Goal: Task Accomplishment & Management: Manage account settings

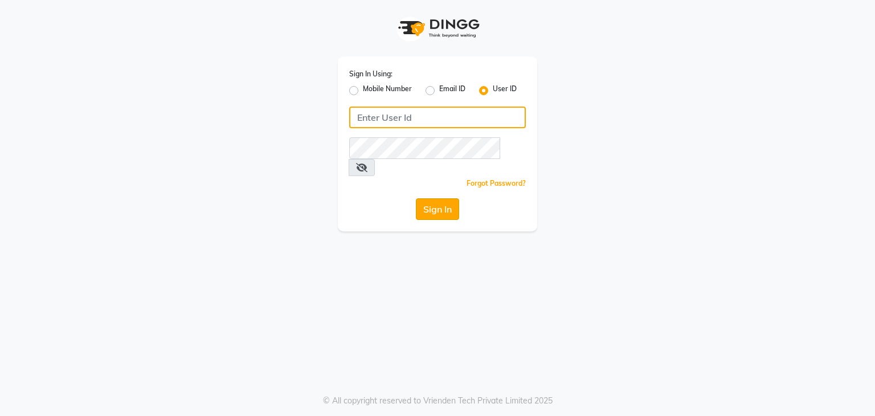
type input "vanishz"
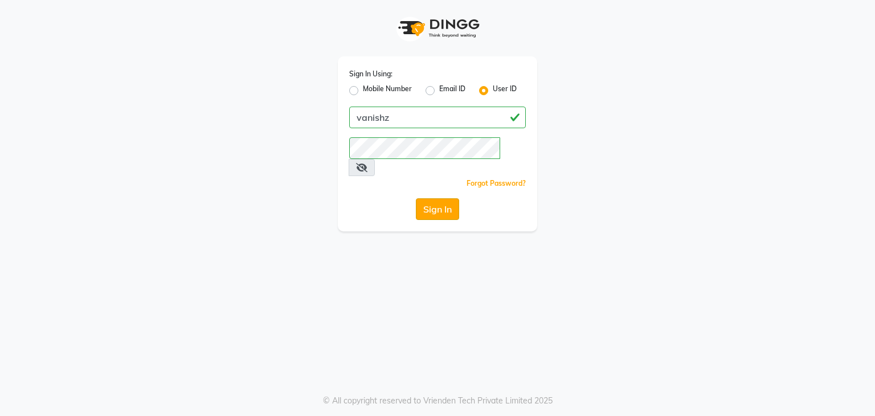
click at [448, 198] on button "Sign In" at bounding box center [437, 209] width 43 height 22
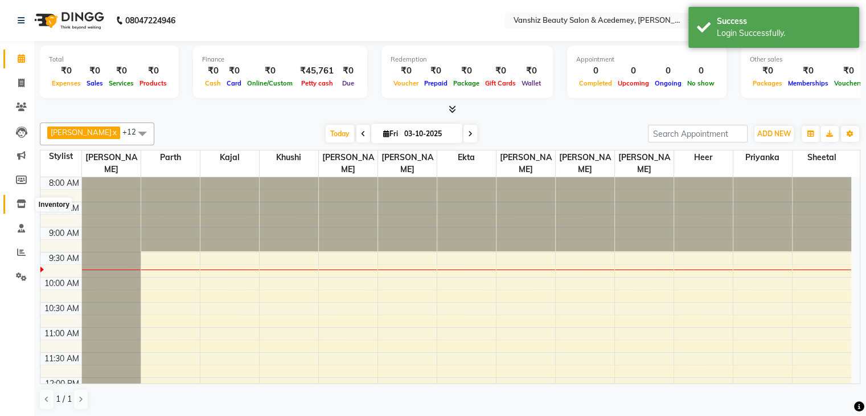
click at [17, 210] on span at bounding box center [21, 204] width 20 height 13
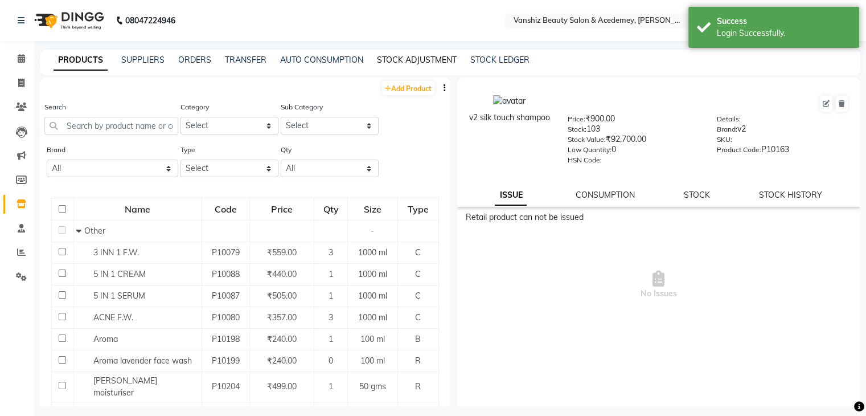
click at [412, 56] on link "STOCK ADJUSTMENT" at bounding box center [417, 60] width 80 height 10
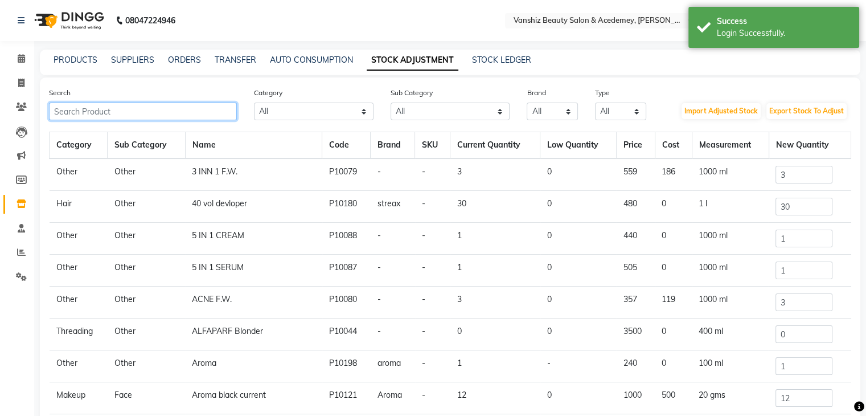
click at [134, 114] on input "text" at bounding box center [143, 111] width 188 height 18
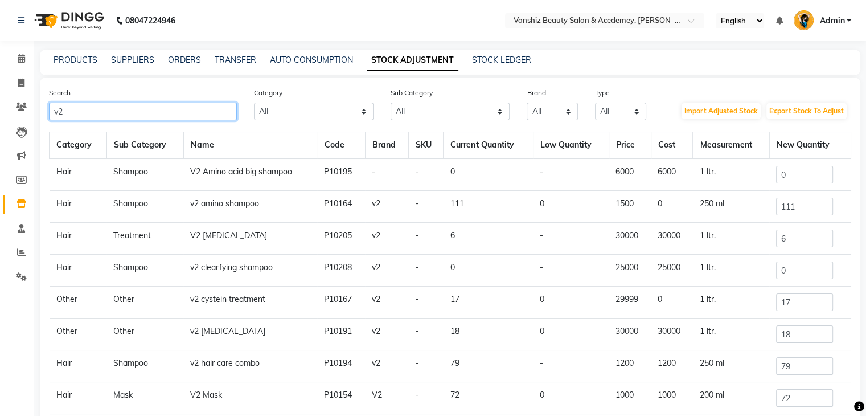
type input "v2"
click at [801, 206] on input "111" at bounding box center [804, 207] width 57 height 18
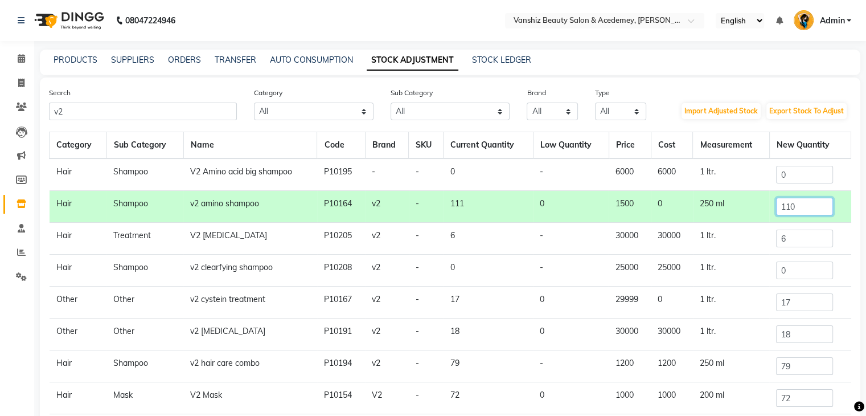
type input "110"
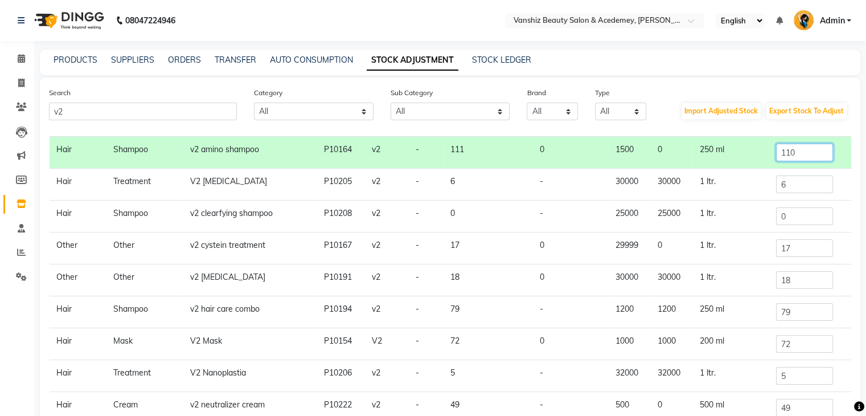
scroll to position [55, 0]
click at [786, 344] on input "72" at bounding box center [804, 343] width 57 height 18
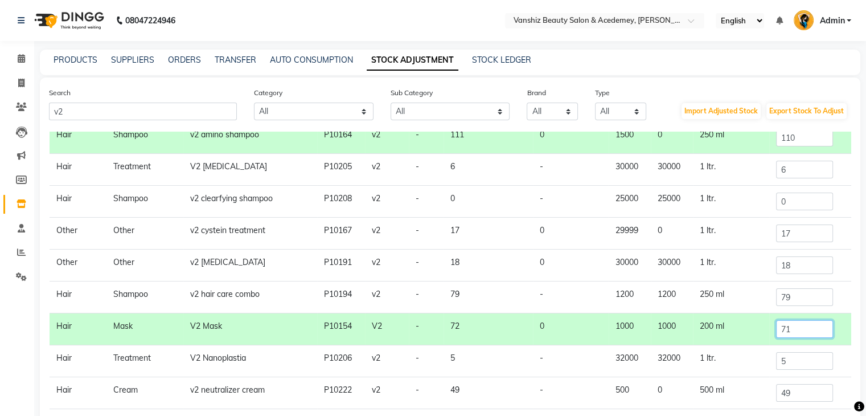
scroll to position [94, 0]
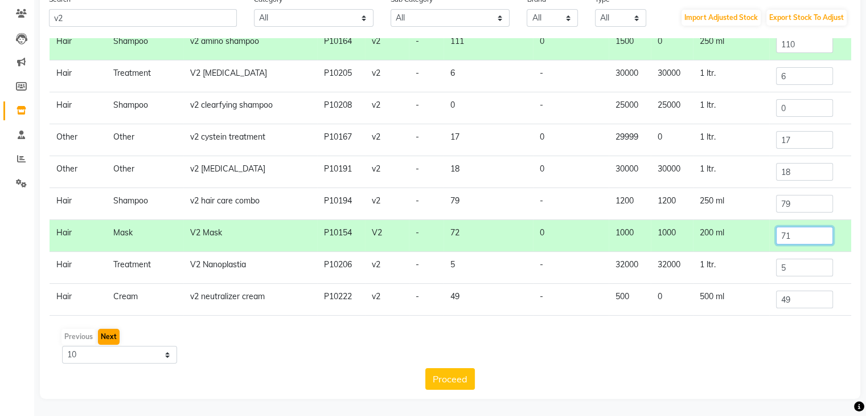
type input "71"
click at [112, 335] on button "Next" at bounding box center [109, 337] width 22 height 16
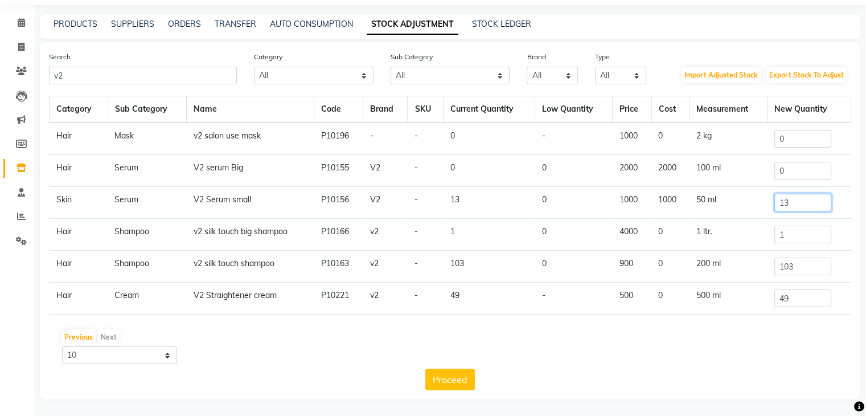
click at [799, 203] on input "13" at bounding box center [802, 203] width 57 height 18
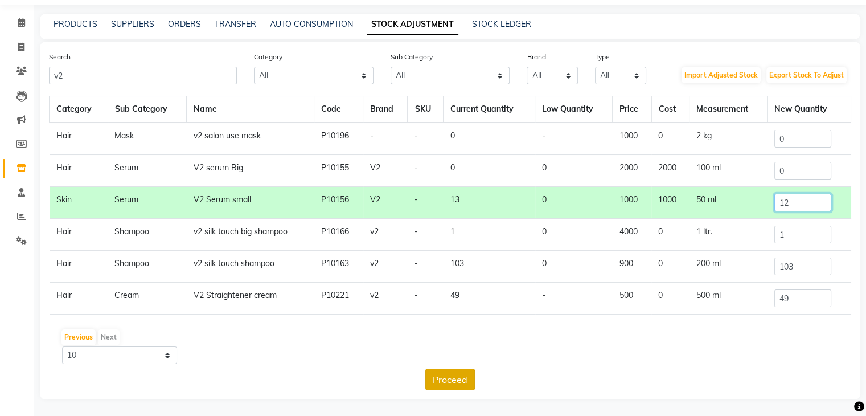
type input "12"
click at [451, 381] on button "Proceed" at bounding box center [450, 379] width 50 height 22
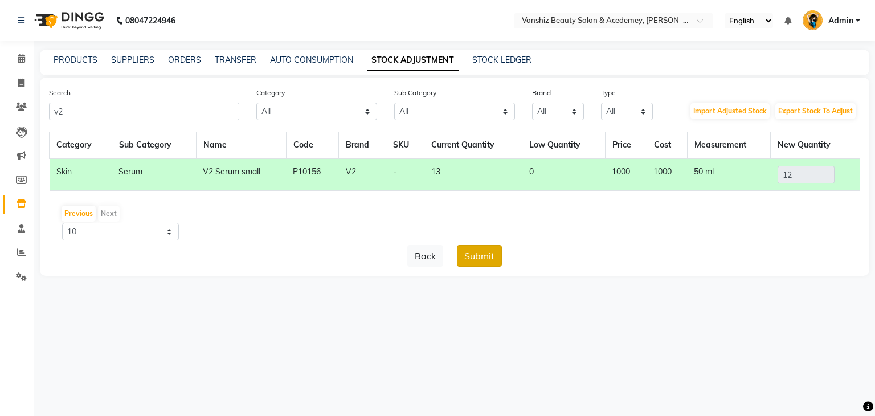
click at [487, 258] on button "Submit" at bounding box center [479, 256] width 45 height 22
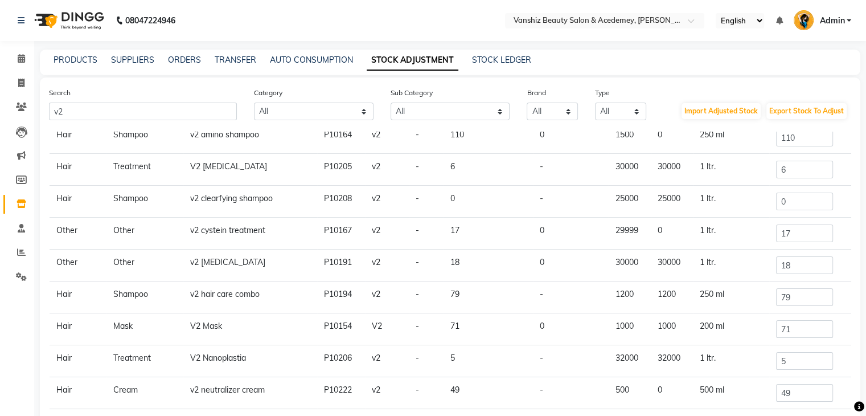
scroll to position [94, 0]
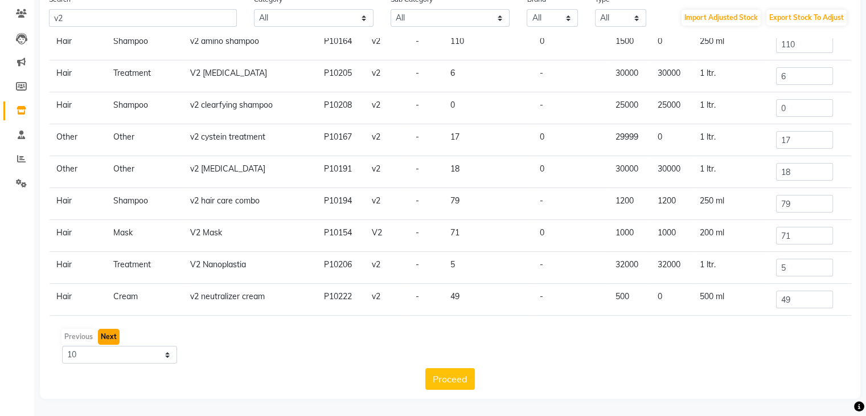
click at [106, 334] on button "Next" at bounding box center [109, 337] width 22 height 16
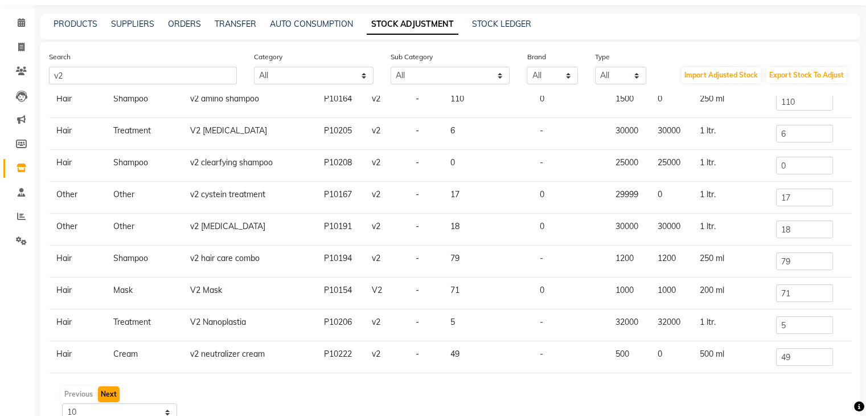
scroll to position [0, 0]
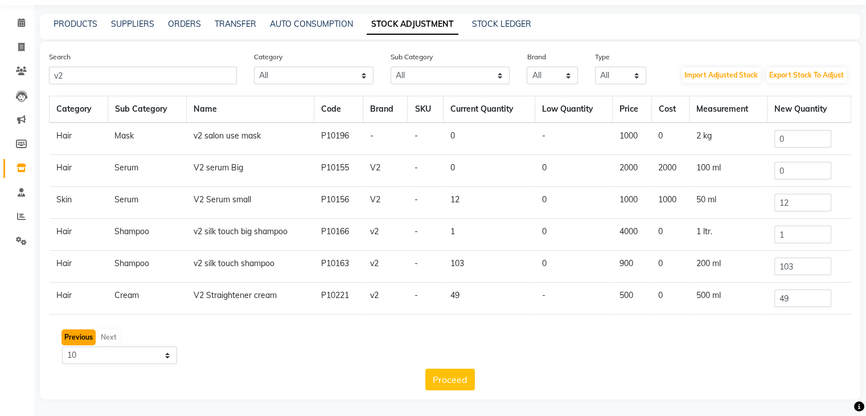
click at [83, 335] on button "Previous" at bounding box center [78, 337] width 34 height 16
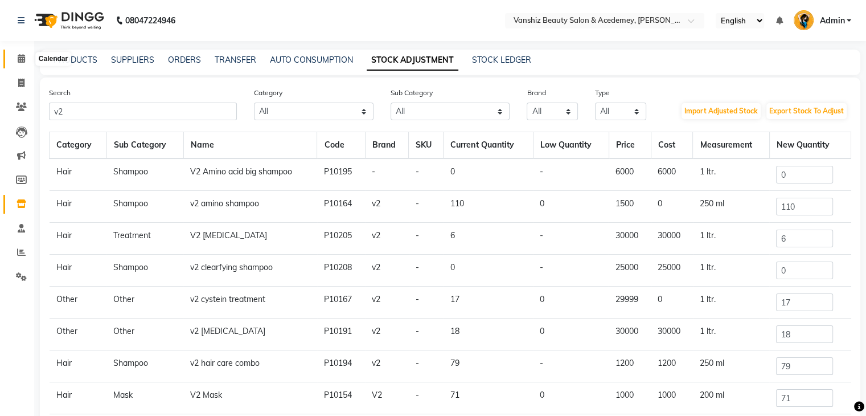
click at [25, 60] on span at bounding box center [21, 58] width 20 height 13
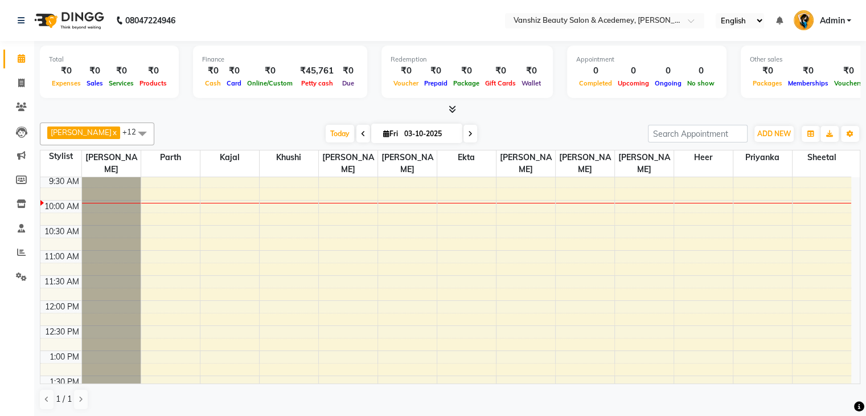
scroll to position [76, 0]
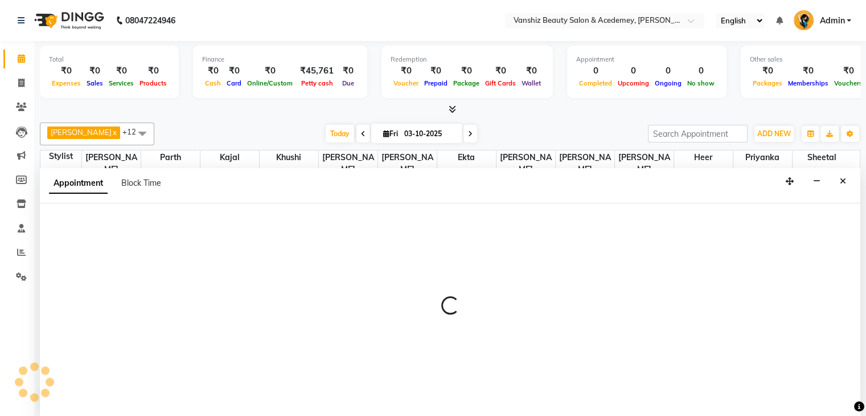
scroll to position [1, 0]
select select "86122"
select select "tentative"
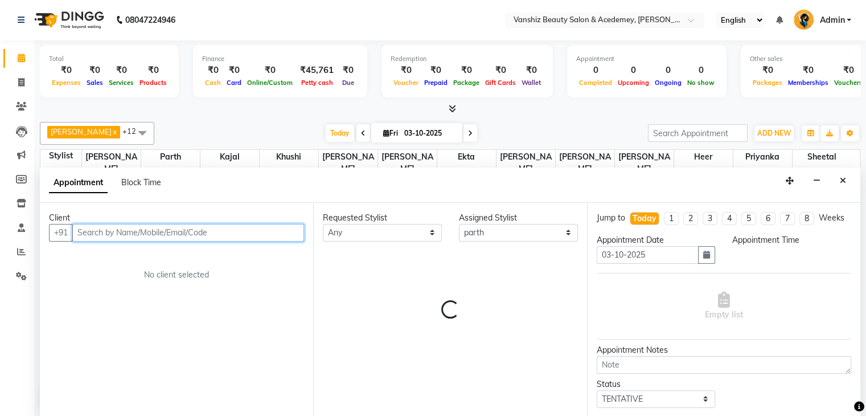
select select "675"
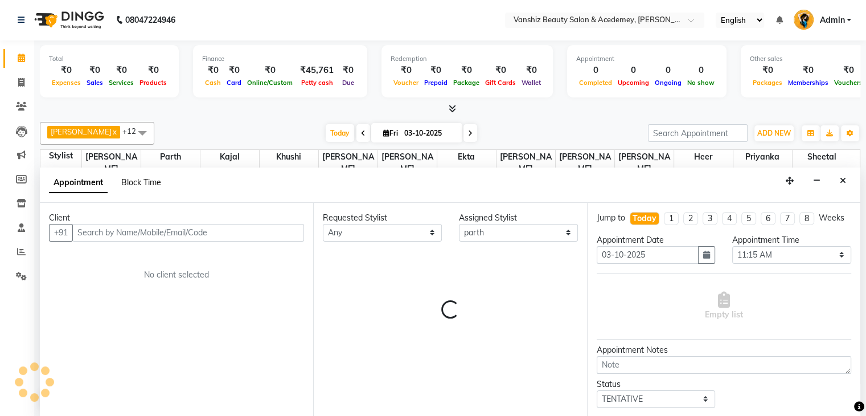
click at [133, 183] on span "Block Time" at bounding box center [141, 182] width 40 height 10
select select "86122"
select select "675"
select select "690"
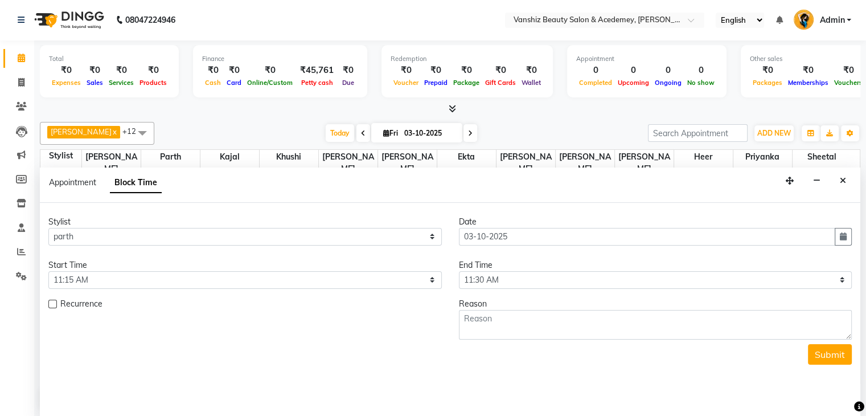
scroll to position [100, 0]
click at [342, 280] on select "Select 09:00 AM 09:15 AM 09:30 AM 09:45 AM 10:00 AM 10:15 AM 10:30 AM 10:45 AM …" at bounding box center [244, 280] width 393 height 18
select select "570"
click at [48, 271] on select "Select 09:00 AM 09:15 AM 09:30 AM 09:45 AM 10:00 AM 10:15 AM 10:30 AM 10:45 AM …" at bounding box center [244, 280] width 393 height 18
click at [508, 280] on select "Select 09:00 AM 09:15 AM 09:30 AM 09:45 AM 10:00 AM 10:15 AM 10:30 AM 10:45 AM …" at bounding box center [655, 280] width 393 height 18
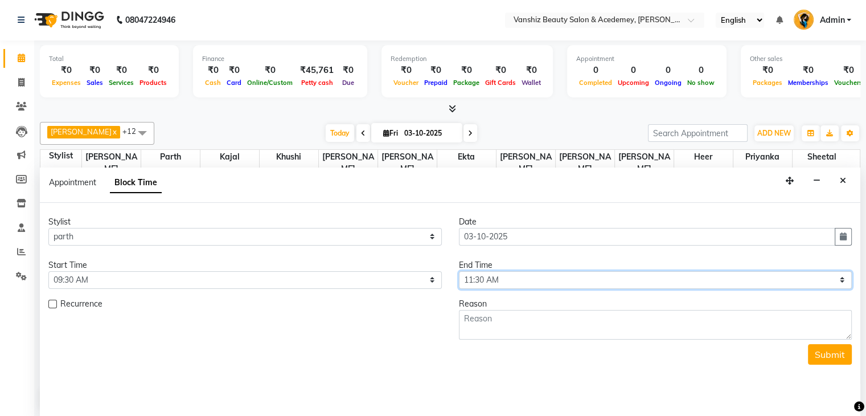
select select "1170"
click at [459, 271] on select "Select 09:00 AM 09:15 AM 09:30 AM 09:45 AM 10:00 AM 10:15 AM 10:30 AM 10:45 AM …" at bounding box center [655, 280] width 393 height 18
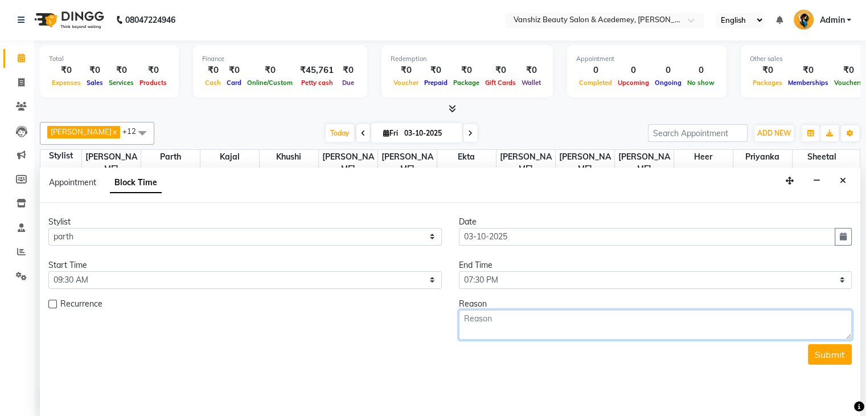
click at [491, 331] on textarea at bounding box center [655, 325] width 393 height 30
type textarea "leave"
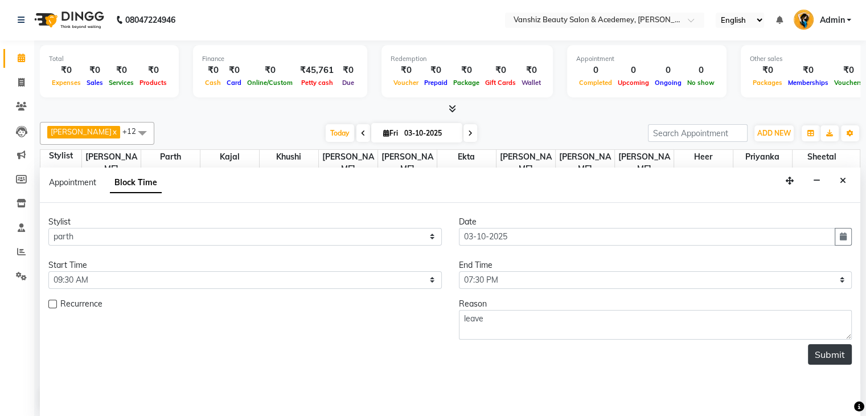
click at [820, 354] on button "Submit" at bounding box center [830, 354] width 44 height 20
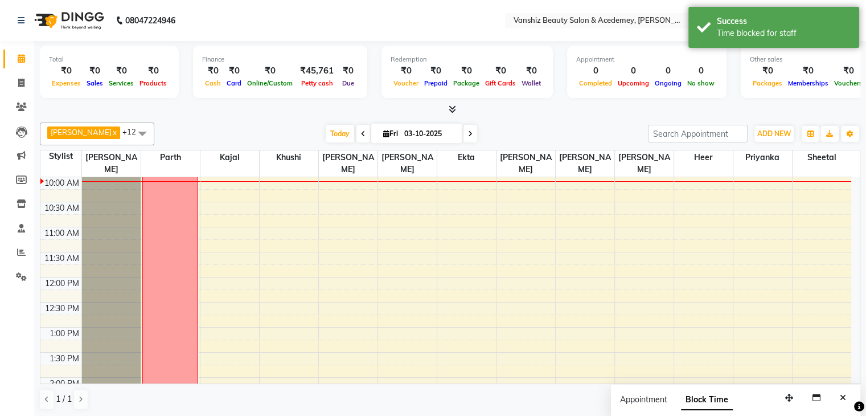
scroll to position [0, 0]
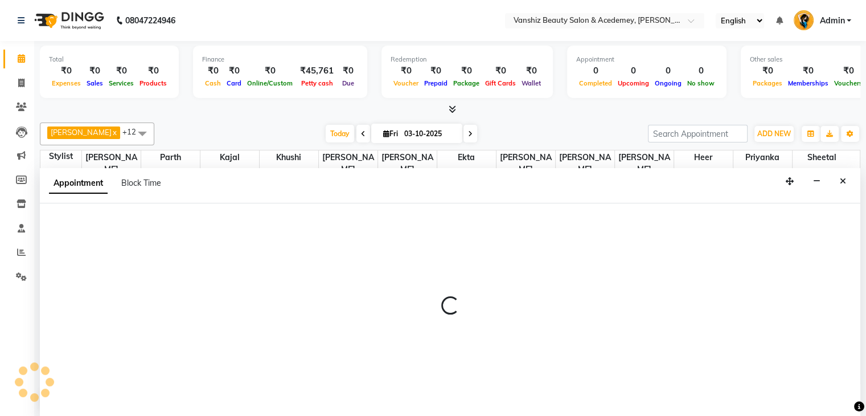
scroll to position [1, 0]
select select "66484"
select select "570"
select select "tentative"
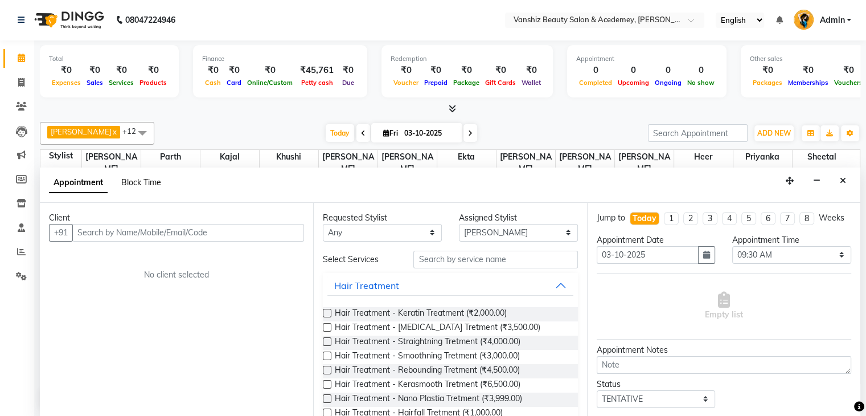
click at [138, 177] on span "Block Time" at bounding box center [141, 182] width 40 height 10
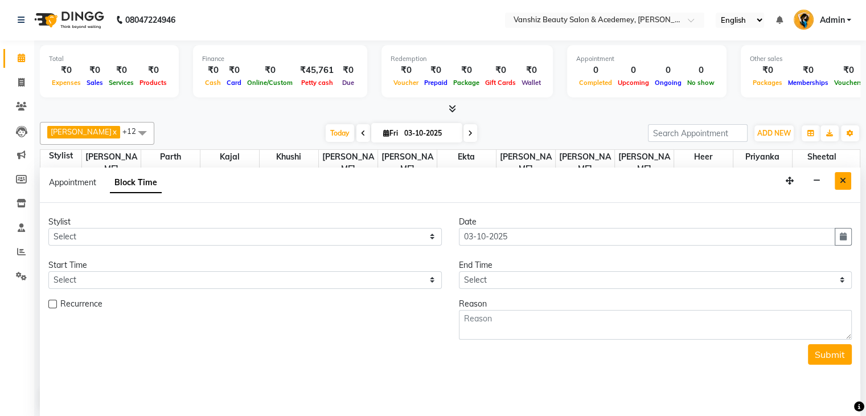
click at [845, 177] on icon "Close" at bounding box center [843, 181] width 6 height 8
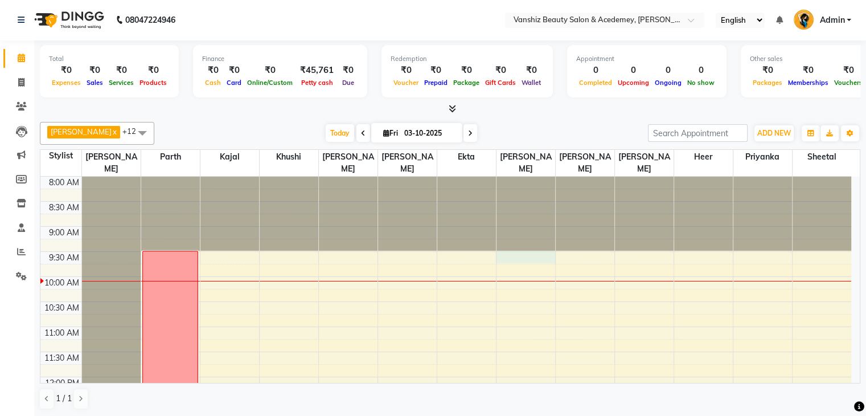
select select "66484"
select select "570"
select select "tentative"
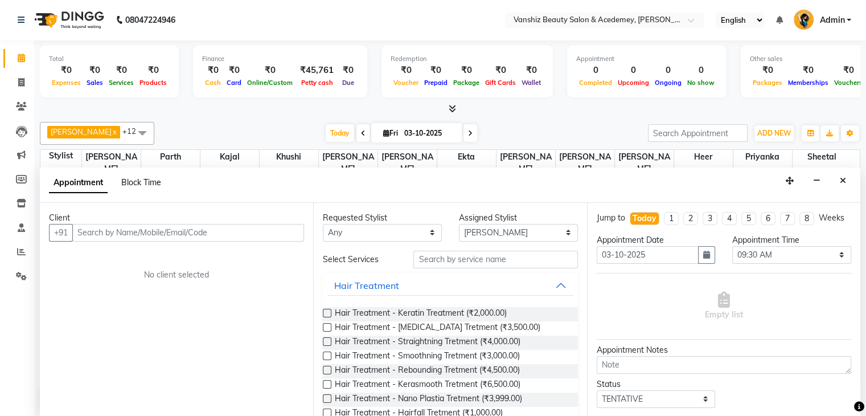
click at [141, 182] on span "Block Time" at bounding box center [141, 182] width 40 height 10
select select "66484"
select select "570"
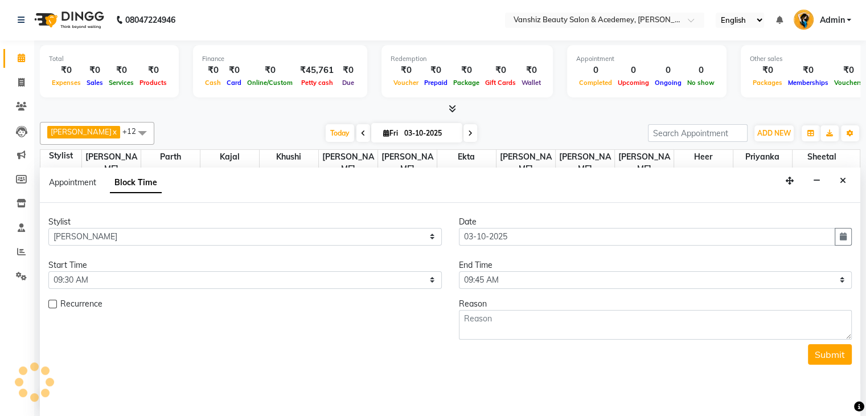
scroll to position [100, 0]
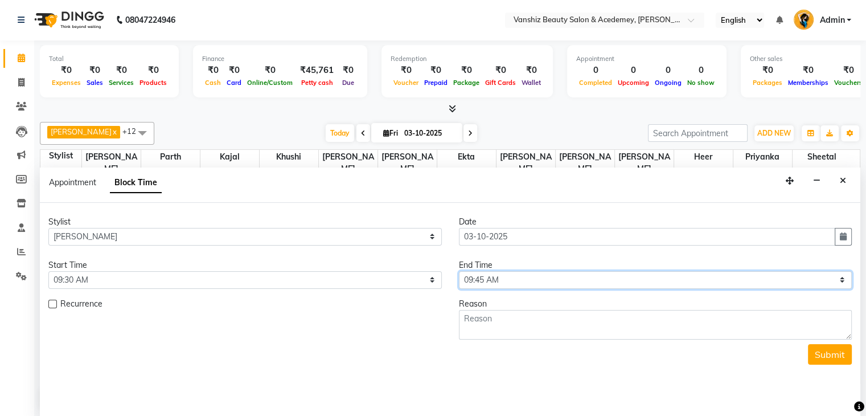
click at [545, 272] on select "Select 09:00 AM 09:15 AM 09:30 AM 09:45 AM 10:00 AM 10:15 AM 10:30 AM 10:45 AM …" at bounding box center [655, 280] width 393 height 18
select select "1170"
click at [459, 271] on select "Select 09:00 AM 09:15 AM 09:30 AM 09:45 AM 10:00 AM 10:15 AM 10:30 AM 10:45 AM …" at bounding box center [655, 280] width 393 height 18
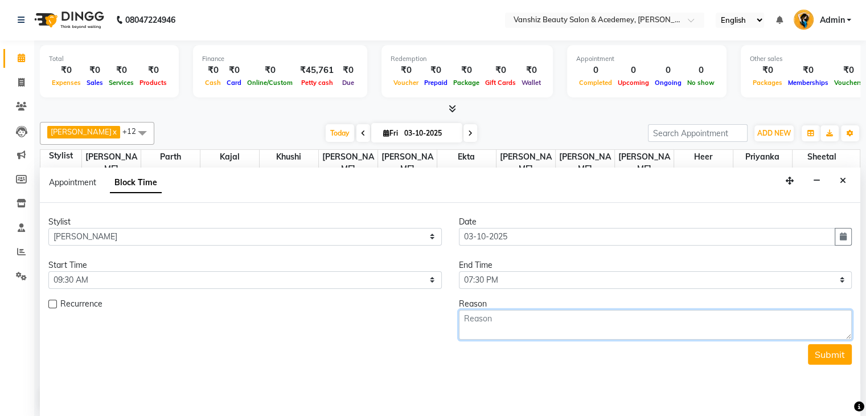
click at [503, 326] on textarea at bounding box center [655, 325] width 393 height 30
type textarea "leave"
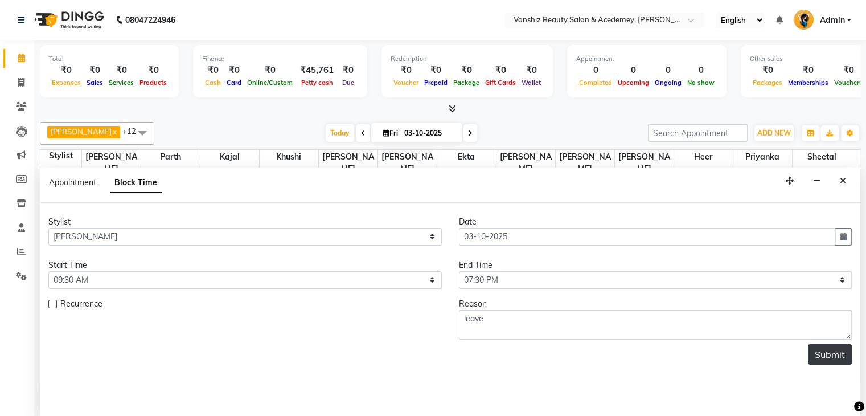
click at [828, 349] on button "Submit" at bounding box center [830, 354] width 44 height 20
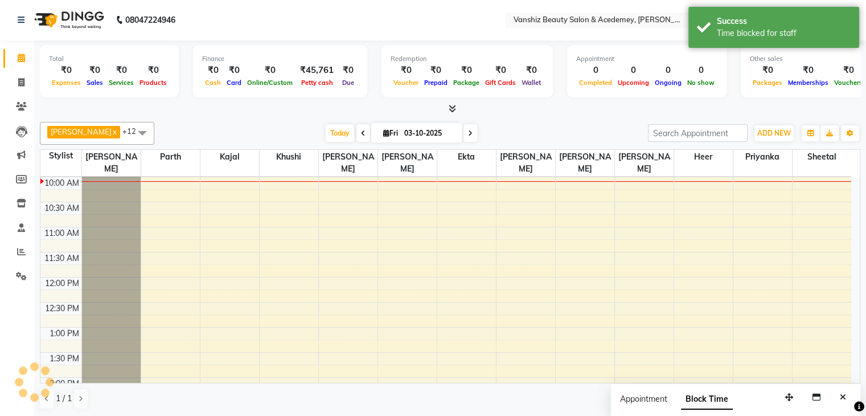
scroll to position [0, 0]
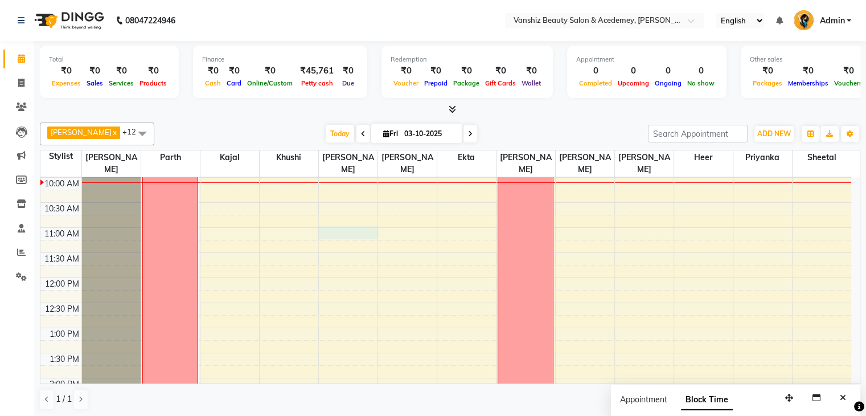
click at [346, 227] on div "8:00 AM 8:30 AM 9:00 AM 9:30 AM 10:00 AM 10:30 AM 11:00 AM 11:30 AM 12:00 PM 12…" at bounding box center [445, 402] width 811 height 651
select select "87124"
select select "tentative"
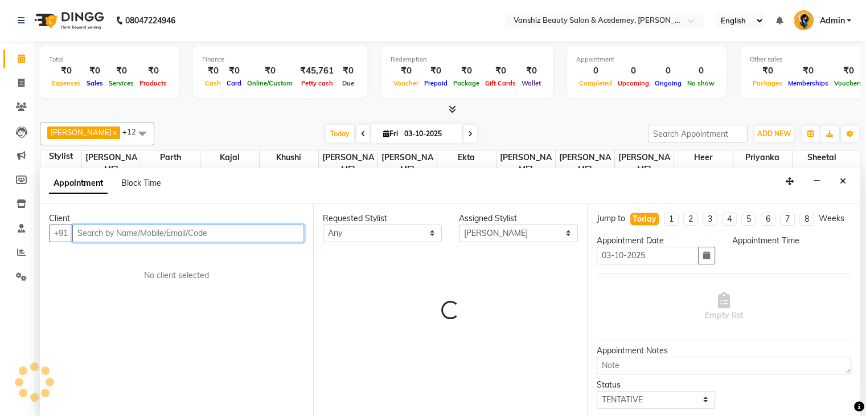
select select "660"
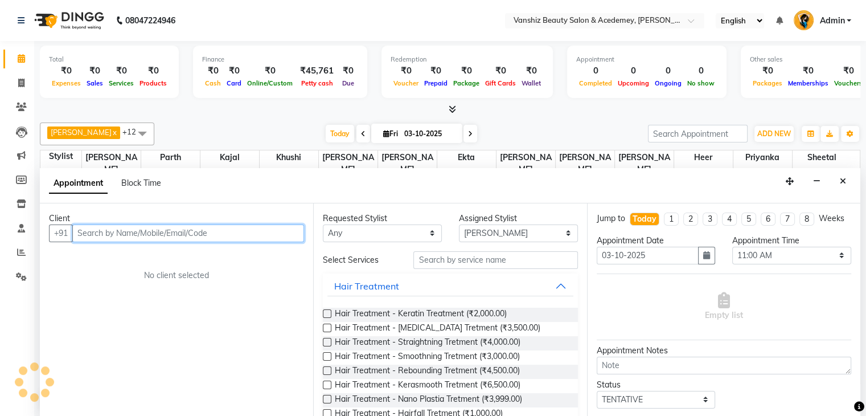
scroll to position [1, 0]
click at [175, 227] on input "text" at bounding box center [188, 233] width 232 height 18
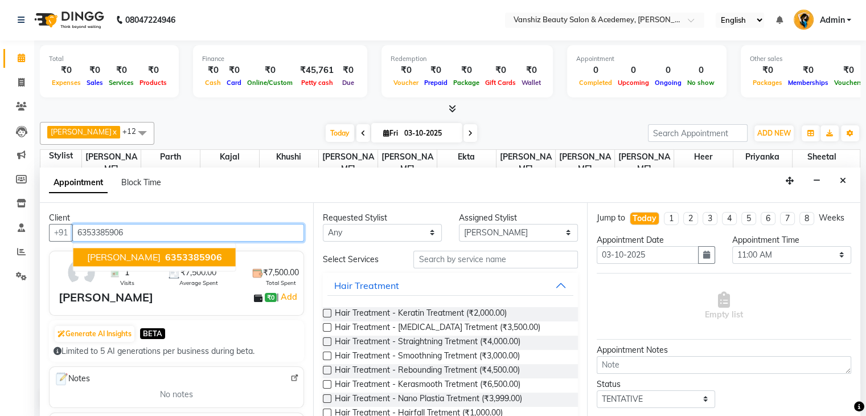
click at [159, 251] on span "[PERSON_NAME]" at bounding box center [123, 256] width 73 height 11
type input "6353385906"
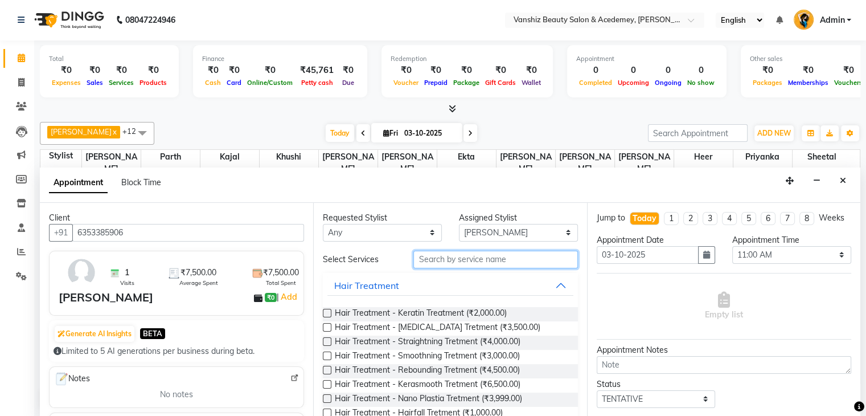
click at [428, 255] on input "text" at bounding box center [495, 260] width 164 height 18
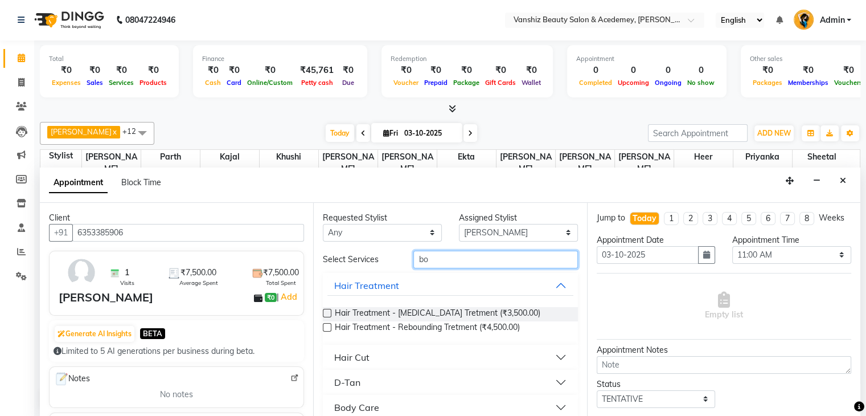
type input "b"
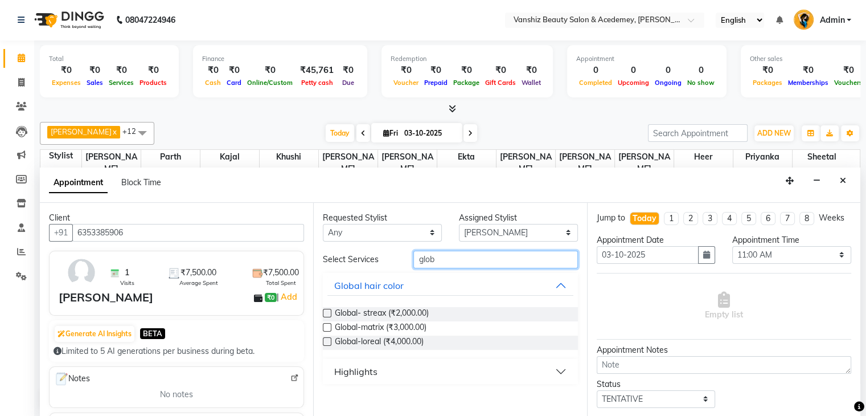
type input "glob"
click at [325, 310] on label at bounding box center [327, 313] width 9 height 9
click at [325, 310] on input "checkbox" at bounding box center [326, 313] width 7 height 7
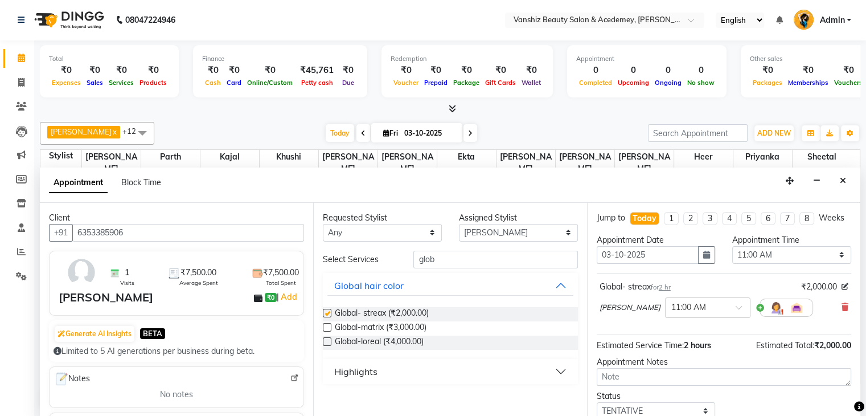
checkbox input "false"
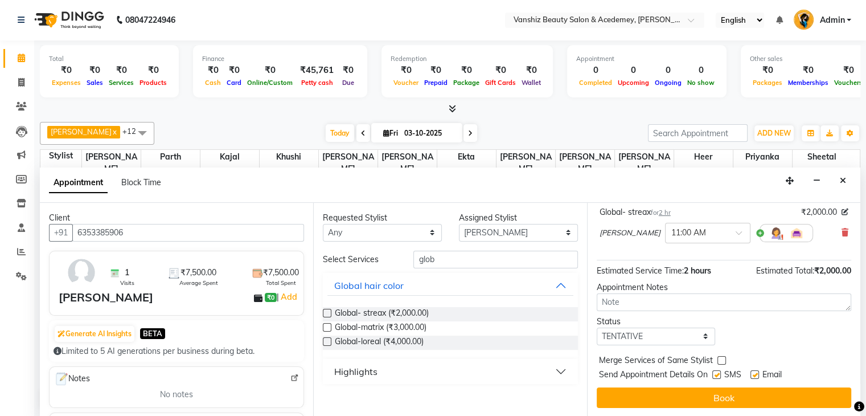
click at [755, 371] on label at bounding box center [754, 374] width 9 height 9
click at [755, 372] on input "checkbox" at bounding box center [753, 375] width 7 height 7
checkbox input "false"
click at [715, 374] on label at bounding box center [716, 374] width 9 height 9
click at [715, 374] on input "checkbox" at bounding box center [715, 375] width 7 height 7
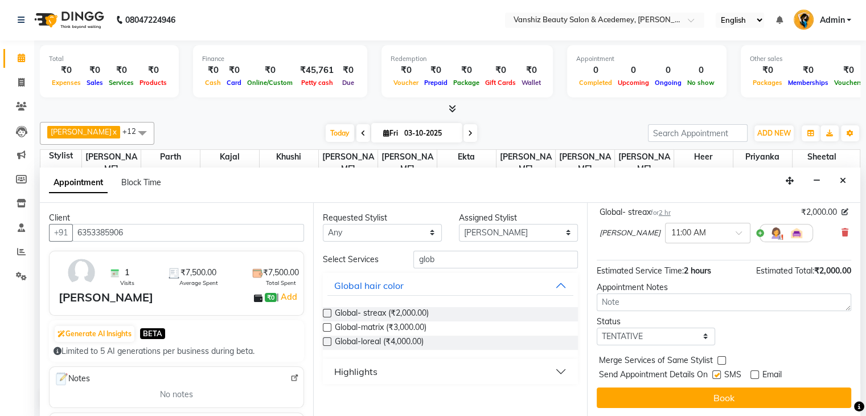
checkbox input "false"
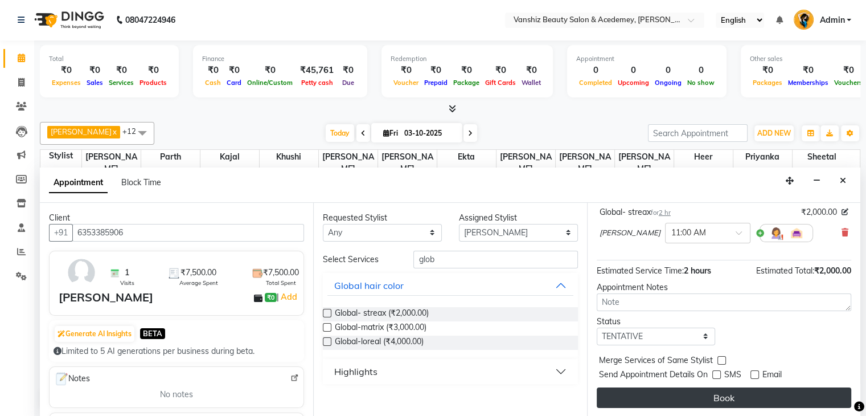
click at [720, 390] on button "Book" at bounding box center [724, 397] width 255 height 20
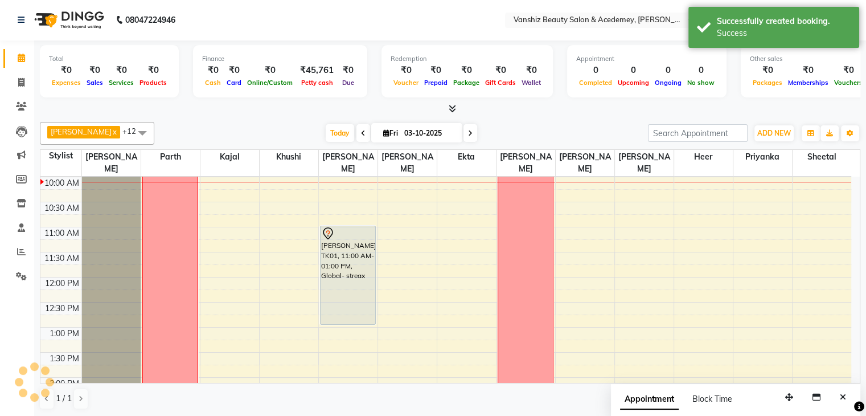
scroll to position [0, 0]
click at [326, 130] on span "Today" at bounding box center [340, 134] width 28 height 18
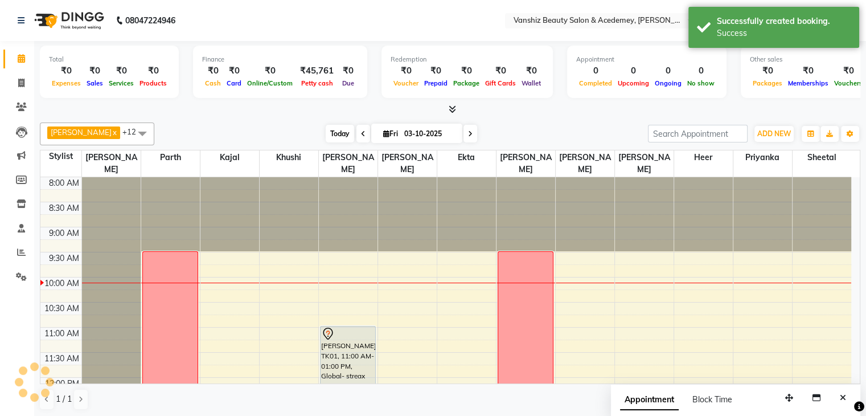
scroll to position [100, 0]
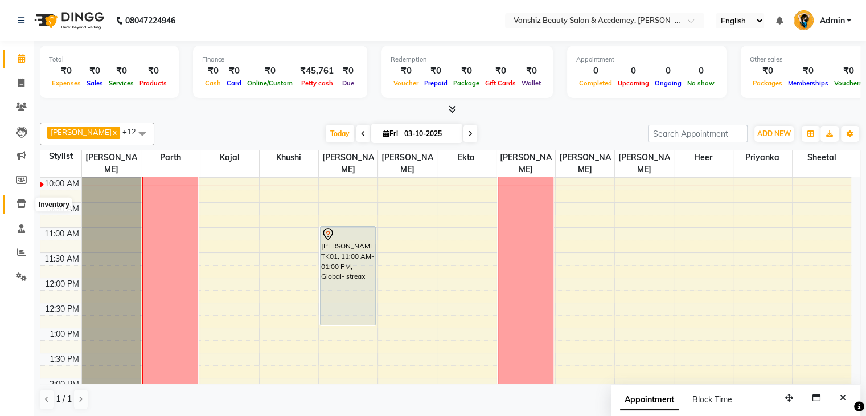
click at [23, 203] on icon at bounding box center [22, 203] width 10 height 9
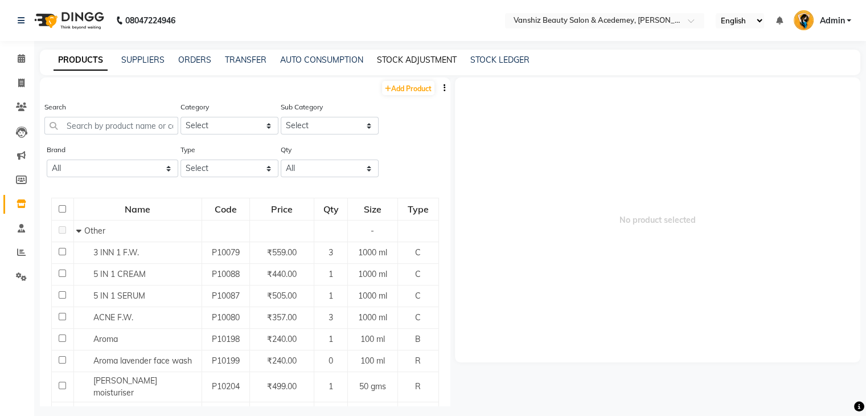
click at [426, 62] on link "STOCK ADJUSTMENT" at bounding box center [417, 60] width 80 height 10
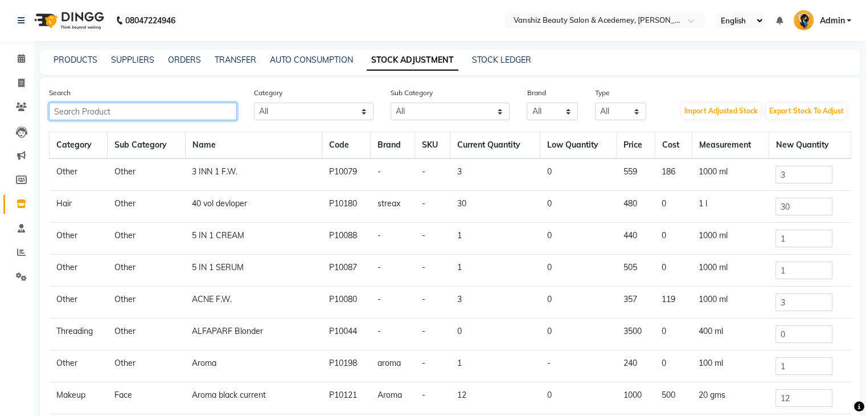
click at [162, 113] on input "text" at bounding box center [143, 111] width 188 height 18
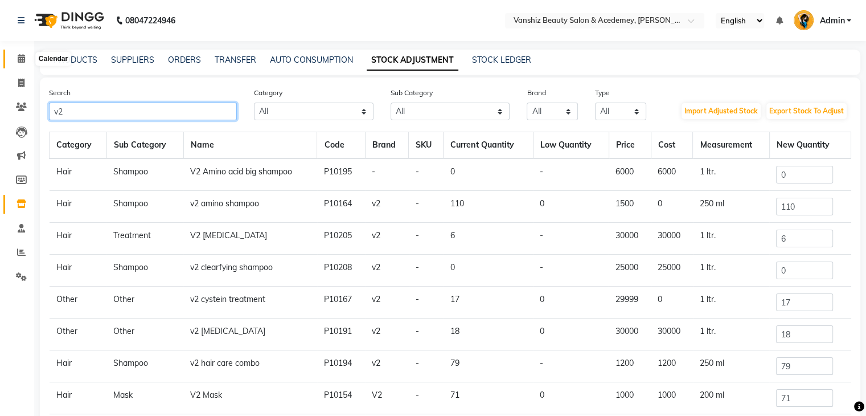
type input "v2"
click at [22, 58] on icon at bounding box center [21, 58] width 7 height 9
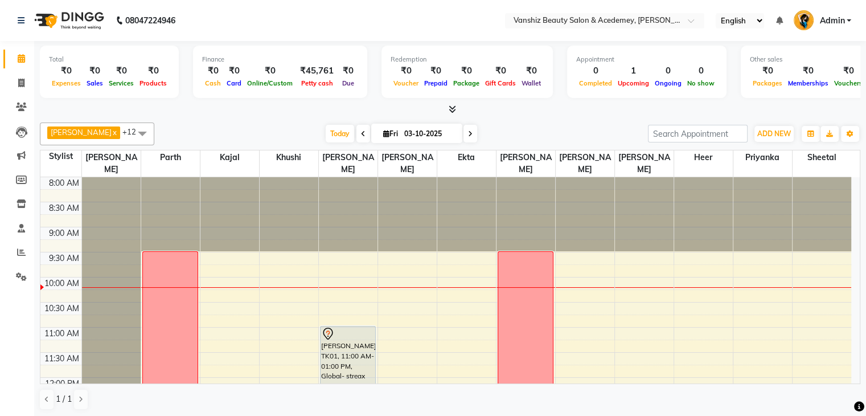
click at [463, 128] on span at bounding box center [470, 134] width 14 height 18
type input "04-10-2025"
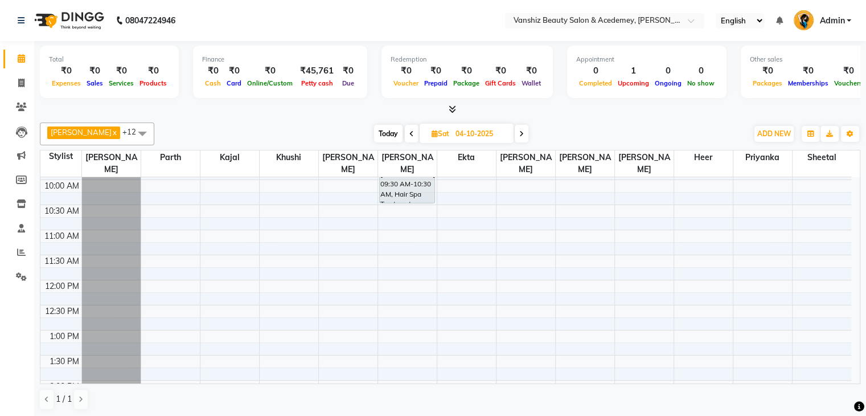
scroll to position [125, 0]
click at [208, 354] on div "8:00 AM 8:30 AM 9:00 AM 9:30 AM 10:00 AM 10:30 AM 11:00 AM 11:30 AM 12:00 PM 12…" at bounding box center [445, 377] width 811 height 651
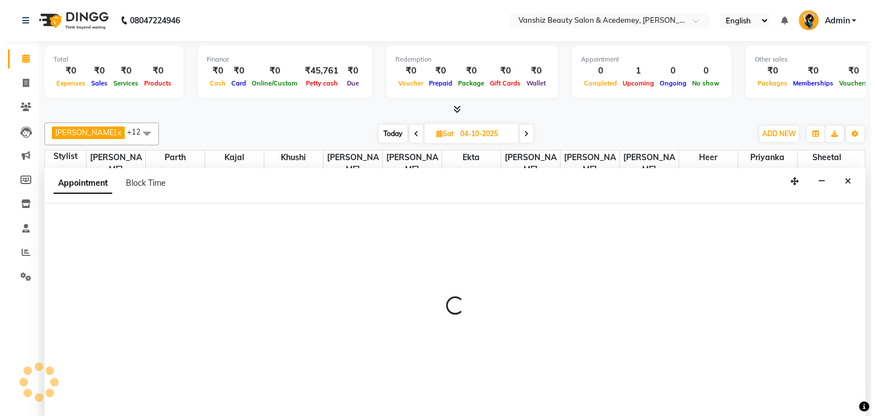
scroll to position [1, 0]
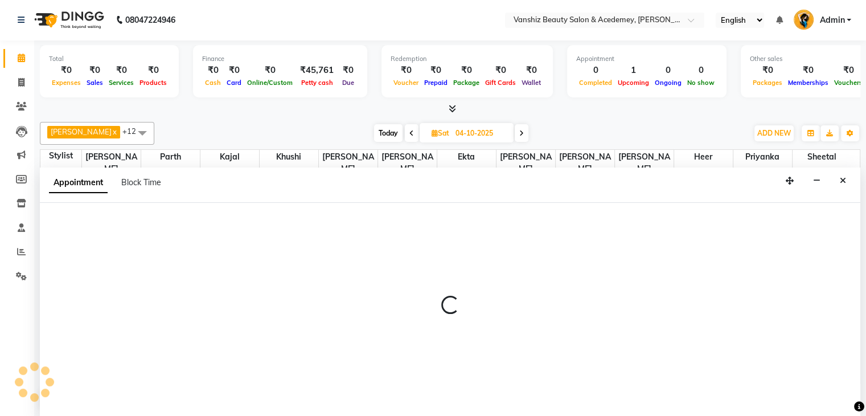
select select "68622"
select select "840"
select select "tentative"
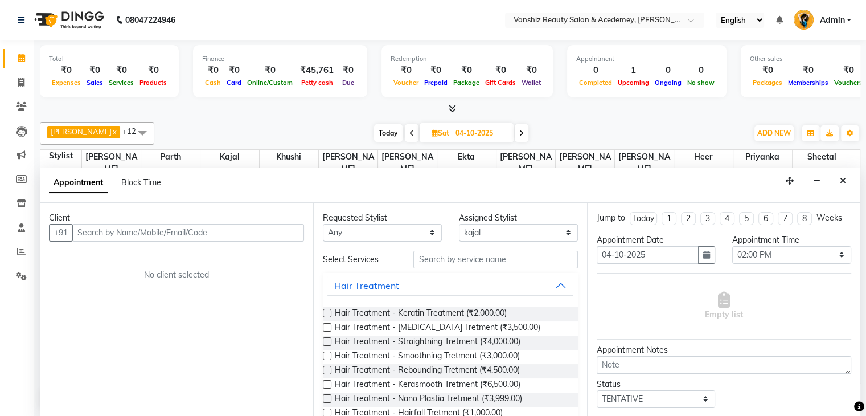
click at [201, 230] on input "text" at bounding box center [188, 233] width 232 height 18
type input "9727652952"
click at [294, 233] on span "Add Client" at bounding box center [280, 232] width 38 height 10
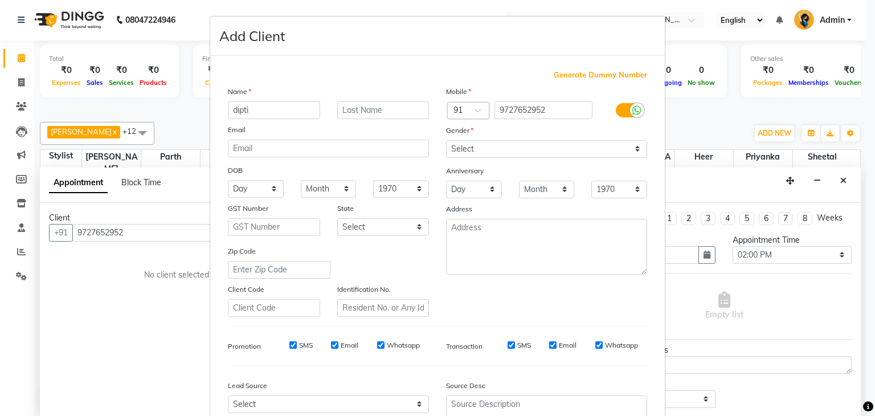
type input "dipti"
click at [385, 112] on input "text" at bounding box center [383, 110] width 92 height 18
type input "[PERSON_NAME]"
click at [530, 146] on select "Select [DEMOGRAPHIC_DATA] [DEMOGRAPHIC_DATA] Other Prefer Not To Say" at bounding box center [546, 149] width 201 height 18
select select "[DEMOGRAPHIC_DATA]"
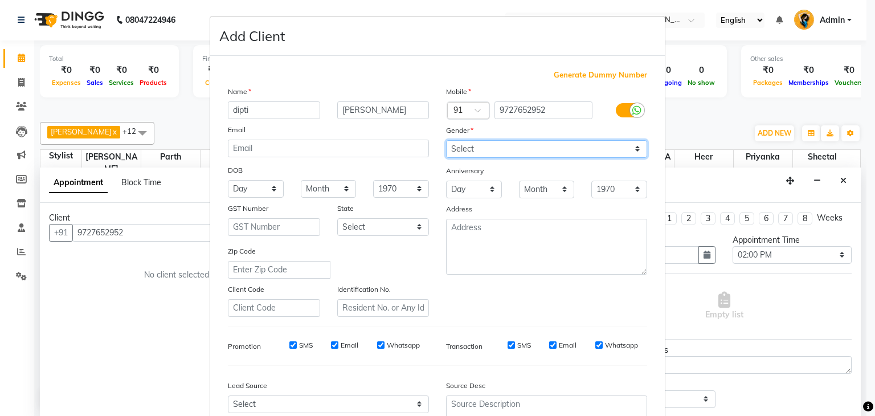
click at [446, 141] on select "Select [DEMOGRAPHIC_DATA] [DEMOGRAPHIC_DATA] Other Prefer Not To Say" at bounding box center [546, 149] width 201 height 18
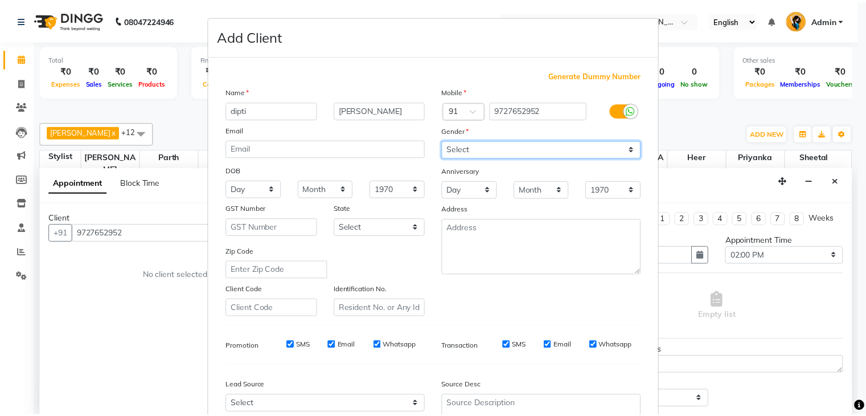
scroll to position [116, 0]
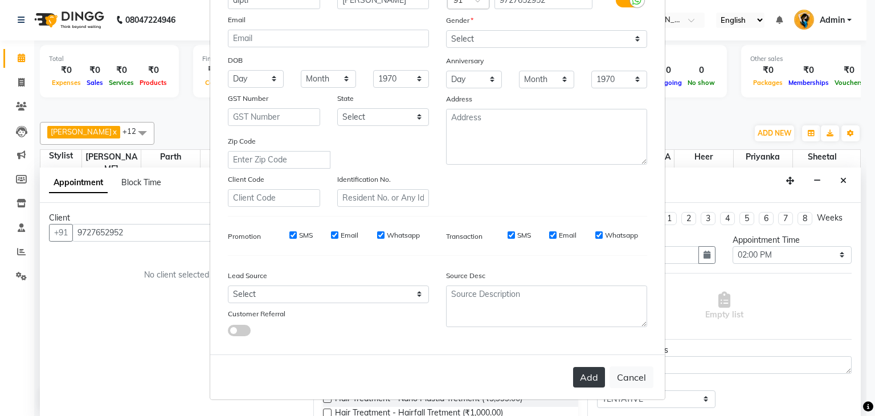
click at [583, 379] on button "Add" at bounding box center [589, 377] width 32 height 20
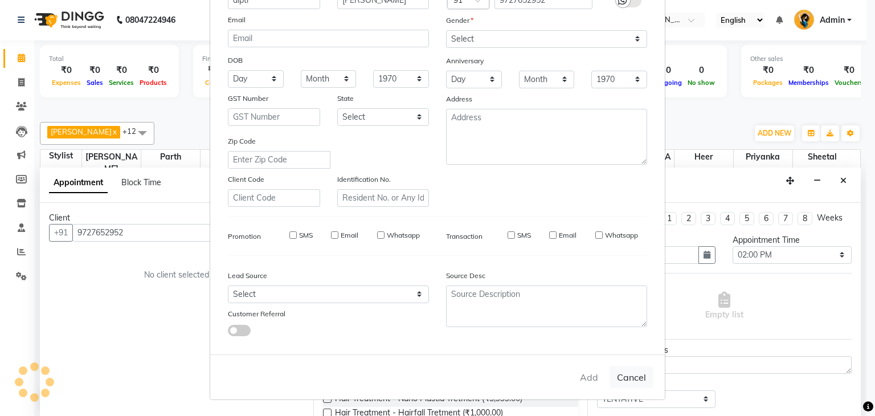
select select
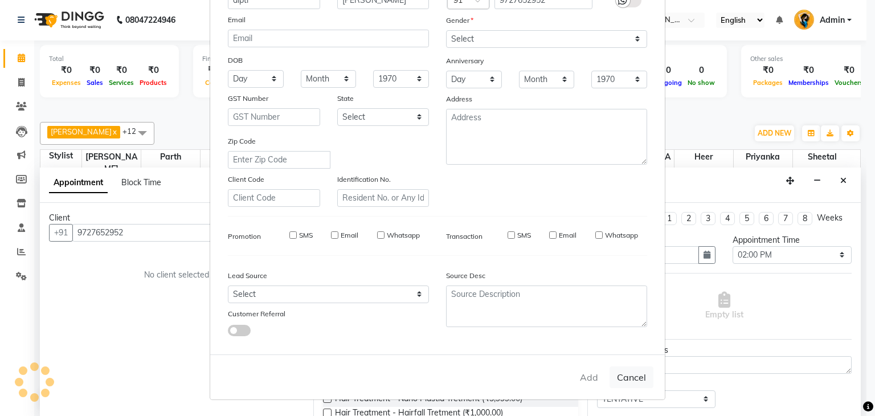
select select
checkbox input "false"
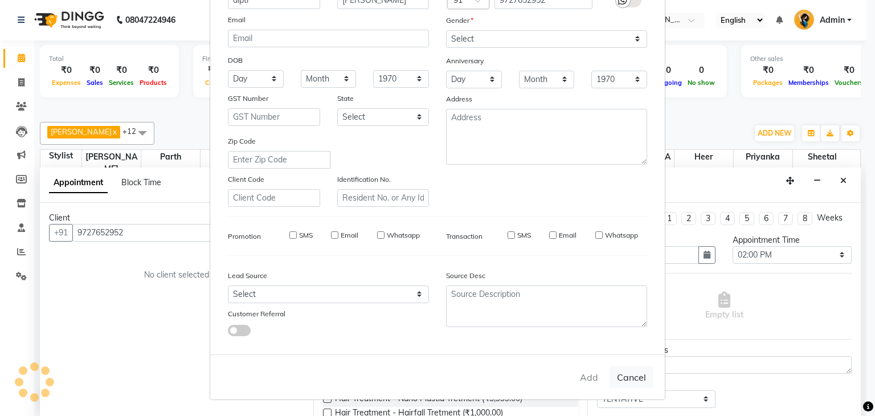
checkbox input "false"
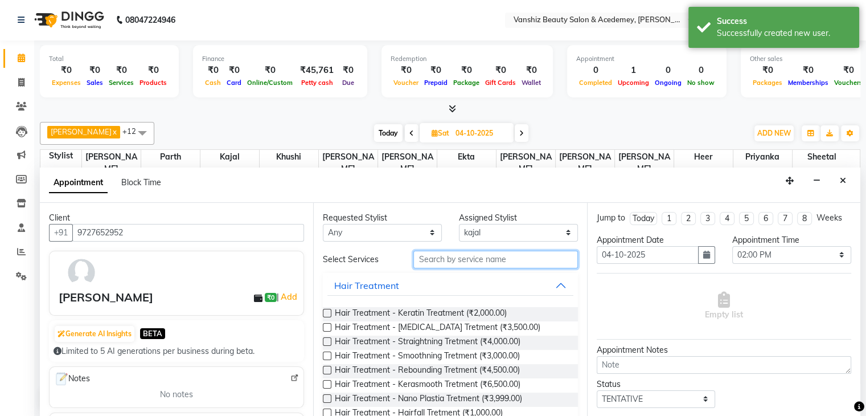
click at [419, 260] on input "text" at bounding box center [495, 260] width 164 height 18
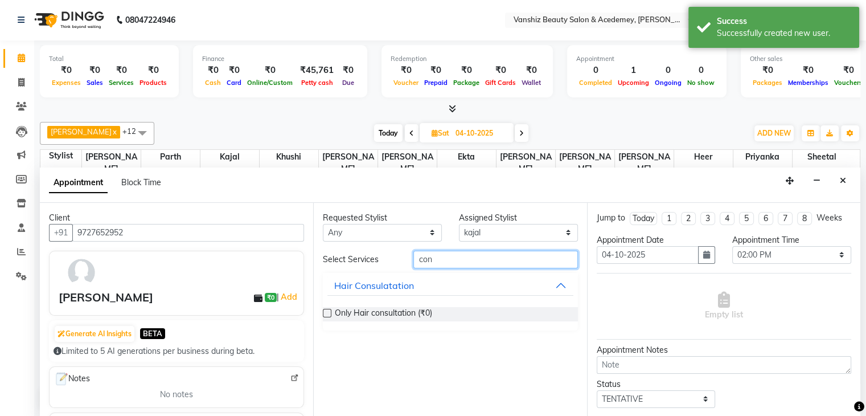
type input "con"
click at [329, 310] on label at bounding box center [327, 313] width 9 height 9
click at [329, 310] on input "checkbox" at bounding box center [326, 313] width 7 height 7
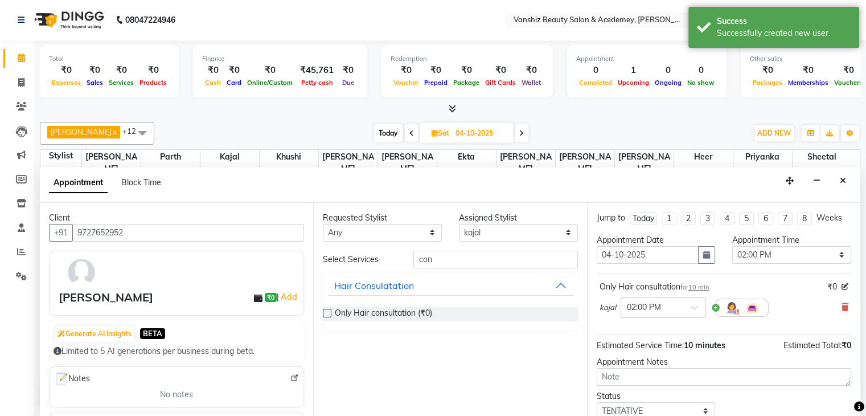
click at [328, 310] on label at bounding box center [327, 313] width 9 height 9
click at [328, 310] on input "checkbox" at bounding box center [326, 313] width 7 height 7
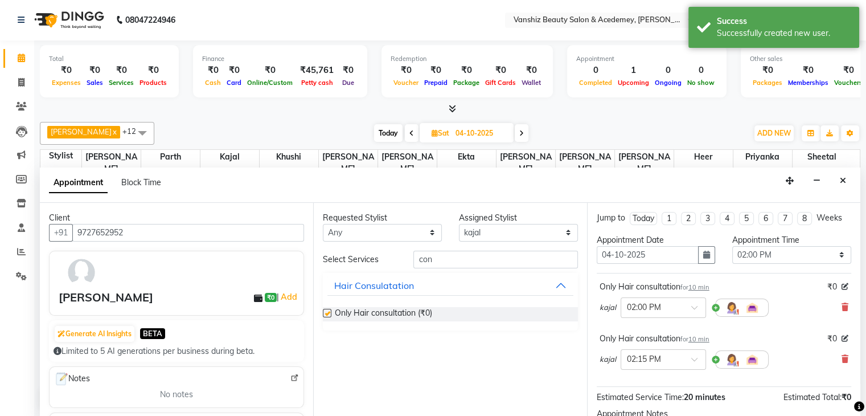
checkbox input "false"
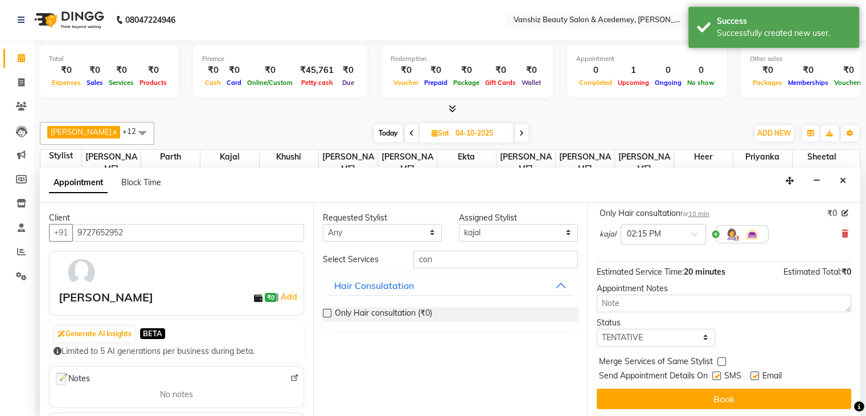
scroll to position [0, 0]
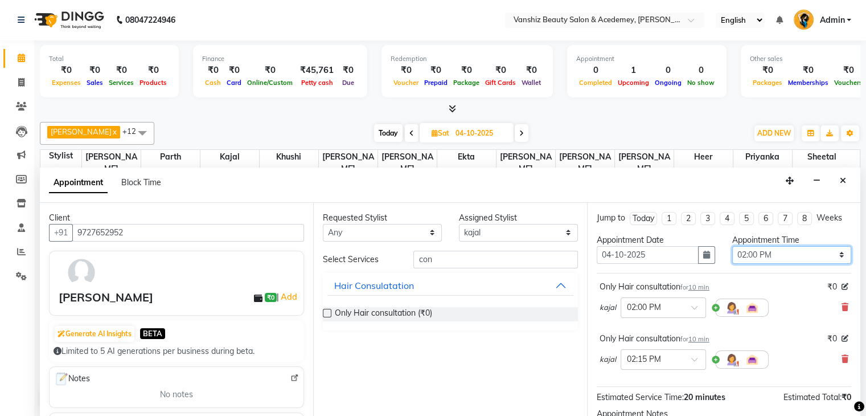
click at [753, 254] on select "Select 09:00 AM 09:15 AM 09:30 AM 09:45 AM 10:00 AM 10:15 AM 10:30 AM 10:45 AM …" at bounding box center [791, 255] width 119 height 18
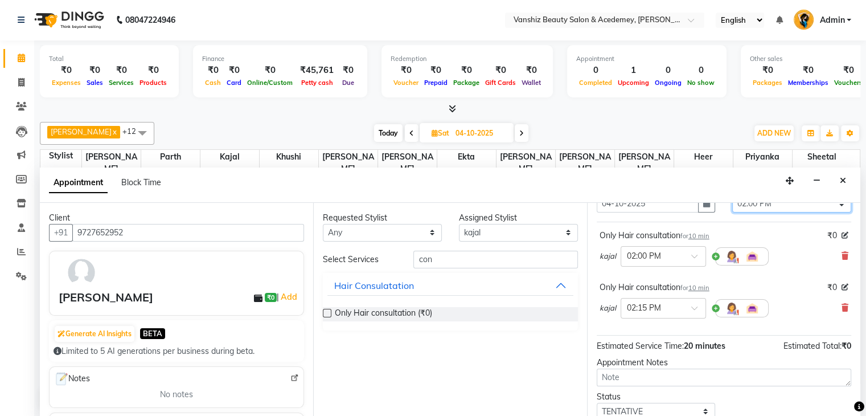
scroll to position [5, 0]
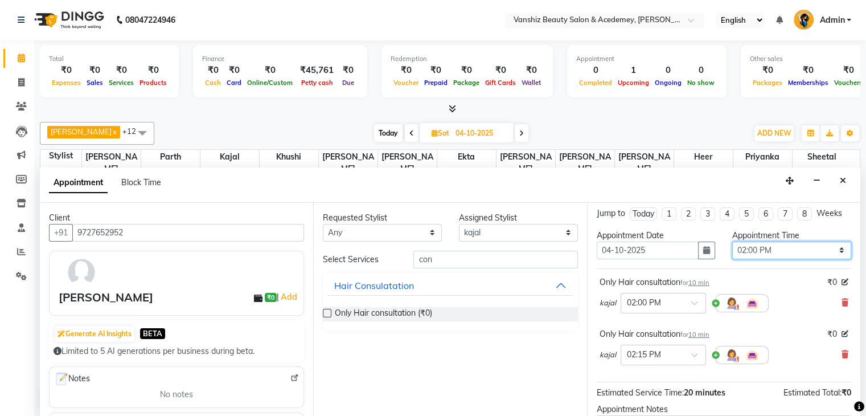
click at [756, 248] on select "Select 09:00 AM 09:15 AM 09:30 AM 09:45 AM 10:00 AM 10:15 AM 10:30 AM 10:45 AM …" at bounding box center [791, 250] width 119 height 18
select select "870"
click at [732, 241] on select "Select 09:00 AM 09:15 AM 09:30 AM 09:45 AM 10:00 AM 10:15 AM 10:30 AM 10:45 AM …" at bounding box center [791, 250] width 119 height 18
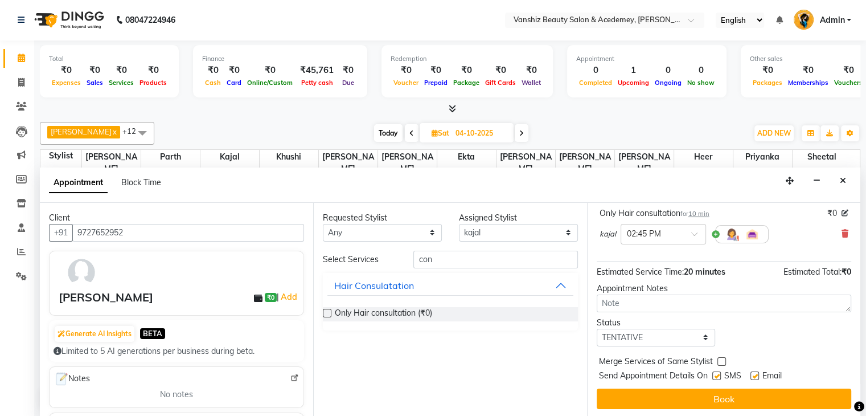
click at [756, 372] on label at bounding box center [754, 375] width 9 height 9
click at [756, 373] on input "checkbox" at bounding box center [753, 376] width 7 height 7
checkbox input "false"
click at [717, 375] on label at bounding box center [716, 375] width 9 height 9
click at [717, 375] on input "checkbox" at bounding box center [715, 376] width 7 height 7
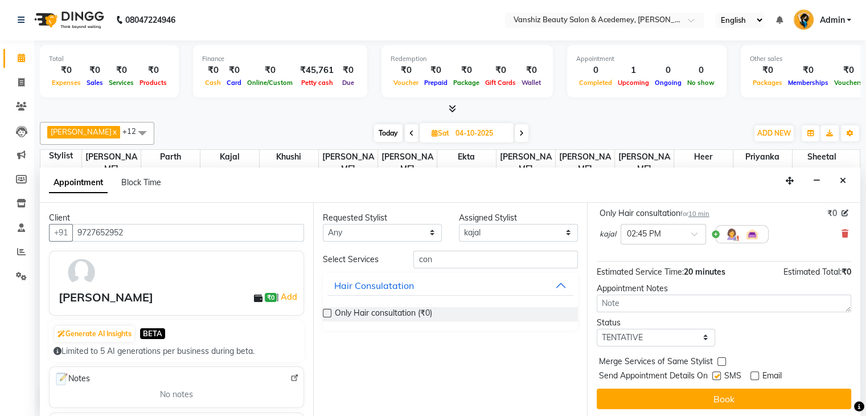
checkbox input "false"
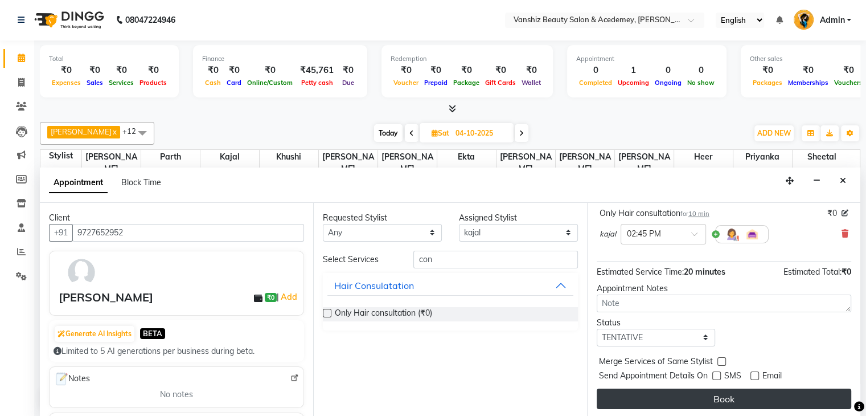
click at [723, 392] on button "Book" at bounding box center [724, 398] width 255 height 20
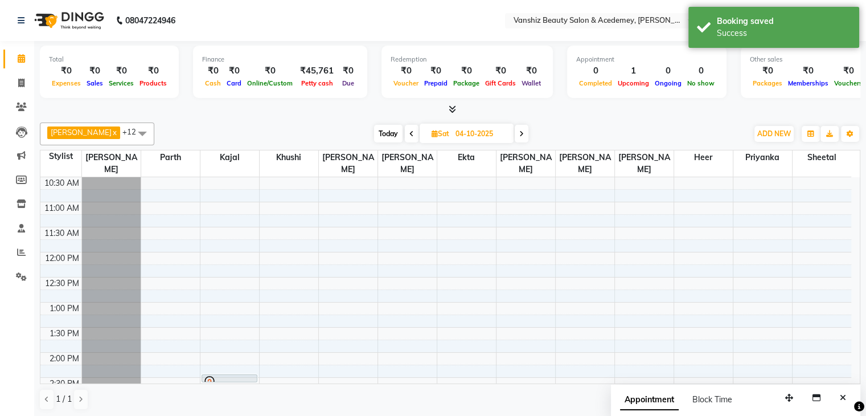
scroll to position [223, 0]
click at [374, 133] on span "Today" at bounding box center [388, 134] width 28 height 18
type input "03-10-2025"
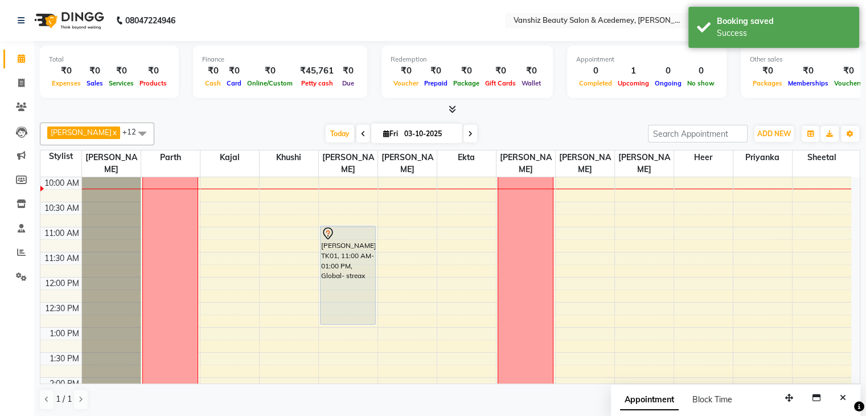
scroll to position [65, 0]
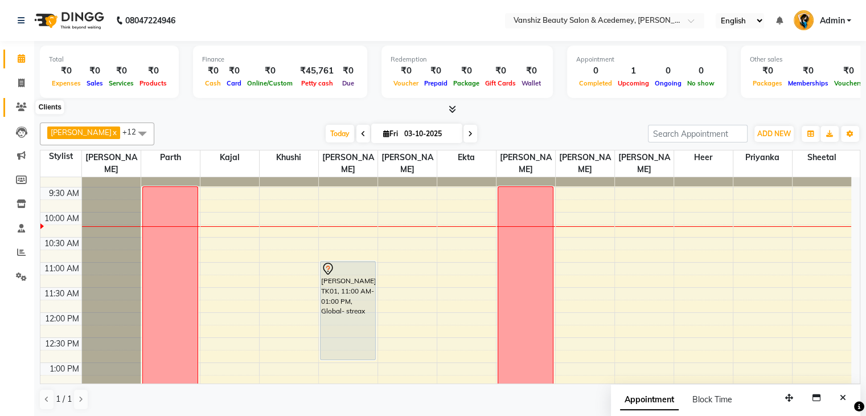
click at [18, 105] on icon at bounding box center [21, 106] width 11 height 9
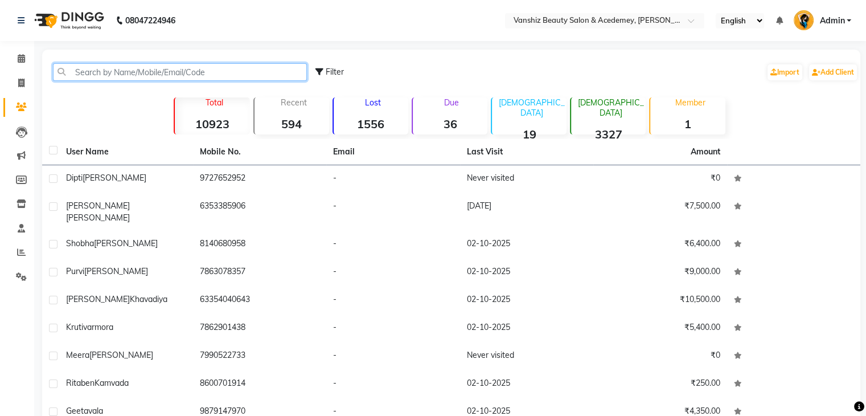
click at [220, 70] on input "text" at bounding box center [180, 72] width 254 height 18
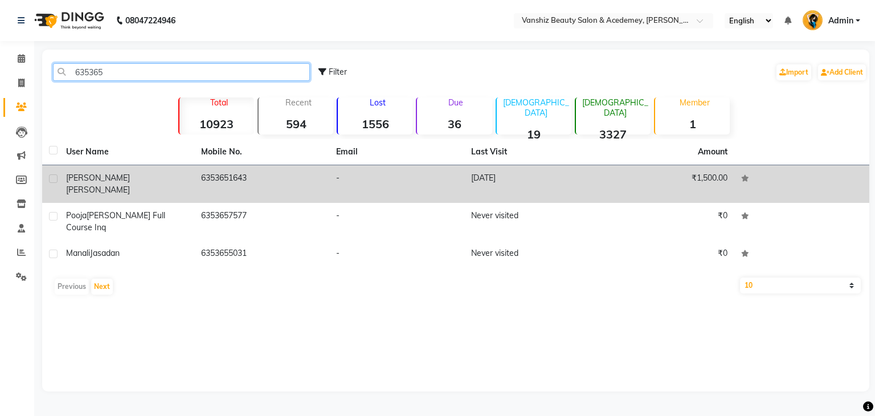
type input "635365"
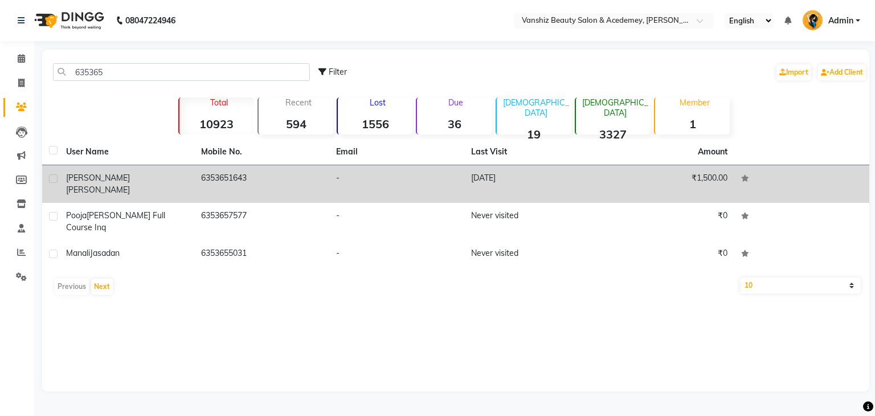
click at [237, 171] on td "6353651643" at bounding box center [261, 184] width 135 height 38
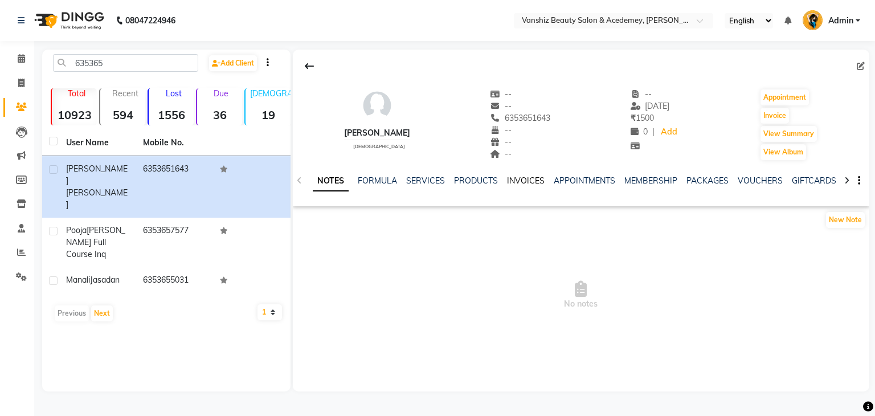
click at [521, 181] on link "INVOICES" at bounding box center [526, 180] width 38 height 10
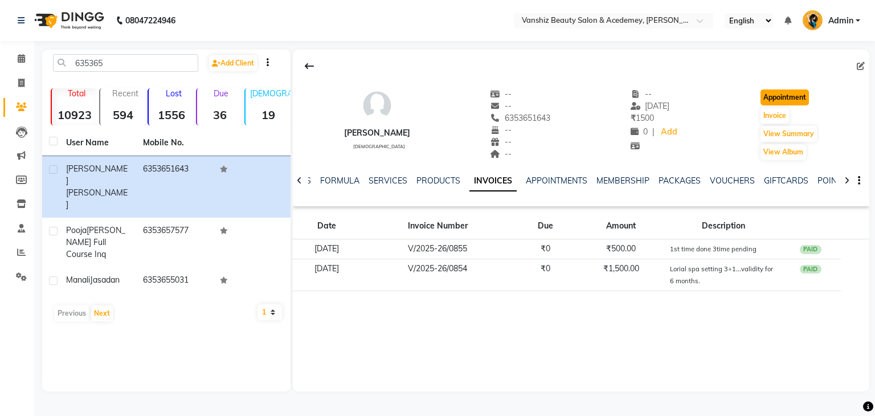
click at [785, 93] on button "Appointment" at bounding box center [784, 97] width 48 height 16
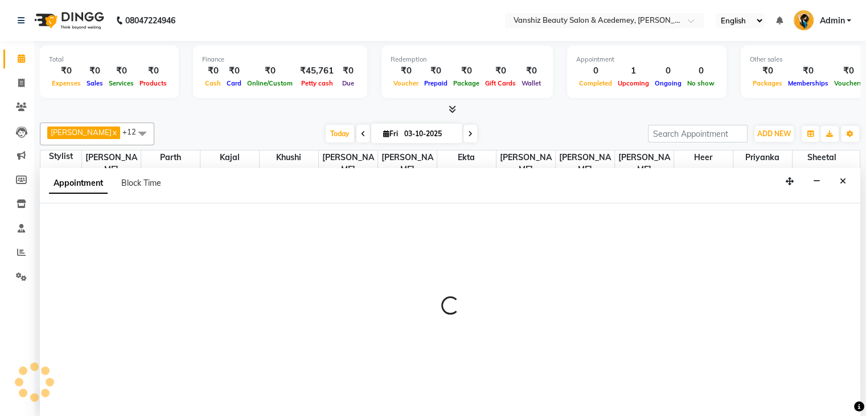
scroll to position [1, 0]
select select "tentative"
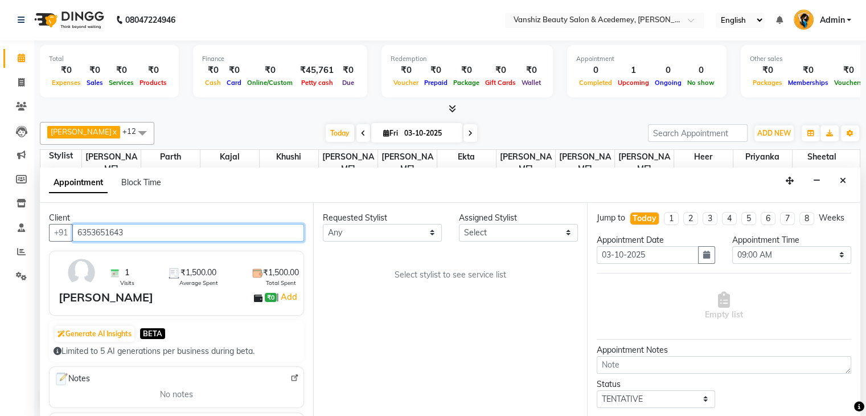
scroll to position [100, 0]
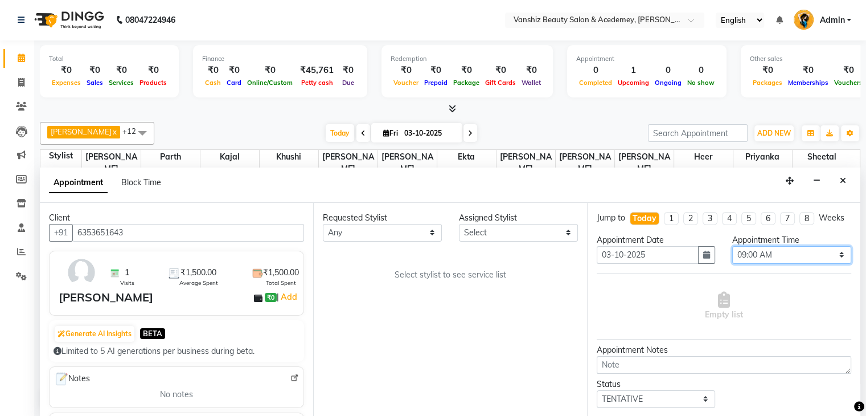
click at [757, 264] on select "Select 09:00 AM 09:15 AM 09:30 AM 09:45 AM 10:00 AM 10:15 AM 10:30 AM 10:45 AM …" at bounding box center [791, 255] width 119 height 18
select select "645"
click at [732, 255] on select "Select 09:00 AM 09:15 AM 09:30 AM 09:45 AM 10:00 AM 10:15 AM 10:30 AM 10:45 AM …" at bounding box center [791, 255] width 119 height 18
click at [490, 228] on select "Select [PERSON_NAME] [PERSON_NAME] [PERSON_NAME] kajal [PERSON_NAME] [PERSON_NA…" at bounding box center [518, 233] width 119 height 18
select select "68622"
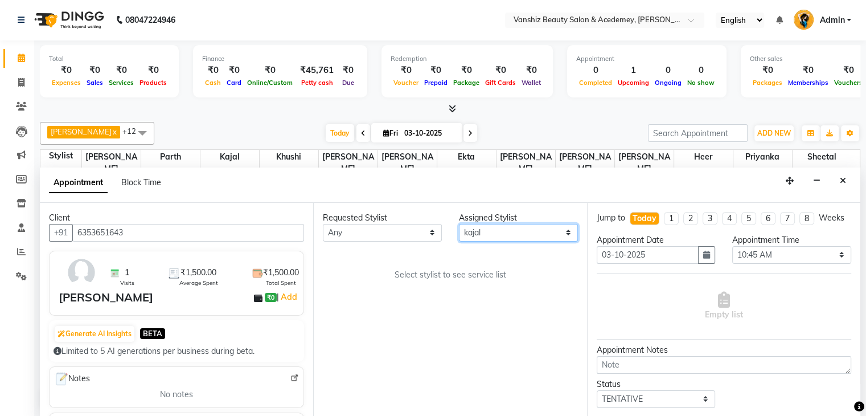
click at [459, 224] on select "Select [PERSON_NAME] [PERSON_NAME] [PERSON_NAME] kajal [PERSON_NAME] [PERSON_NA…" at bounding box center [518, 233] width 119 height 18
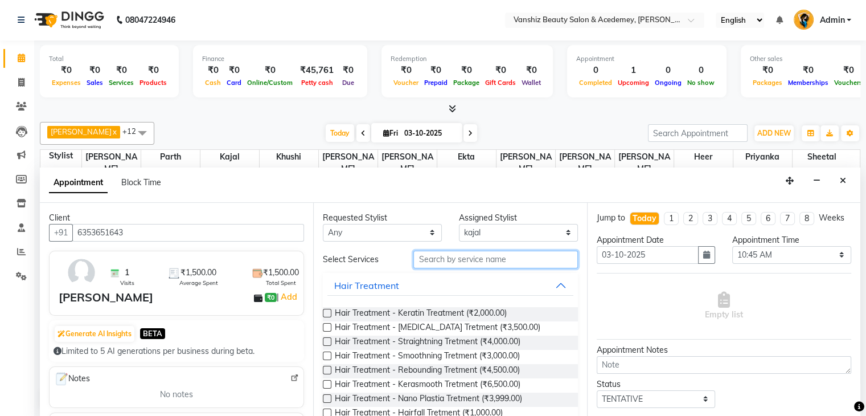
click at [471, 260] on input "text" at bounding box center [495, 260] width 164 height 18
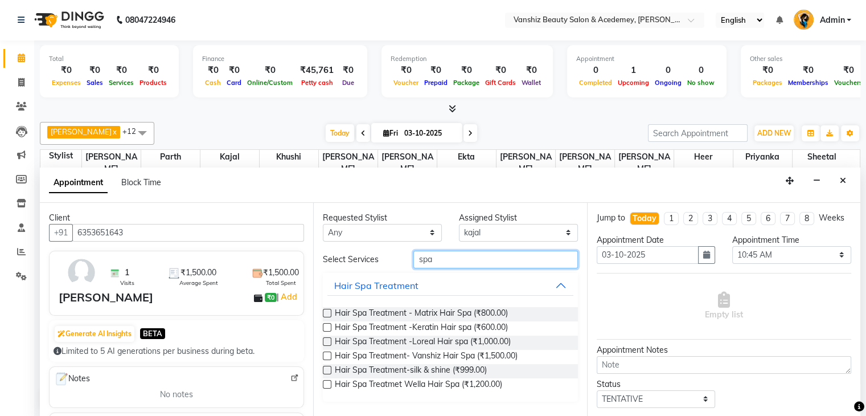
type input "spa"
click at [326, 338] on label at bounding box center [327, 341] width 9 height 9
click at [326, 339] on input "checkbox" at bounding box center [326, 342] width 7 height 7
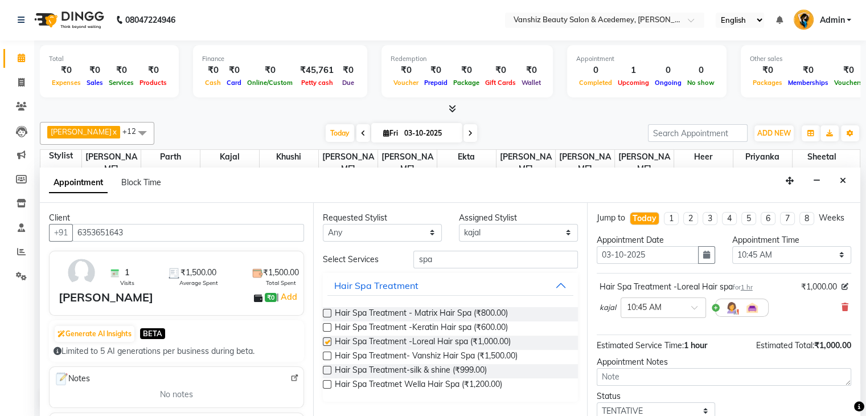
checkbox input "false"
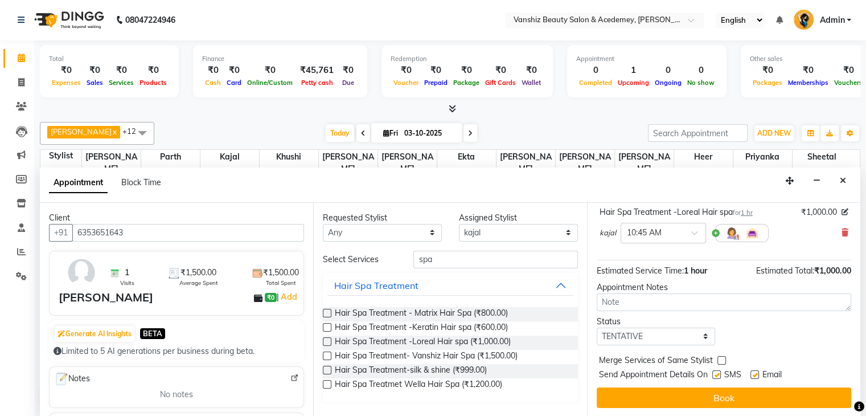
click at [756, 372] on label at bounding box center [754, 374] width 9 height 9
click at [756, 372] on input "checkbox" at bounding box center [753, 375] width 7 height 7
checkbox input "false"
click at [716, 374] on label at bounding box center [716, 374] width 9 height 9
click at [716, 374] on input "checkbox" at bounding box center [715, 375] width 7 height 7
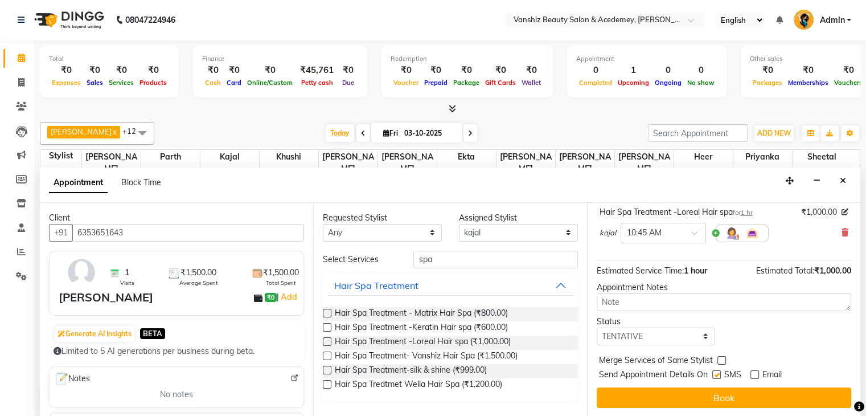
checkbox input "false"
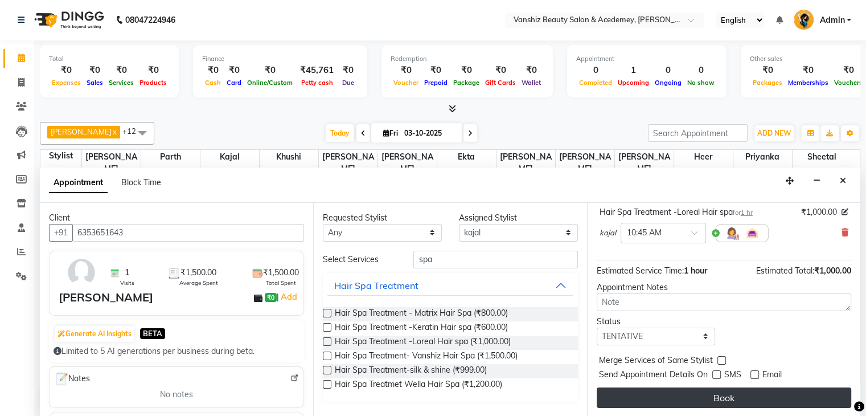
click at [721, 392] on button "Book" at bounding box center [724, 397] width 255 height 20
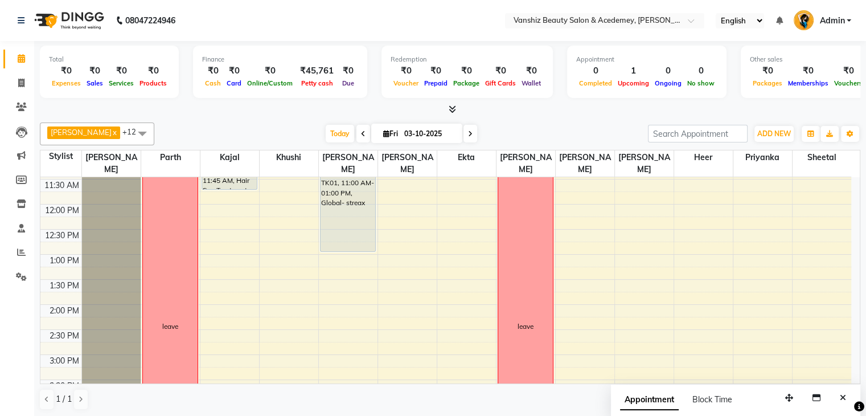
scroll to position [174, 0]
click at [214, 256] on div "8:00 AM 8:30 AM 9:00 AM 9:30 AM 10:00 AM 10:30 AM 11:00 AM 11:30 AM 12:00 PM 12…" at bounding box center [445, 328] width 811 height 651
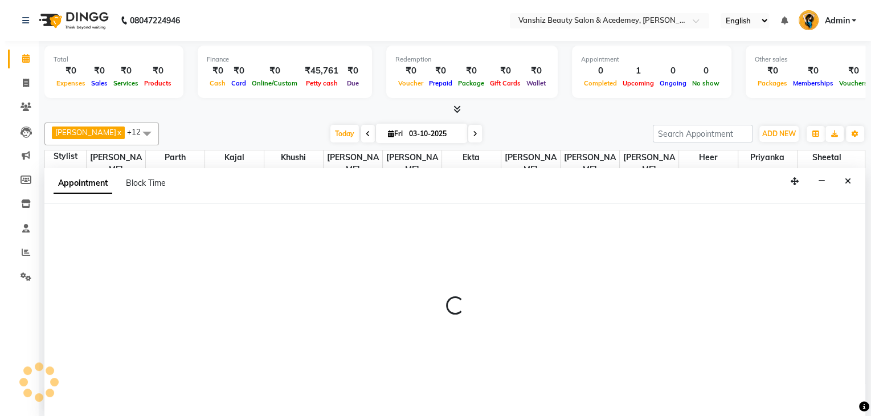
scroll to position [1, 0]
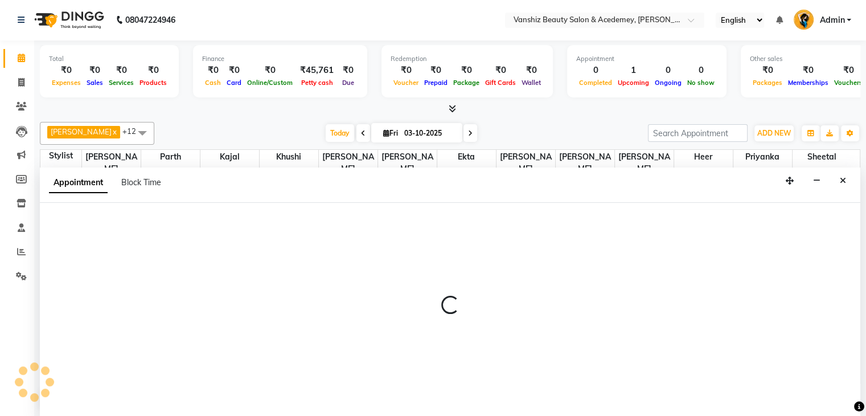
select select "68622"
select select "tentative"
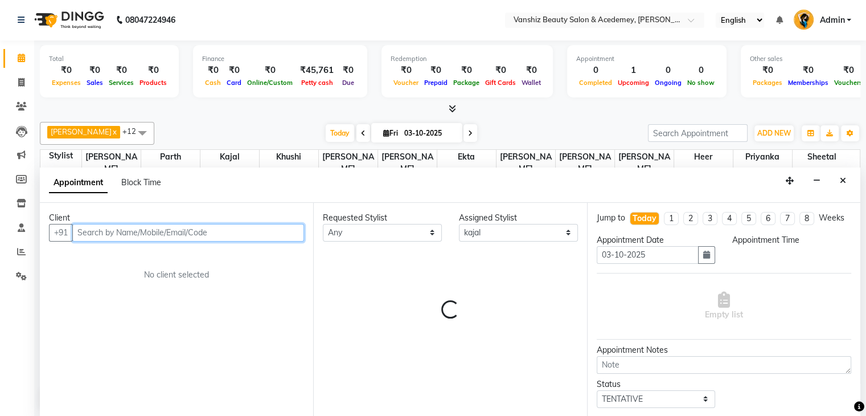
select select "780"
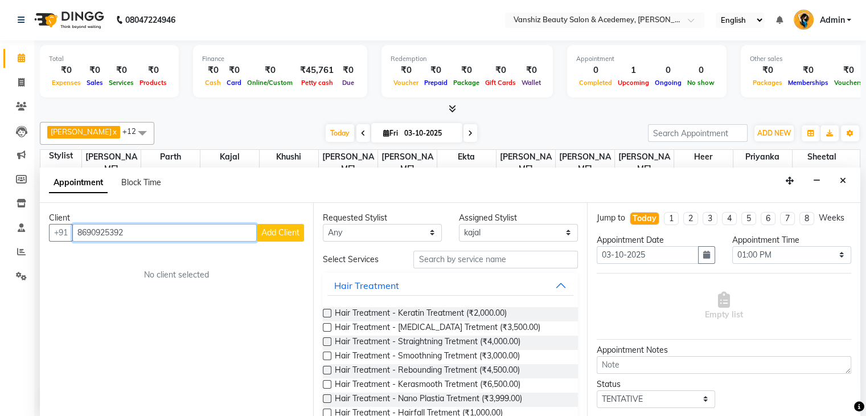
type input "8690925392"
click at [280, 233] on span "Add Client" at bounding box center [280, 232] width 38 height 10
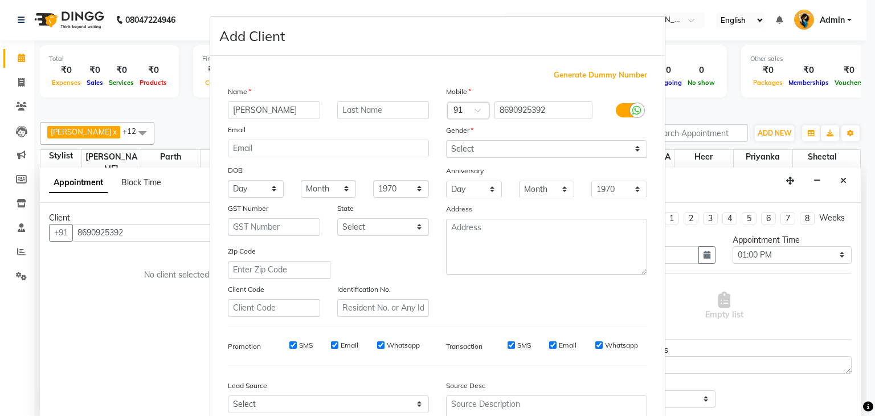
type input "[PERSON_NAME]"
click at [402, 110] on input "text" at bounding box center [383, 110] width 92 height 18
type input "[PERSON_NAME]"
click at [511, 154] on select "Select [DEMOGRAPHIC_DATA] [DEMOGRAPHIC_DATA] Other Prefer Not To Say" at bounding box center [546, 149] width 201 height 18
click at [446, 141] on select "Select [DEMOGRAPHIC_DATA] [DEMOGRAPHIC_DATA] Other Prefer Not To Say" at bounding box center [546, 149] width 201 height 18
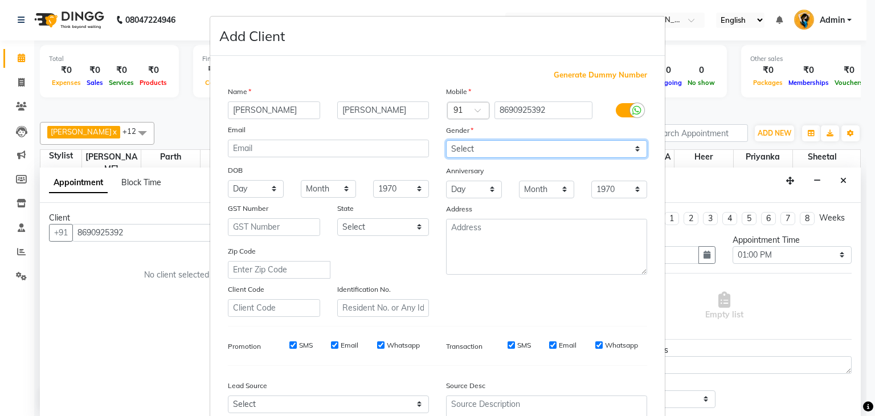
click at [511, 143] on select "Select [DEMOGRAPHIC_DATA] [DEMOGRAPHIC_DATA] Other Prefer Not To Say" at bounding box center [546, 149] width 201 height 18
select select "[DEMOGRAPHIC_DATA]"
click at [446, 141] on select "Select [DEMOGRAPHIC_DATA] [DEMOGRAPHIC_DATA] Other Prefer Not To Say" at bounding box center [546, 149] width 201 height 18
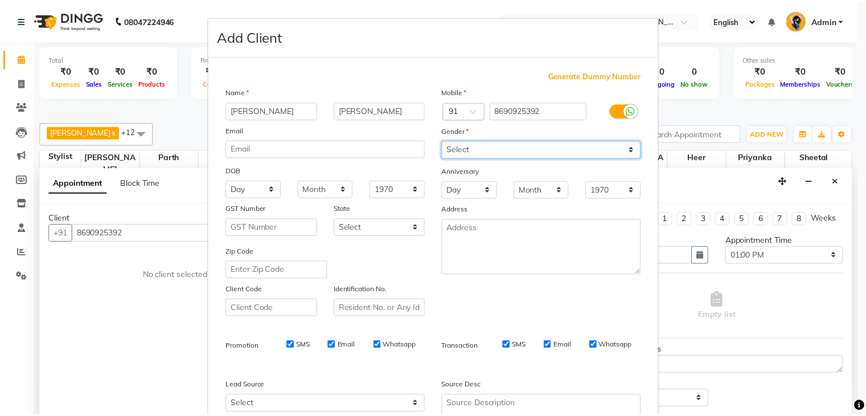
scroll to position [116, 0]
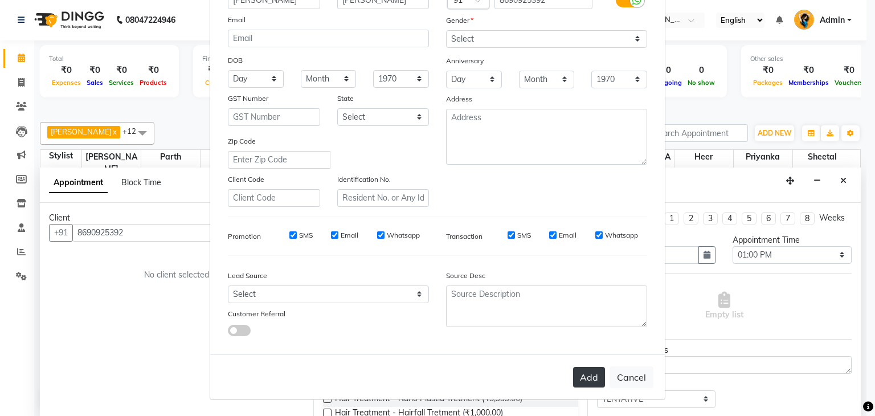
click at [588, 381] on button "Add" at bounding box center [589, 377] width 32 height 20
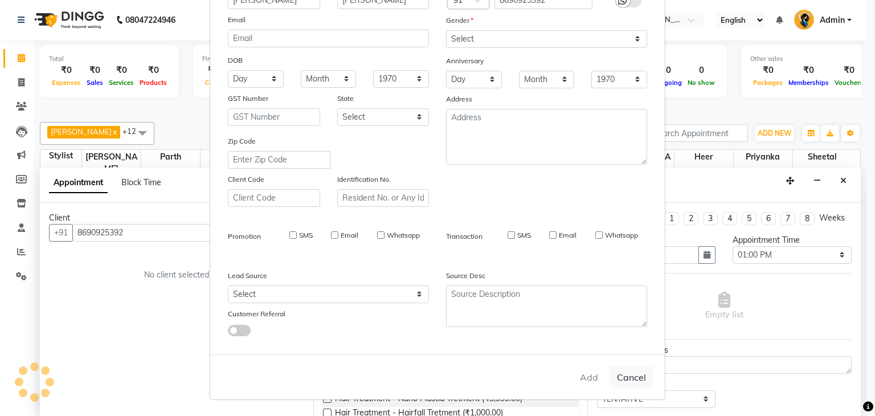
select select
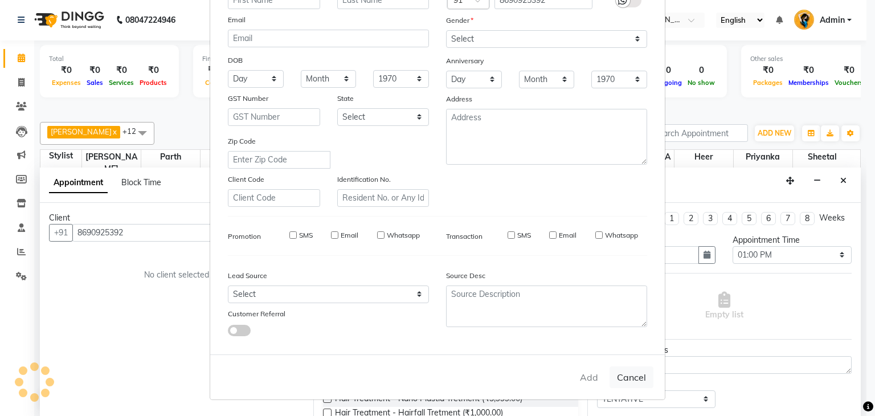
select select
checkbox input "false"
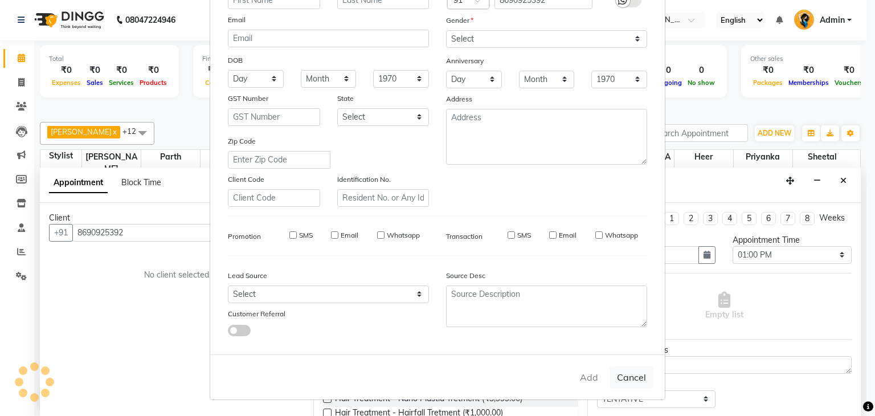
checkbox input "false"
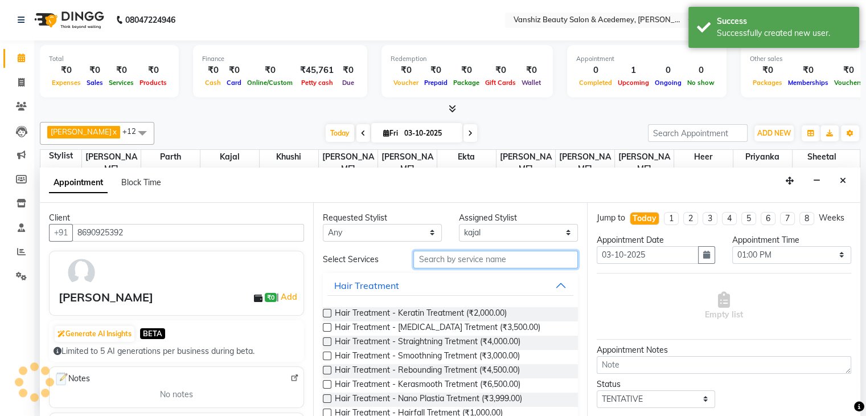
click at [444, 252] on input "text" at bounding box center [495, 260] width 164 height 18
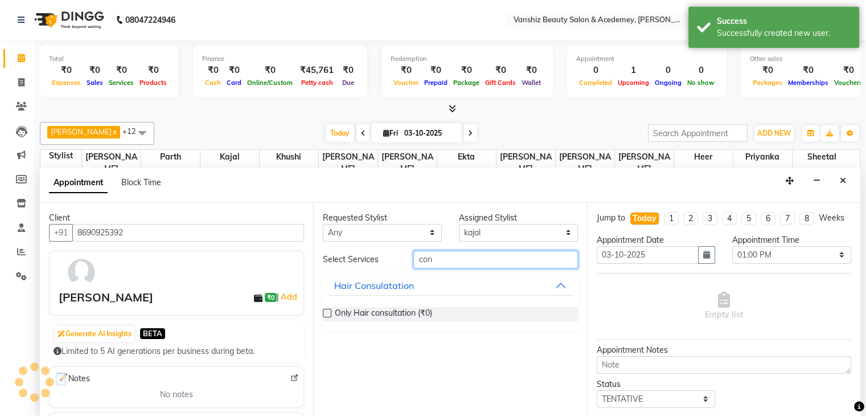
type input "con"
click at [328, 307] on div "Only Hair consultation (₹0)" at bounding box center [450, 314] width 255 height 14
click at [327, 313] on label at bounding box center [327, 313] width 9 height 9
click at [327, 313] on input "checkbox" at bounding box center [326, 313] width 7 height 7
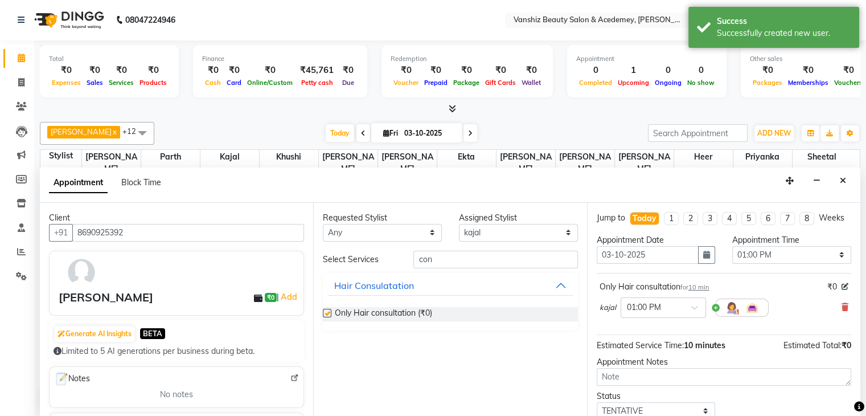
checkbox input "false"
click at [783, 257] on select "Select 09:00 AM 09:15 AM 09:30 AM 09:45 AM 10:00 AM 10:15 AM 10:30 AM 10:45 AM …" at bounding box center [791, 255] width 119 height 18
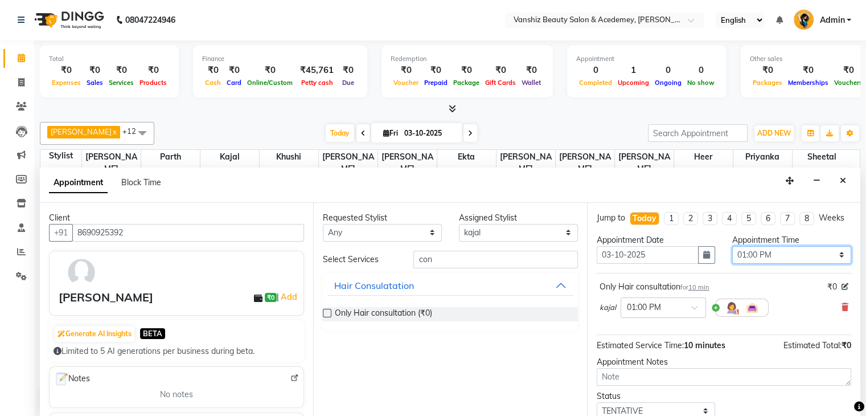
select select "810"
click at [732, 255] on select "Select 09:00 AM 09:15 AM 09:30 AM 09:45 AM 10:00 AM 10:15 AM 10:30 AM 10:45 AM …" at bounding box center [791, 255] width 119 height 18
drag, startPoint x: 755, startPoint y: 146, endPoint x: 807, endPoint y: 313, distance: 174.2
click at [807, 313] on div "kajal × 01:30 PM" at bounding box center [724, 308] width 249 height 30
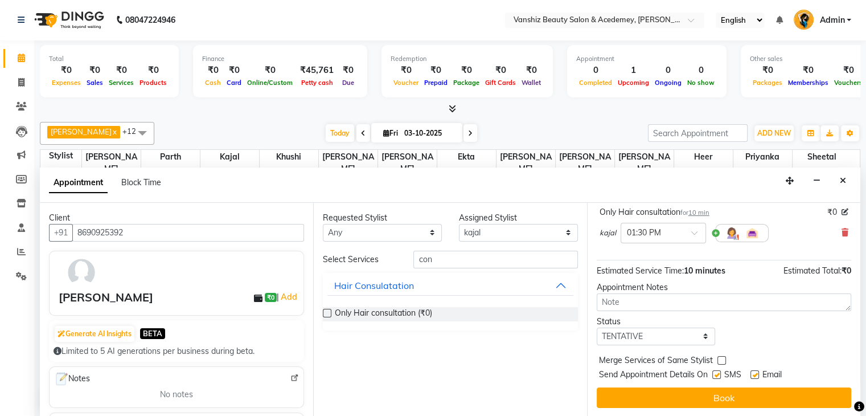
click at [754, 374] on label at bounding box center [754, 374] width 9 height 9
click at [754, 374] on input "checkbox" at bounding box center [753, 375] width 7 height 7
checkbox input "false"
click at [715, 374] on label at bounding box center [716, 374] width 9 height 9
click at [715, 374] on input "checkbox" at bounding box center [715, 375] width 7 height 7
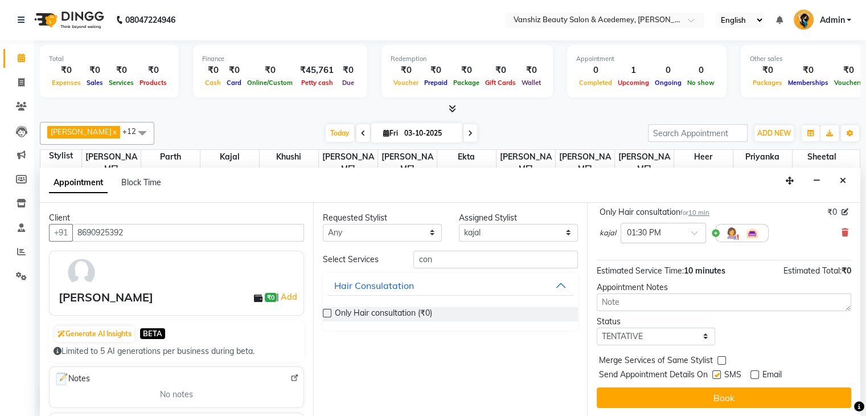
checkbox input "false"
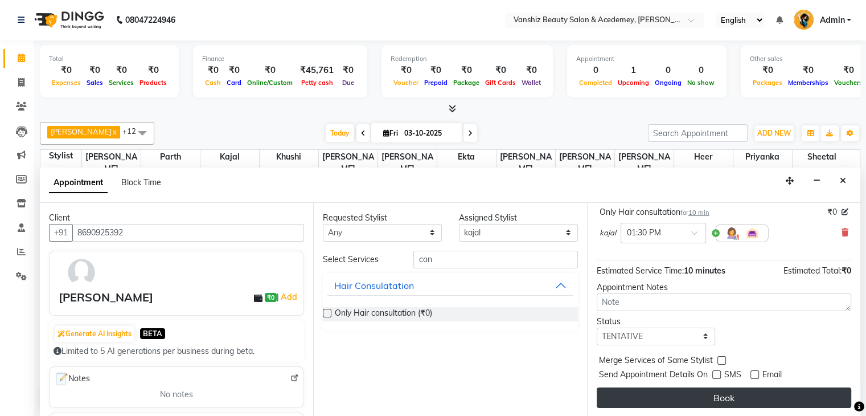
click at [715, 393] on button "Book" at bounding box center [724, 397] width 255 height 20
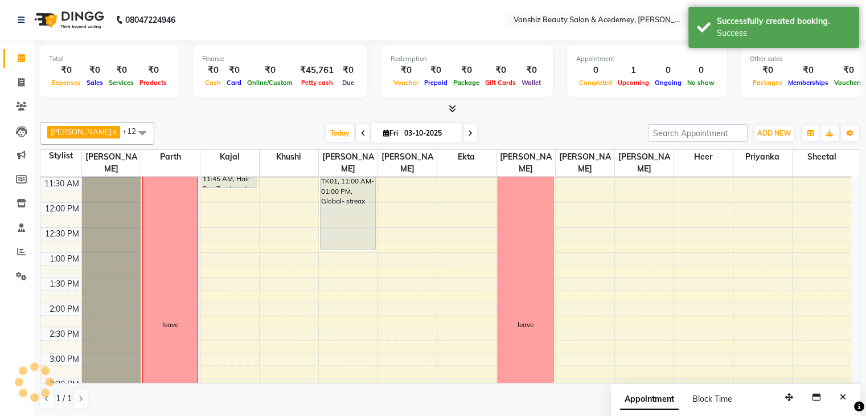
scroll to position [0, 0]
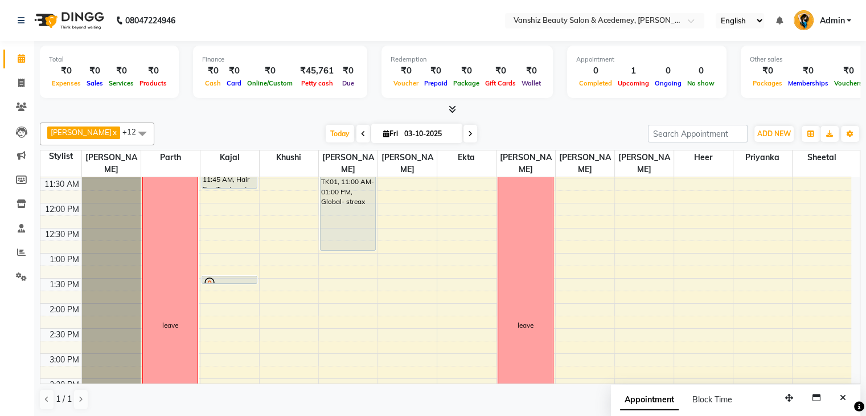
click at [455, 203] on div "8:00 AM 8:30 AM 9:00 AM 9:30 AM 10:00 AM 10:30 AM 11:00 AM 11:30 AM 12:00 PM 12…" at bounding box center [445, 328] width 811 height 651
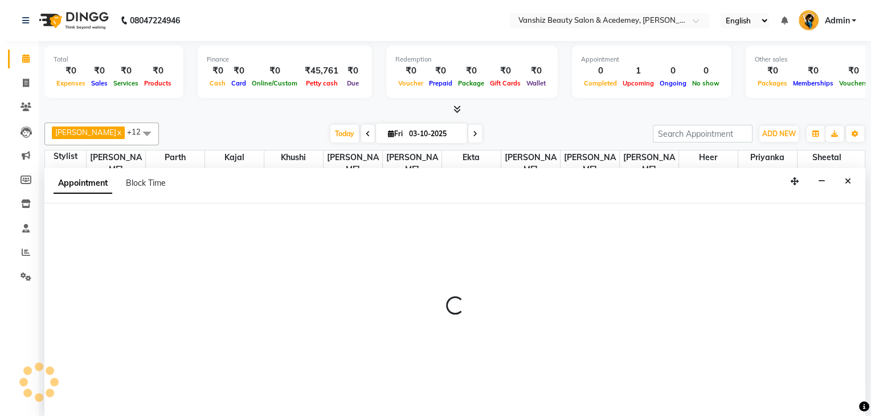
scroll to position [1, 0]
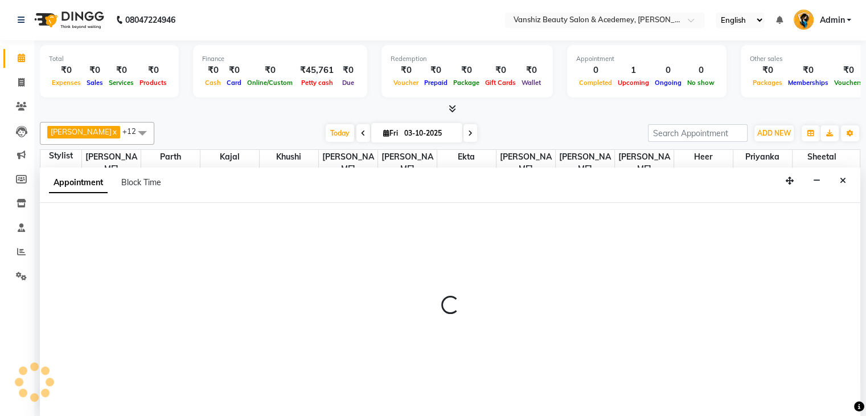
select select "59477"
select select "tentative"
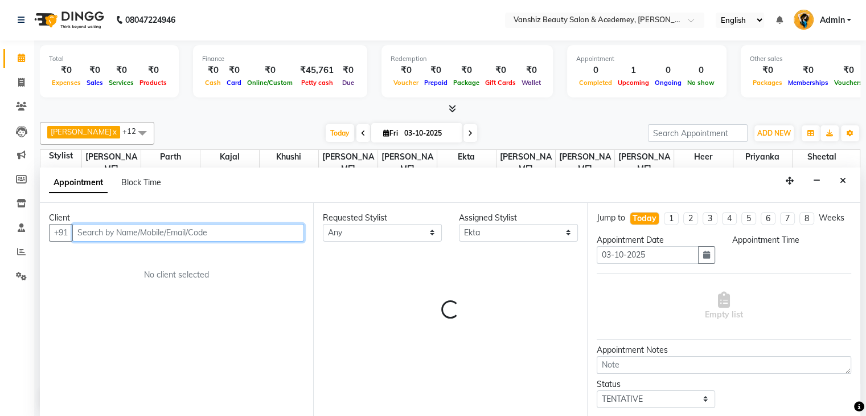
select select "720"
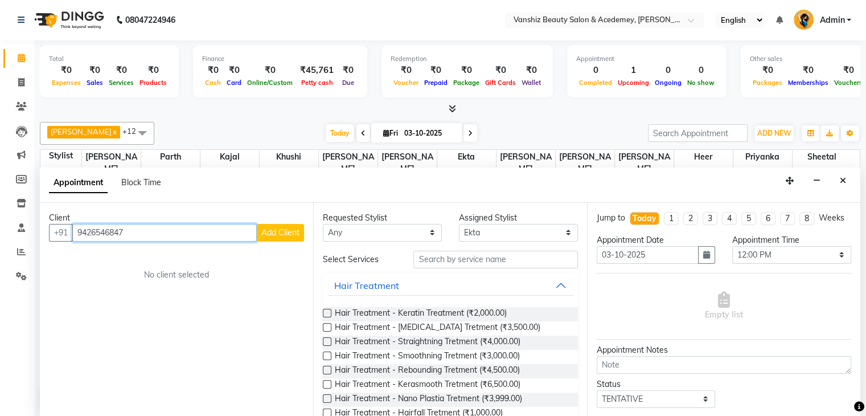
type input "9426546847"
click at [262, 232] on span "Add Client" at bounding box center [280, 232] width 38 height 10
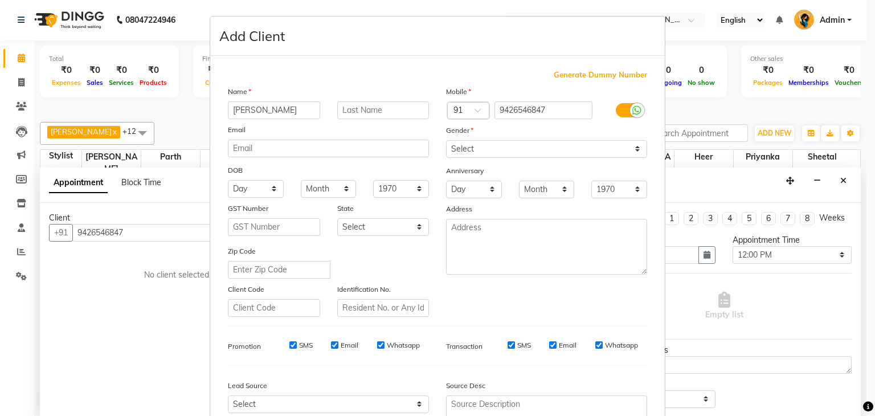
type input "[PERSON_NAME]"
click at [360, 115] on input "text" at bounding box center [383, 110] width 92 height 18
type input "kesharia"
click at [480, 146] on select "Select [DEMOGRAPHIC_DATA] [DEMOGRAPHIC_DATA] Other Prefer Not To Say" at bounding box center [546, 149] width 201 height 18
select select "[DEMOGRAPHIC_DATA]"
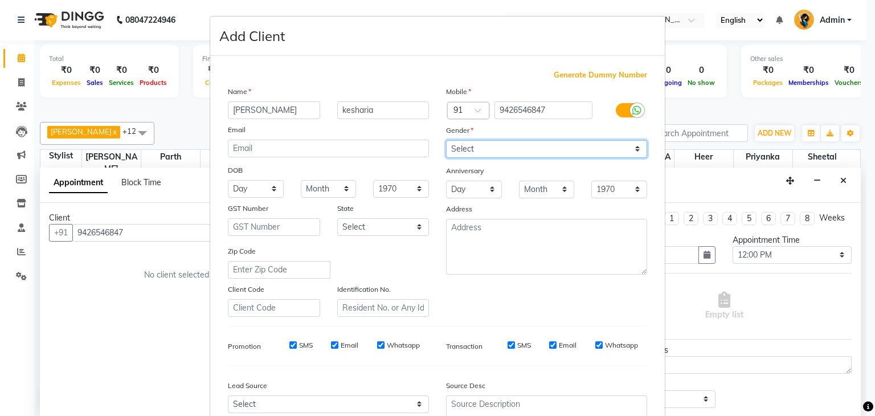
click at [446, 141] on select "Select [DEMOGRAPHIC_DATA] [DEMOGRAPHIC_DATA] Other Prefer Not To Say" at bounding box center [546, 149] width 201 height 18
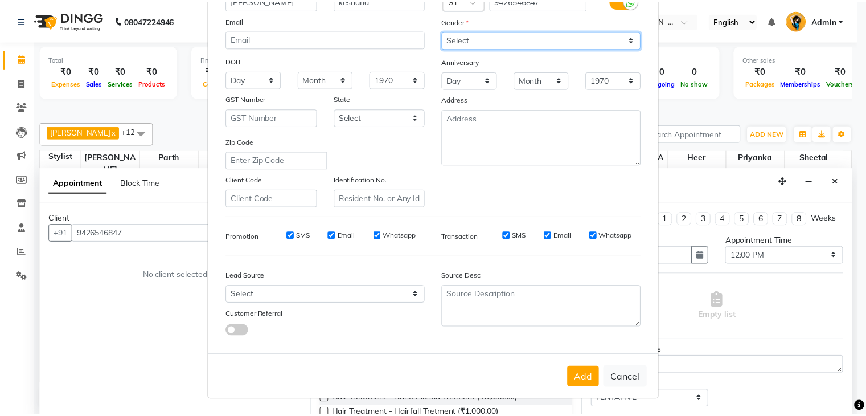
scroll to position [115, 0]
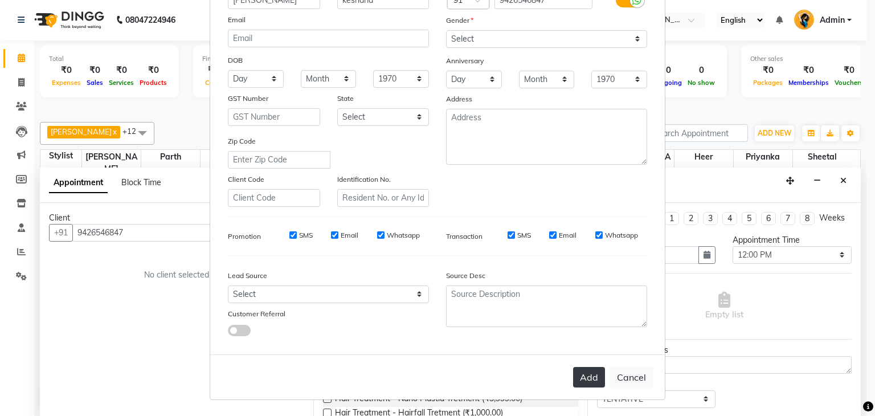
click at [592, 376] on button "Add" at bounding box center [589, 377] width 32 height 20
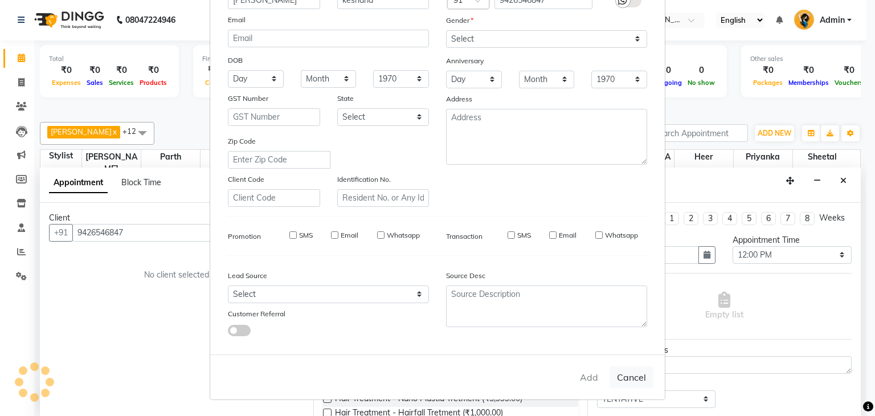
select select
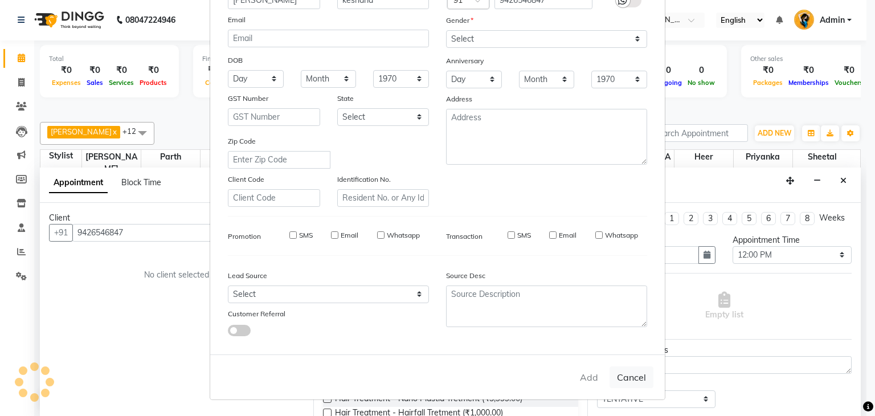
select select
checkbox input "false"
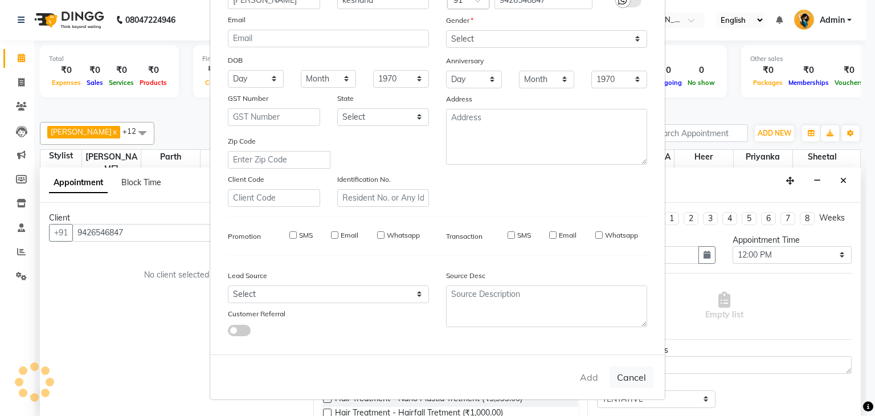
checkbox input "false"
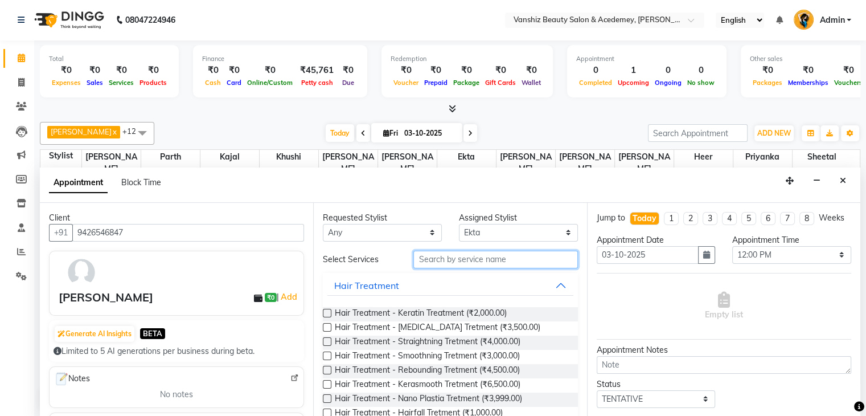
click at [460, 260] on input "text" at bounding box center [495, 260] width 164 height 18
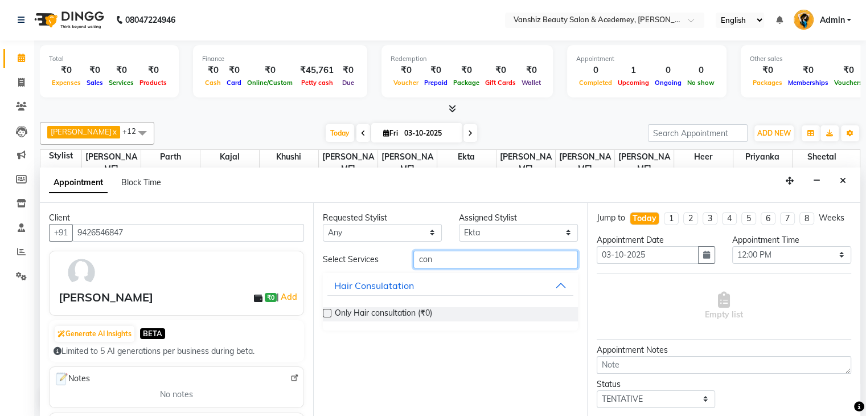
type input "con"
click at [327, 310] on label at bounding box center [327, 313] width 9 height 9
click at [327, 310] on input "checkbox" at bounding box center [326, 313] width 7 height 7
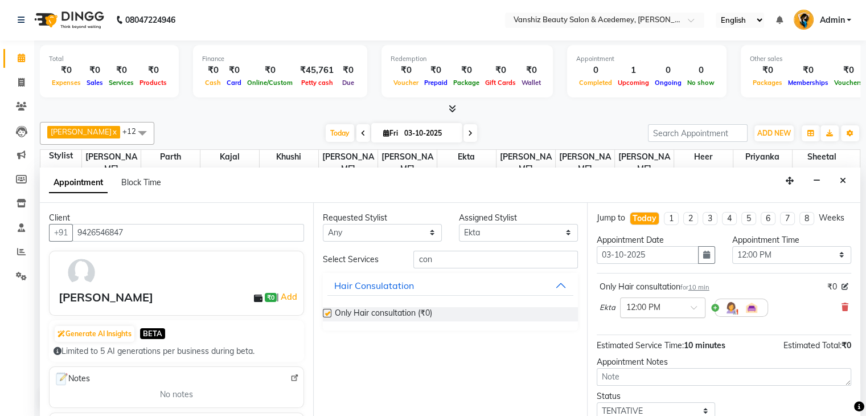
checkbox input "false"
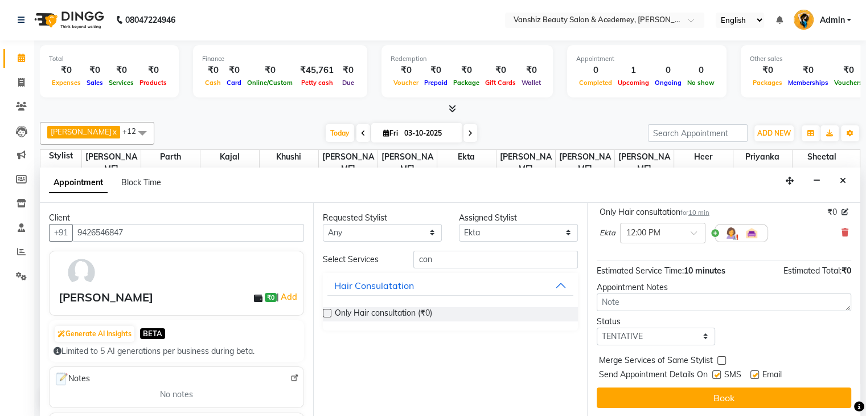
scroll to position [84, 0]
click at [716, 375] on label at bounding box center [716, 374] width 9 height 9
click at [716, 375] on input "checkbox" at bounding box center [715, 375] width 7 height 7
checkbox input "false"
click at [757, 374] on label at bounding box center [754, 374] width 9 height 9
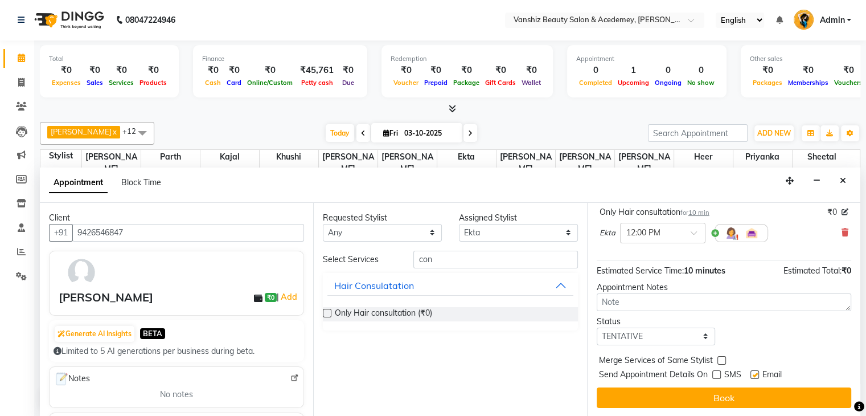
click at [757, 374] on input "checkbox" at bounding box center [753, 375] width 7 height 7
checkbox input "false"
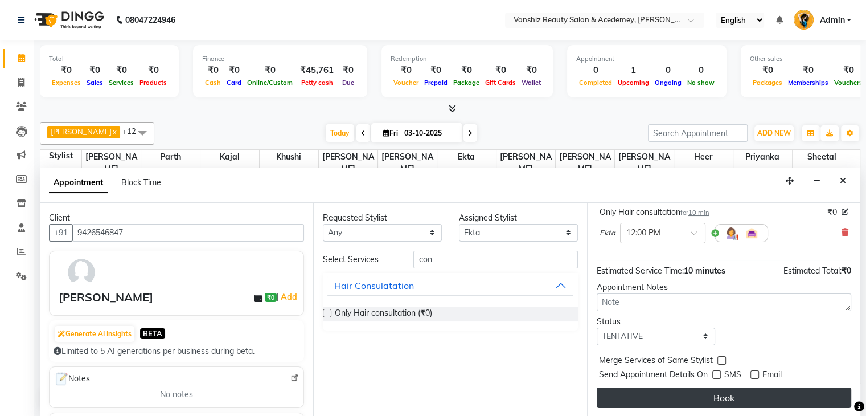
click at [757, 391] on button "Book" at bounding box center [724, 397] width 255 height 20
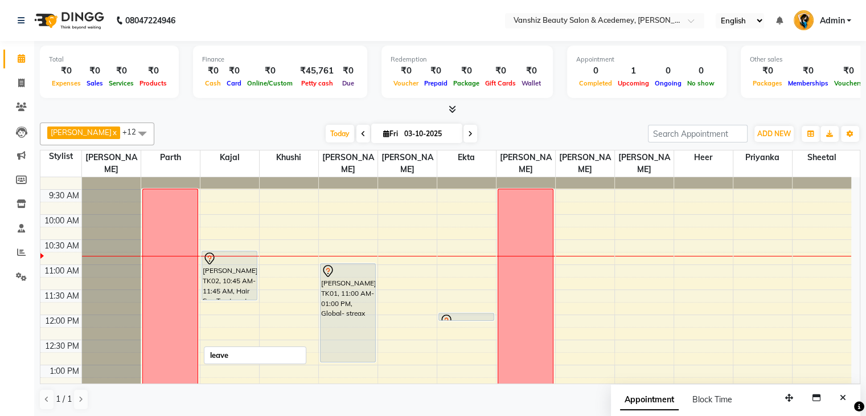
scroll to position [58, 0]
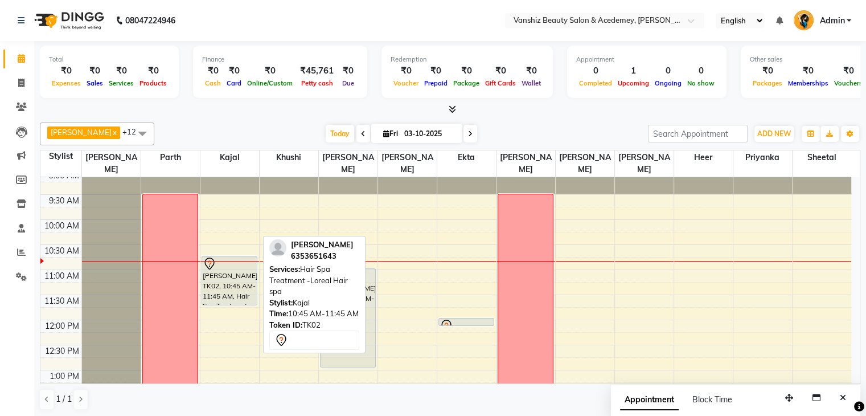
click at [216, 272] on div "[PERSON_NAME], TK02, 10:45 AM-11:45 AM, Hair Spa Treatment -Loreal Hair spa" at bounding box center [229, 280] width 55 height 48
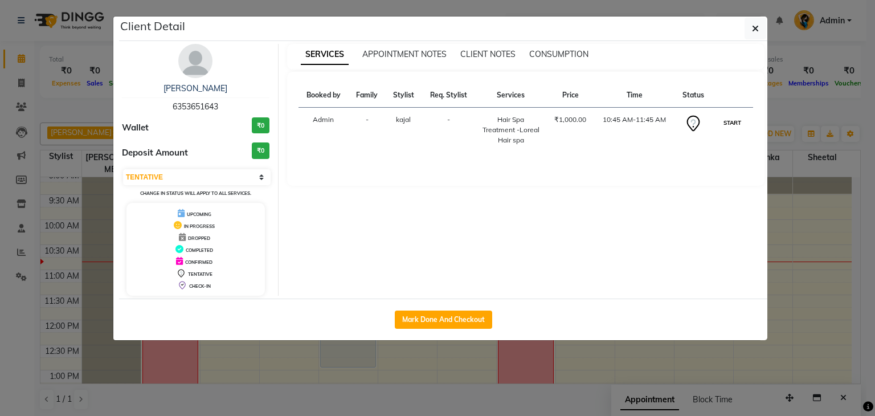
click at [729, 124] on button "START" at bounding box center [731, 123] width 23 height 14
select select "1"
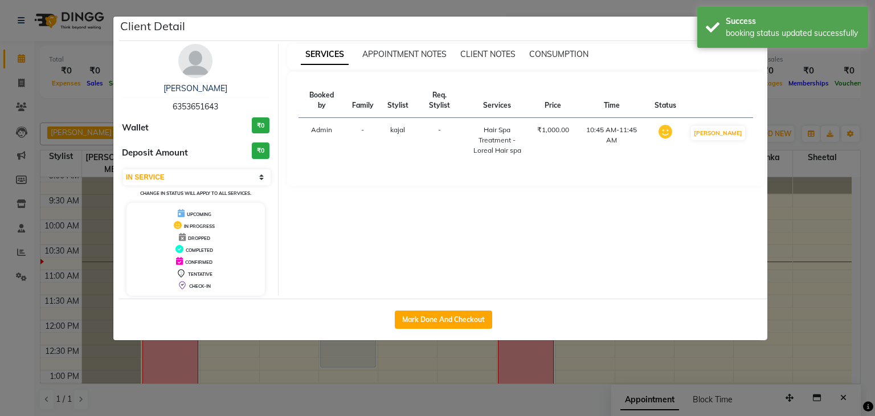
click at [857, 226] on ngb-modal-window "Client Detail [PERSON_NAME] 6353651643 Wallet ₹0 Deposit Amount ₹0 Select IN SE…" at bounding box center [437, 208] width 875 height 416
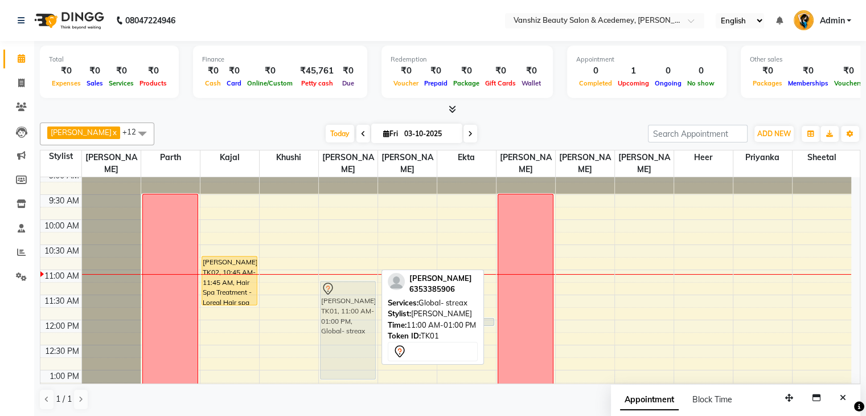
drag, startPoint x: 349, startPoint y: 297, endPoint x: 350, endPoint y: 311, distance: 14.2
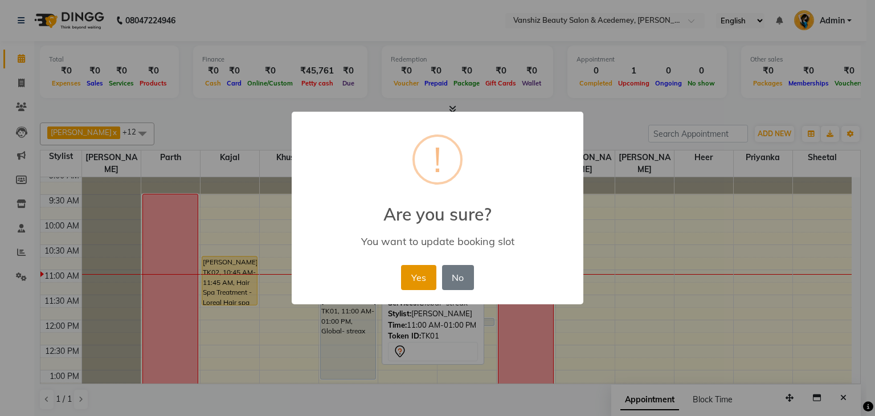
click at [419, 269] on button "Yes" at bounding box center [418, 277] width 35 height 25
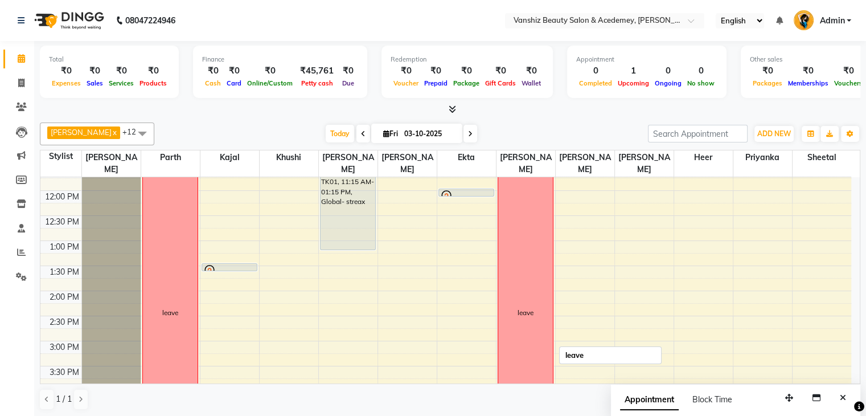
scroll to position [187, 0]
click at [383, 134] on icon at bounding box center [386, 133] width 6 height 7
select select "10"
select select "2025"
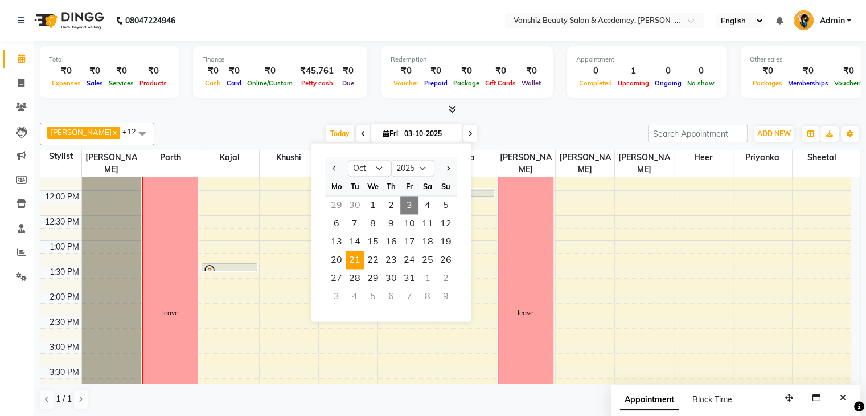
click at [356, 257] on span "21" at bounding box center [355, 260] width 18 height 18
type input "[DATE]"
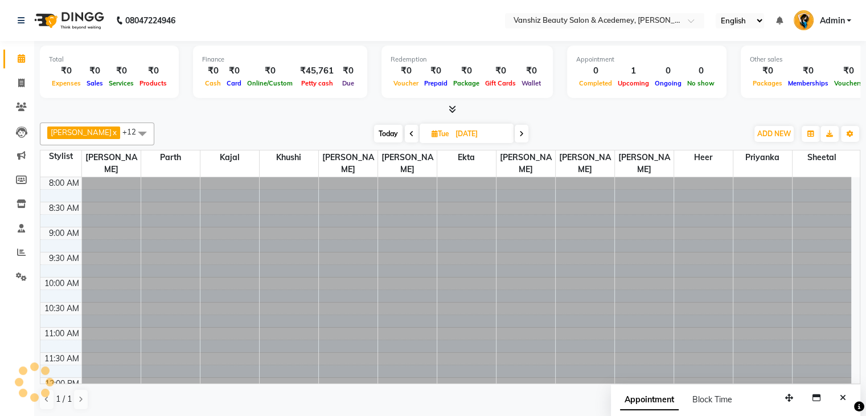
scroll to position [150, 0]
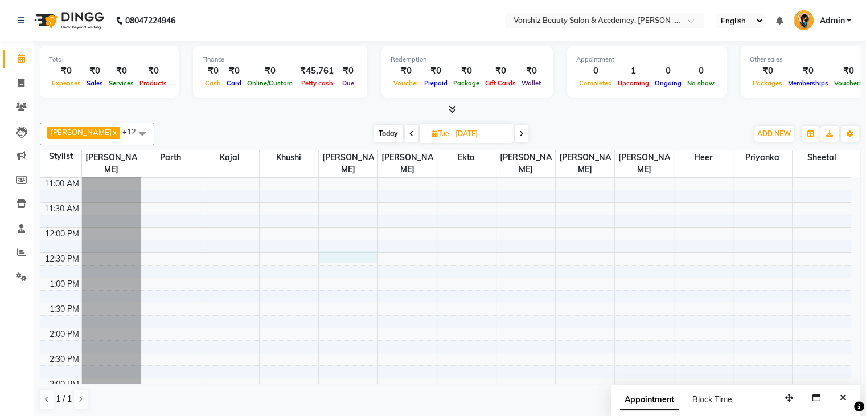
click at [356, 257] on div "8:00 AM 8:30 AM 9:00 AM 9:30 AM 10:00 AM 10:30 AM 11:00 AM 11:30 AM 12:00 PM 12…" at bounding box center [445, 352] width 811 height 651
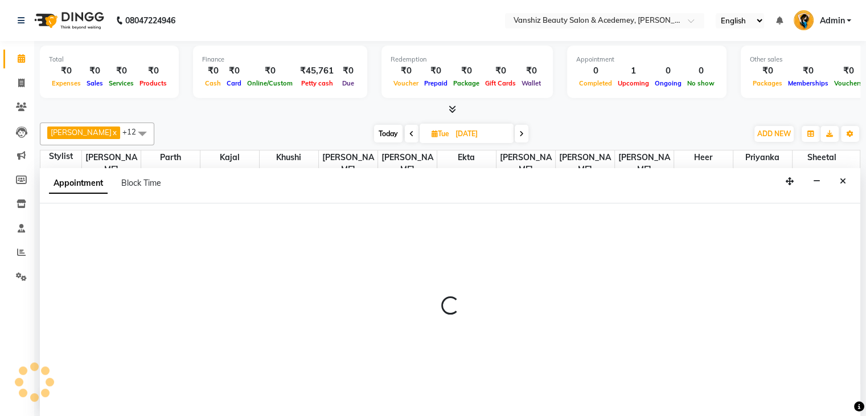
scroll to position [366, 0]
select select "87124"
select select "750"
select select "tentative"
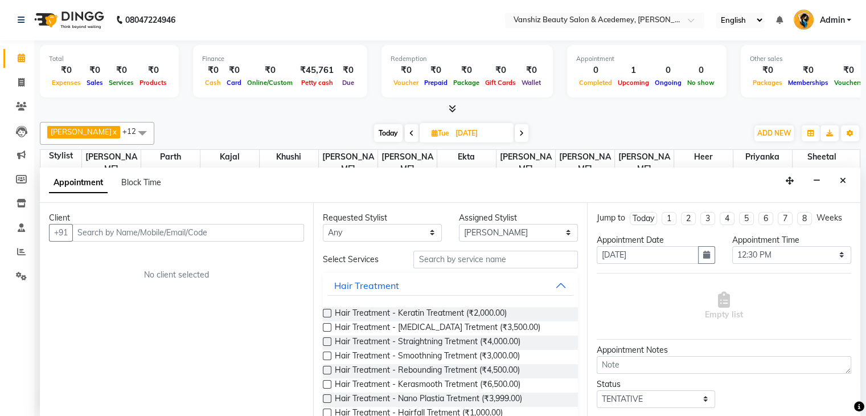
click at [222, 228] on input "text" at bounding box center [188, 233] width 232 height 18
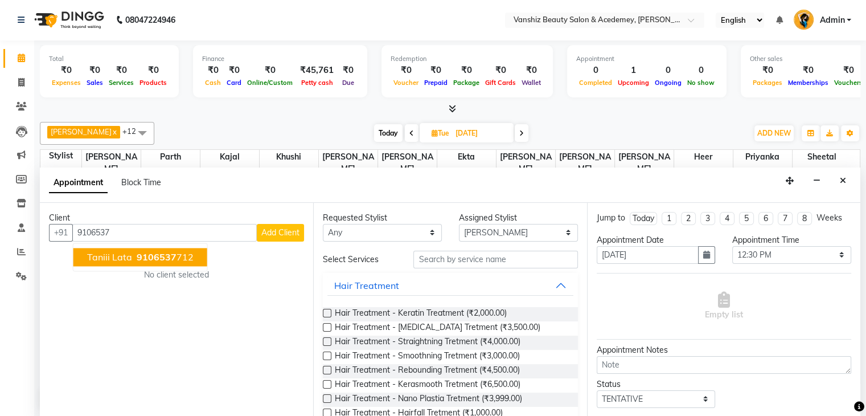
click at [174, 257] on ngb-highlight "9106537 712" at bounding box center [163, 256] width 59 height 11
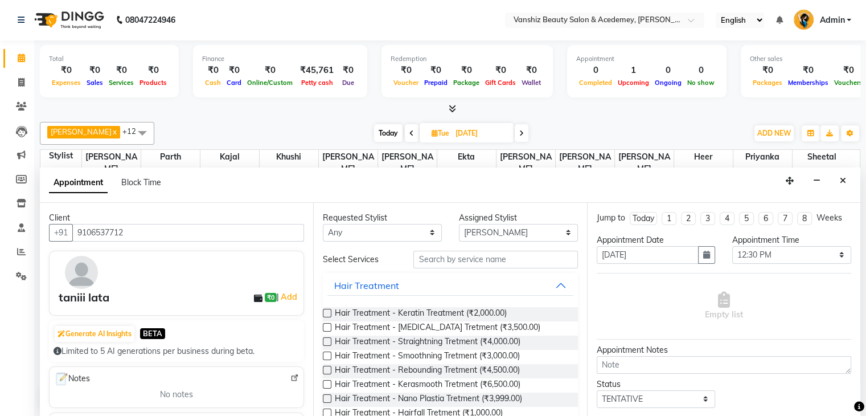
type input "9106537712"
click at [466, 260] on input "text" at bounding box center [495, 260] width 164 height 18
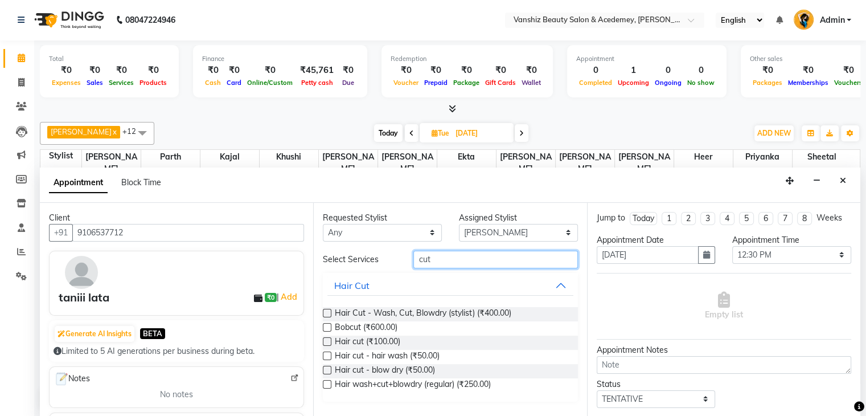
type input "cut"
click at [326, 383] on label at bounding box center [327, 384] width 9 height 9
click at [326, 383] on input "checkbox" at bounding box center [326, 385] width 7 height 7
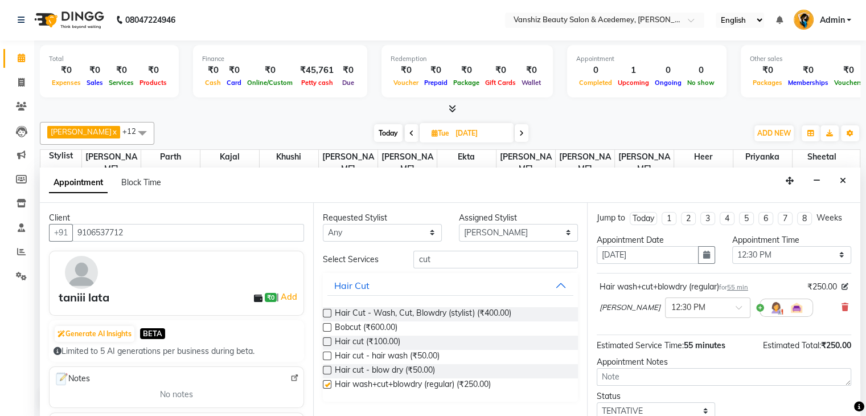
checkbox input "false"
click at [778, 248] on select "Select 09:00 AM 09:15 AM 09:30 AM 09:45 AM 10:00 AM 10:15 AM 10:30 AM 10:45 AM …" at bounding box center [791, 255] width 119 height 18
select select "1080"
click at [732, 246] on select "Select 09:00 AM 09:15 AM 09:30 AM 09:45 AM 10:00 AM 10:15 AM 10:30 AM 10:45 AM …" at bounding box center [791, 255] width 119 height 18
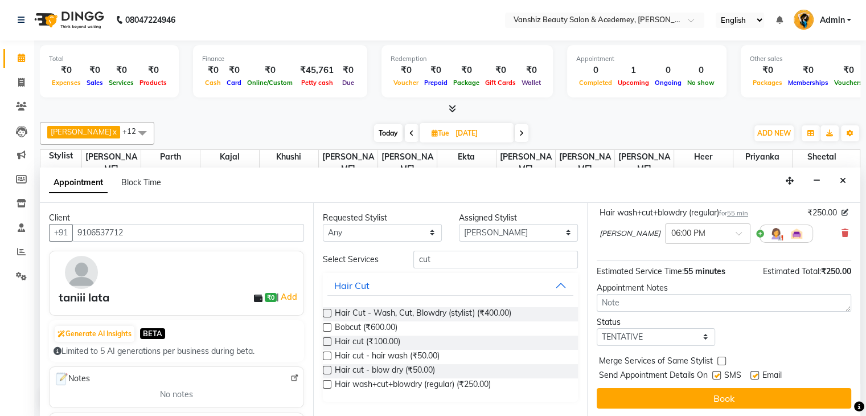
click at [753, 371] on label at bounding box center [754, 375] width 9 height 9
click at [753, 372] on input "checkbox" at bounding box center [753, 375] width 7 height 7
checkbox input "false"
click at [719, 371] on label at bounding box center [716, 375] width 9 height 9
click at [719, 372] on input "checkbox" at bounding box center [715, 375] width 7 height 7
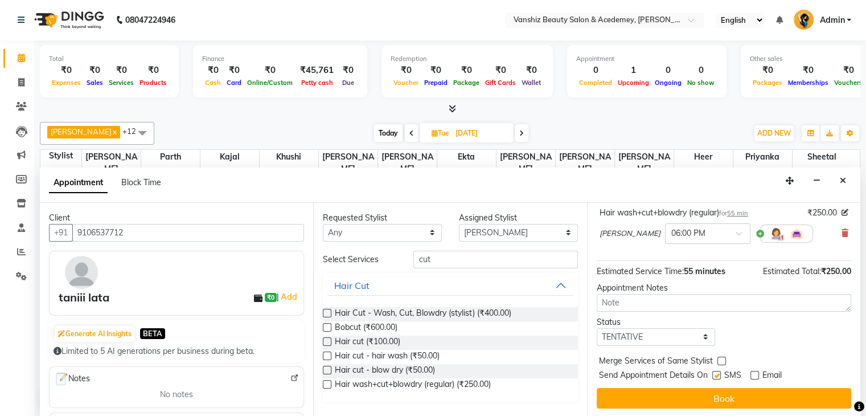
checkbox input "false"
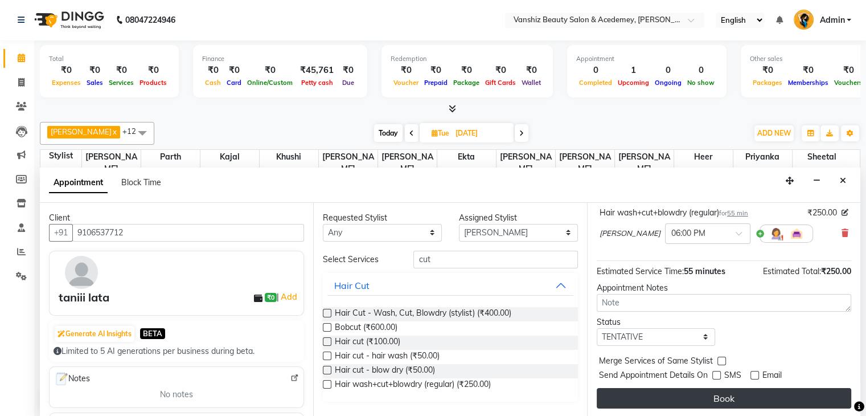
click at [725, 393] on button "Book" at bounding box center [724, 398] width 255 height 20
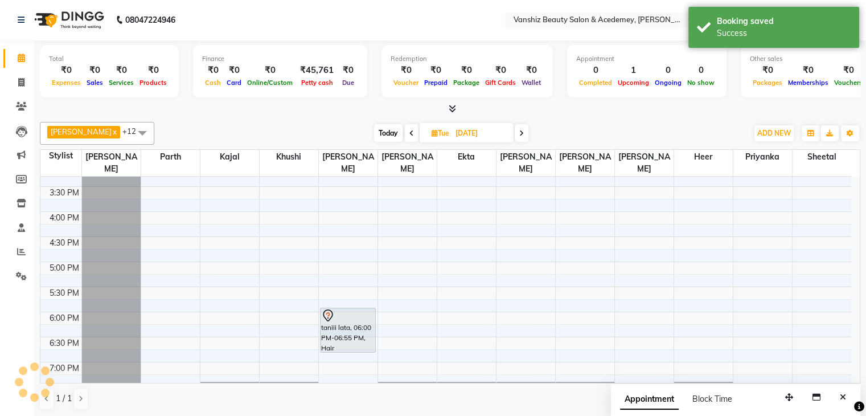
scroll to position [0, 0]
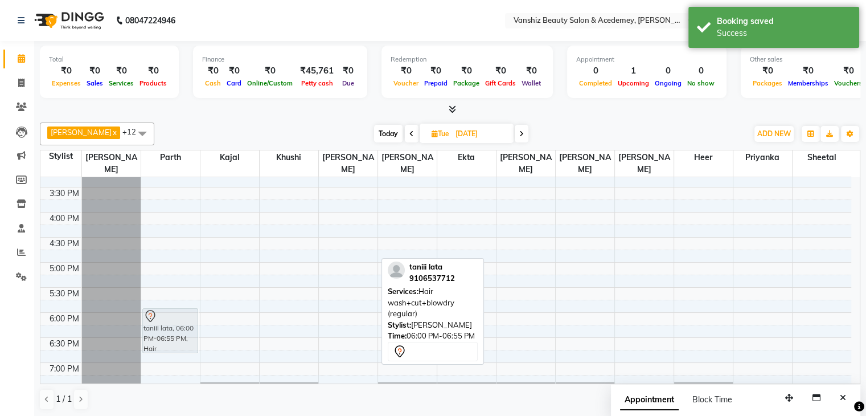
drag, startPoint x: 353, startPoint y: 325, endPoint x: 191, endPoint y: 324, distance: 161.7
click at [191, 324] on tr "taniii lata, 06:00 PM-06:55 PM, Hair wash+cut+blowdry (regular) taniii lata, 06…" at bounding box center [445, 137] width 811 height 651
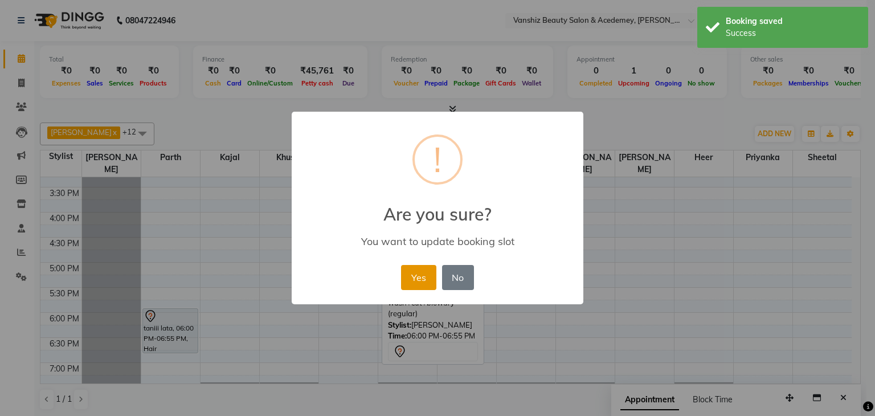
click at [424, 271] on button "Yes" at bounding box center [418, 277] width 35 height 25
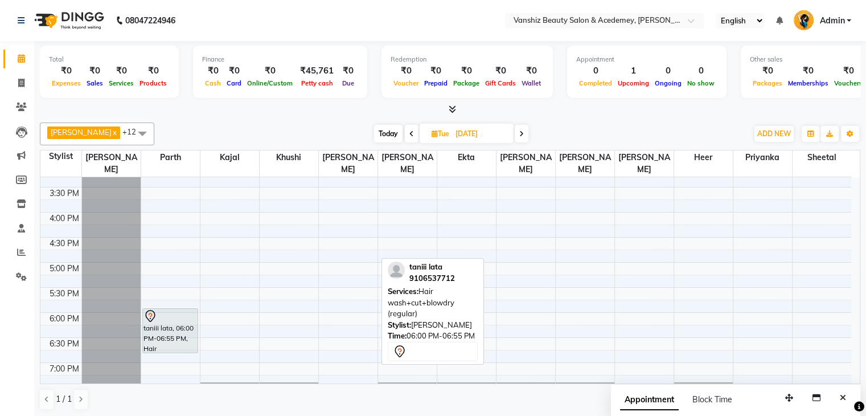
click at [374, 136] on span "Today" at bounding box center [388, 134] width 28 height 18
type input "03-10-2025"
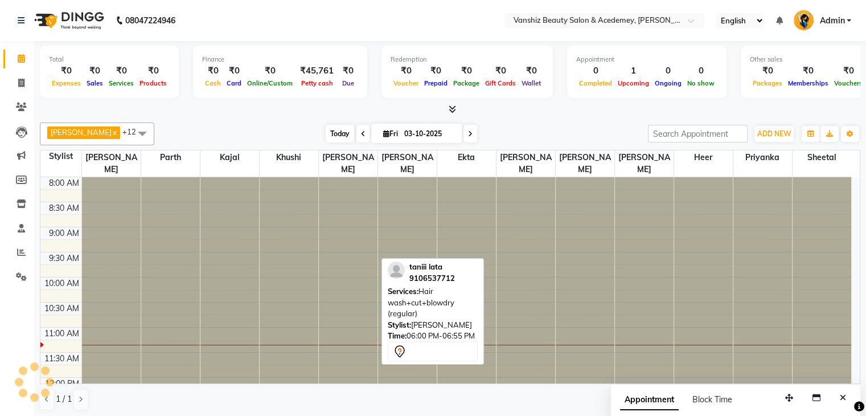
scroll to position [150, 0]
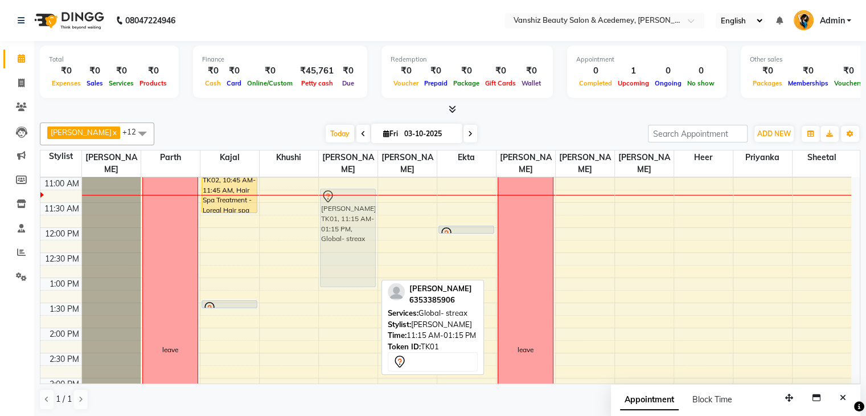
click at [354, 233] on div "[PERSON_NAME], TK01, 11:15 AM-01:15 PM, Global- streax [PERSON_NAME], TK01, 11:…" at bounding box center [348, 352] width 59 height 651
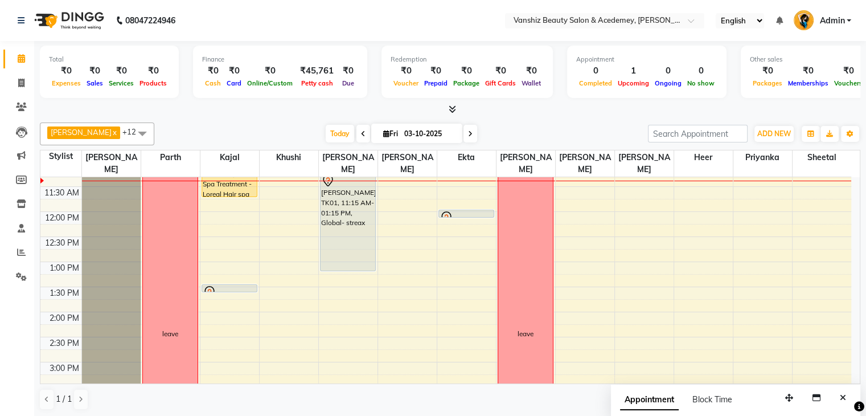
scroll to position [162, 0]
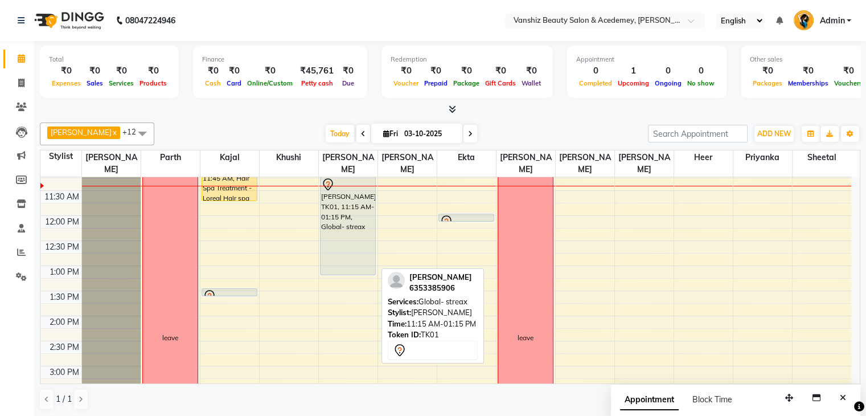
click at [347, 256] on div "[PERSON_NAME], TK01, 11:15 AM-01:15 PM, Global- streax" at bounding box center [348, 225] width 55 height 97
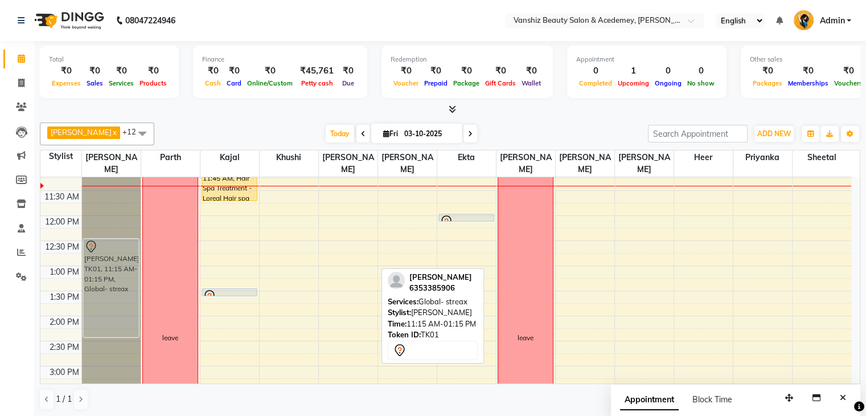
drag, startPoint x: 347, startPoint y: 256, endPoint x: 132, endPoint y: 322, distance: 225.7
click at [132, 322] on tr "[PERSON_NAME], TK01, 11:15 AM-01:15 PM, Global- streax leave [PERSON_NAME], TK0…" at bounding box center [445, 340] width 811 height 651
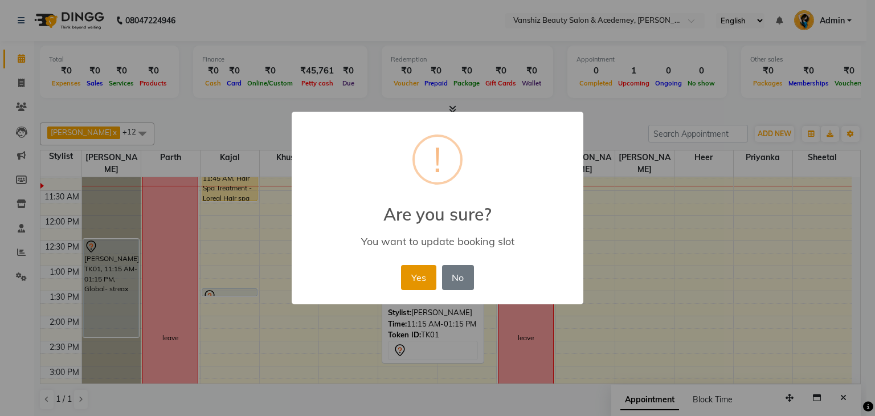
click at [425, 279] on button "Yes" at bounding box center [418, 277] width 35 height 25
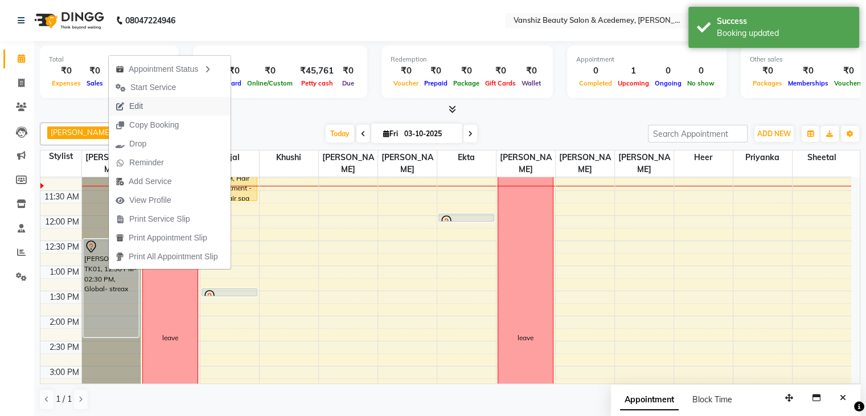
click at [150, 104] on button "Edit" at bounding box center [170, 106] width 122 height 19
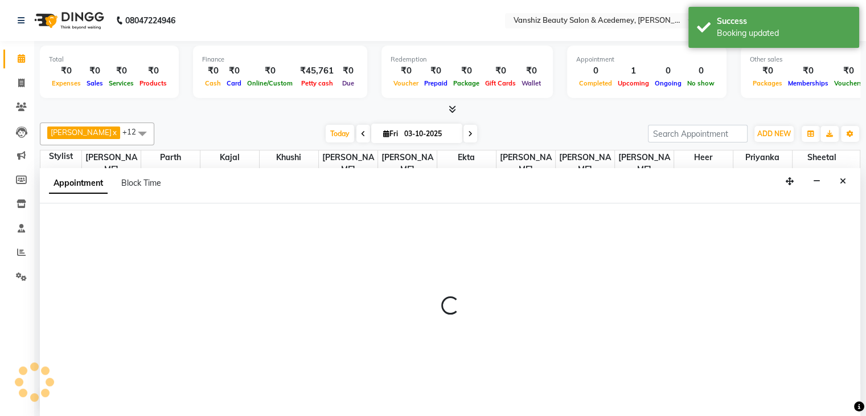
scroll to position [1, 0]
select select "tentative"
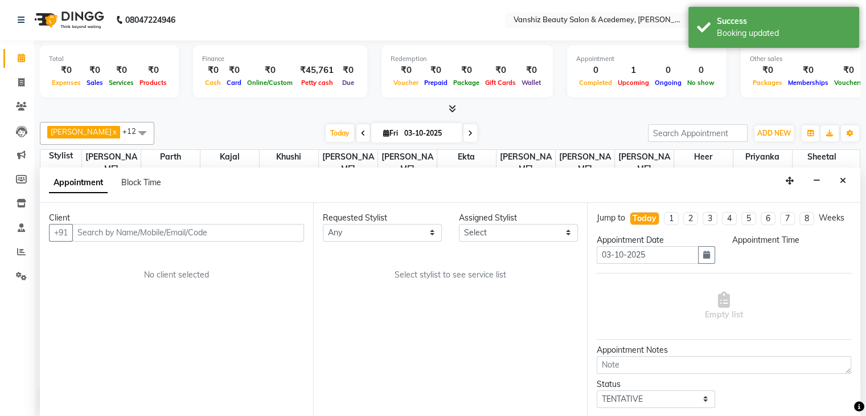
select select "38128"
select select "750"
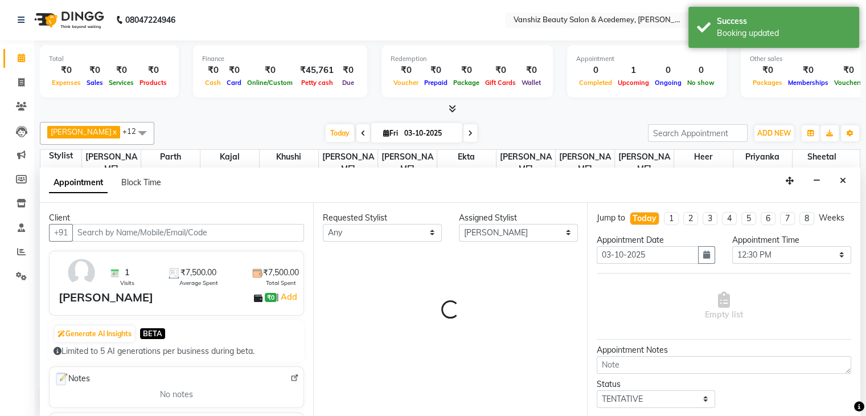
scroll to position [150, 0]
select select "2468"
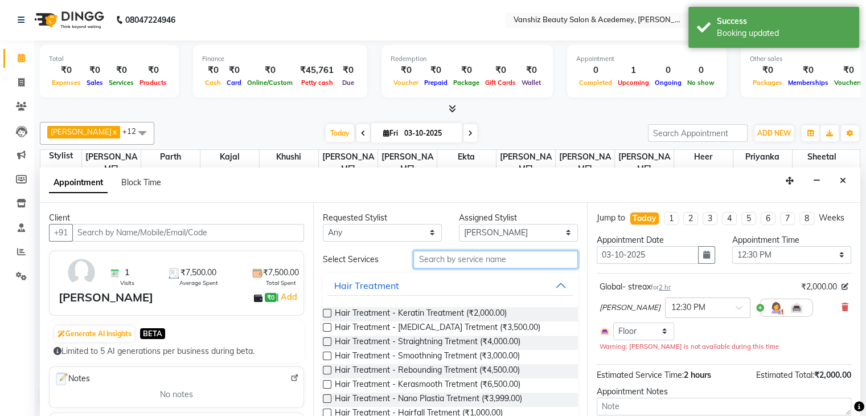
click at [502, 259] on input "text" at bounding box center [495, 260] width 164 height 18
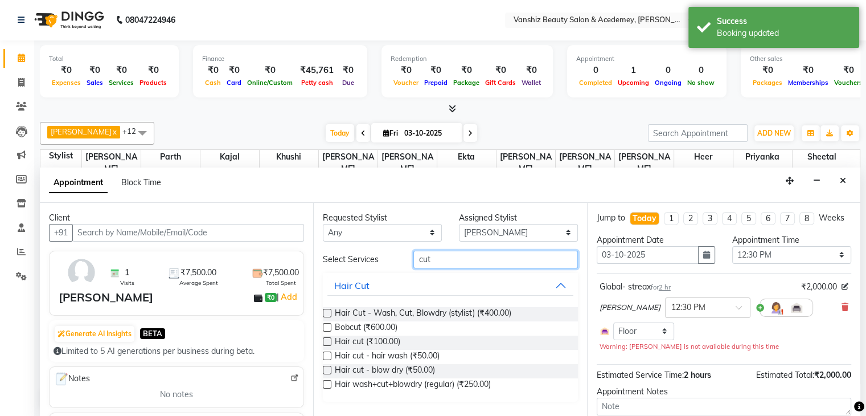
type input "cut"
click at [325, 382] on label at bounding box center [327, 384] width 9 height 9
click at [325, 382] on input "checkbox" at bounding box center [326, 385] width 7 height 7
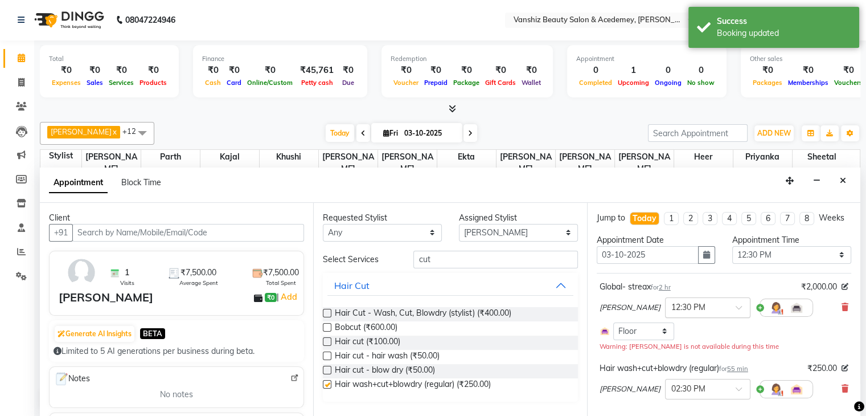
checkbox input "false"
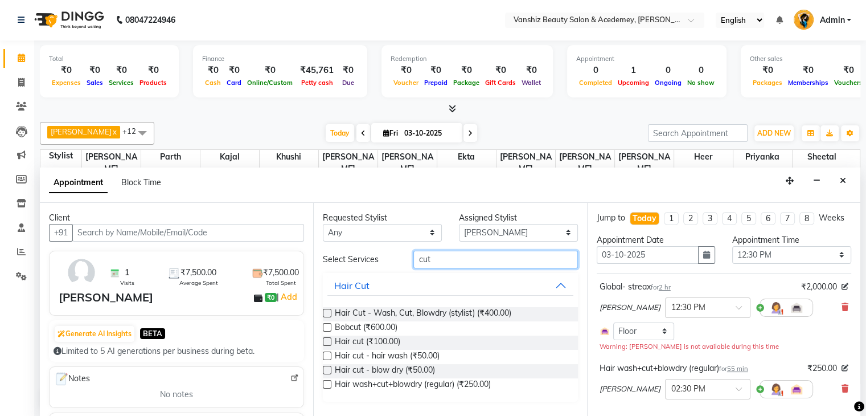
click at [506, 258] on input "cut" at bounding box center [495, 260] width 164 height 18
type input "c"
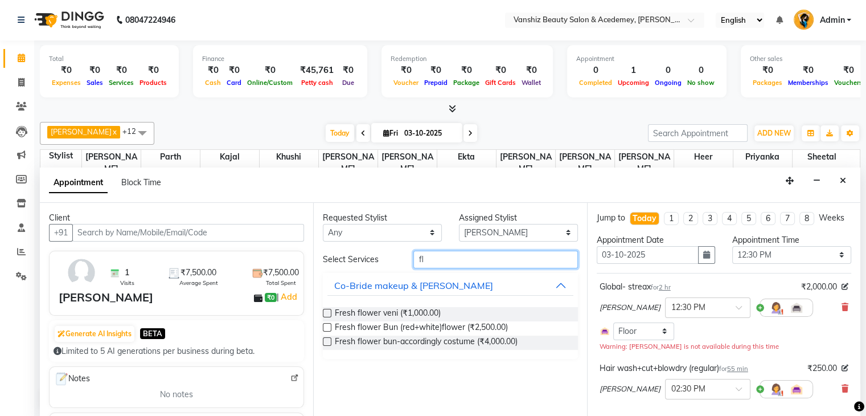
type input "f"
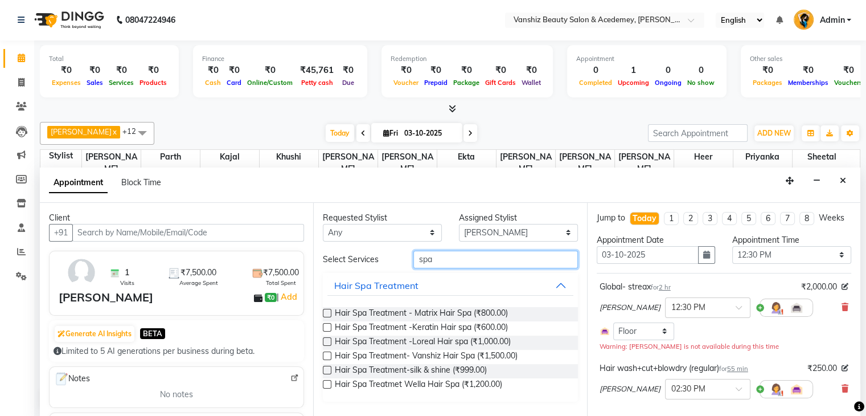
click at [484, 265] on input "spa" at bounding box center [495, 260] width 164 height 18
type input "s"
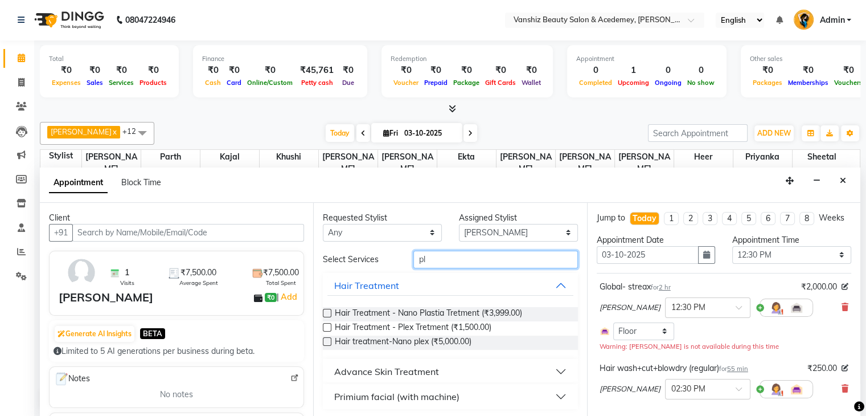
type input "pl"
click at [327, 325] on label at bounding box center [327, 327] width 9 height 9
click at [327, 325] on input "checkbox" at bounding box center [326, 328] width 7 height 7
checkbox input "false"
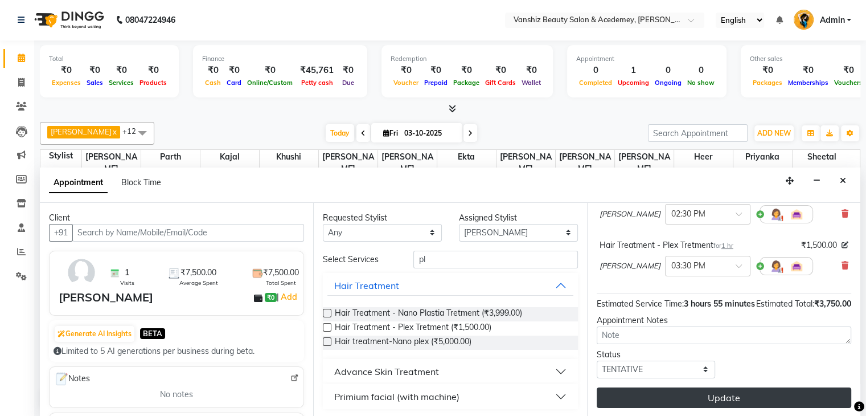
click at [703, 394] on button "Update" at bounding box center [724, 397] width 255 height 20
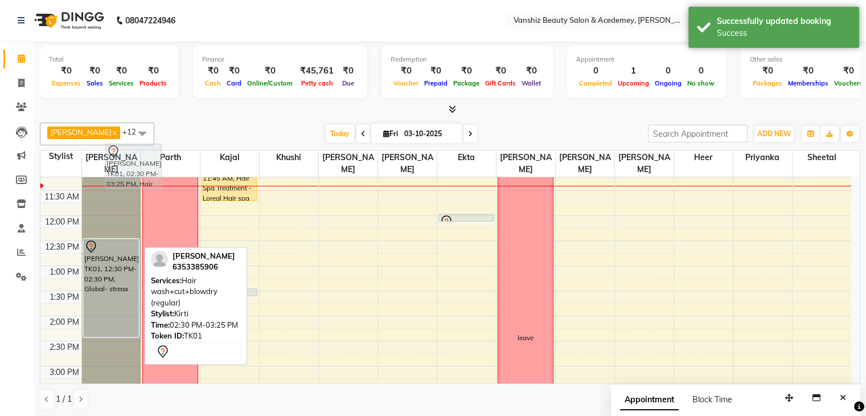
scroll to position [153, 0]
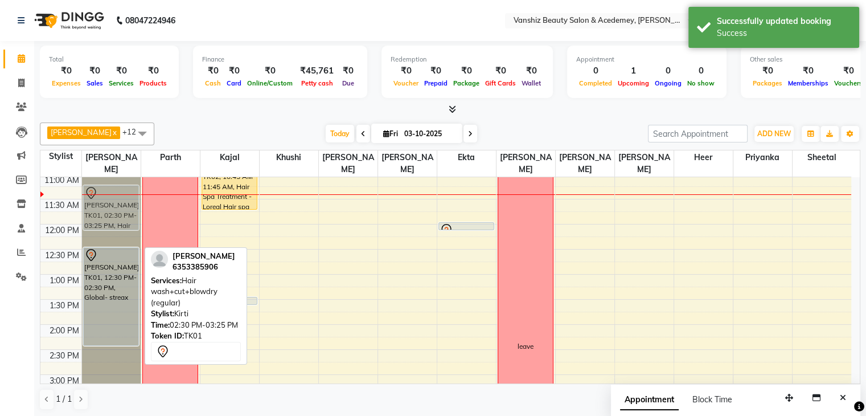
drag, startPoint x: 120, startPoint y: 320, endPoint x: 121, endPoint y: 220, distance: 100.2
click at [121, 220] on div "[PERSON_NAME], TK01, 12:30 PM-02:30 PM, Global- streax [PERSON_NAME], TK01, 02:…" at bounding box center [111, 349] width 59 height 651
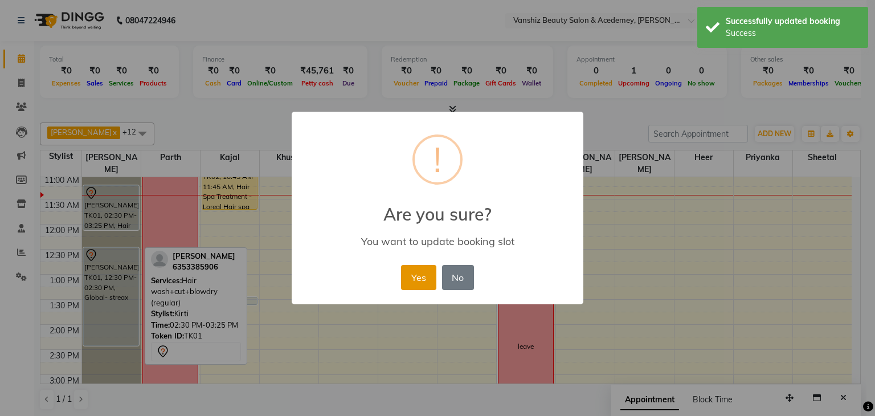
click at [417, 268] on button "Yes" at bounding box center [418, 277] width 35 height 25
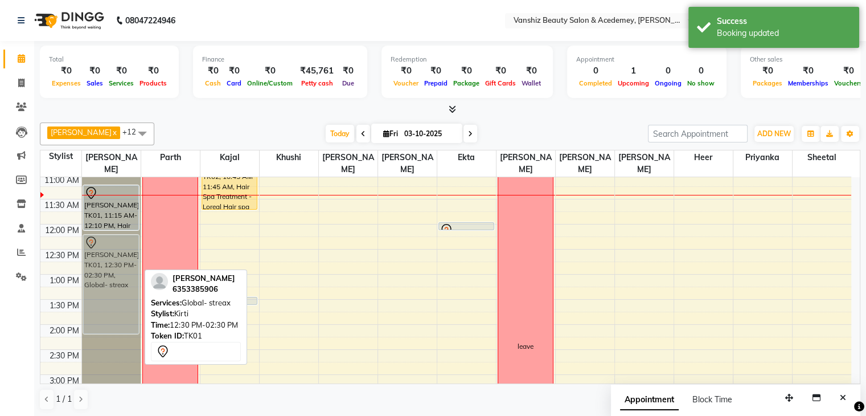
drag, startPoint x: 109, startPoint y: 282, endPoint x: 112, endPoint y: 269, distance: 13.3
click at [112, 269] on div "[PERSON_NAME], TK01, 11:15 AM-12:10 PM, Hair wash+cut+blowdry (regular) [PERSON…" at bounding box center [111, 349] width 59 height 651
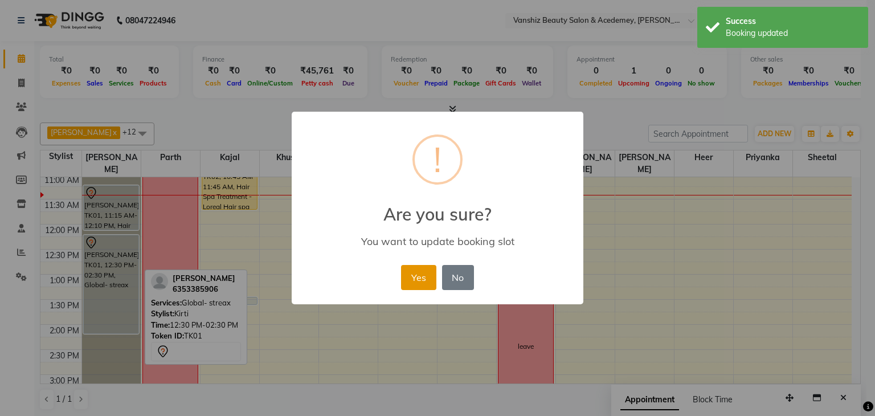
click at [415, 272] on button "Yes" at bounding box center [418, 277] width 35 height 25
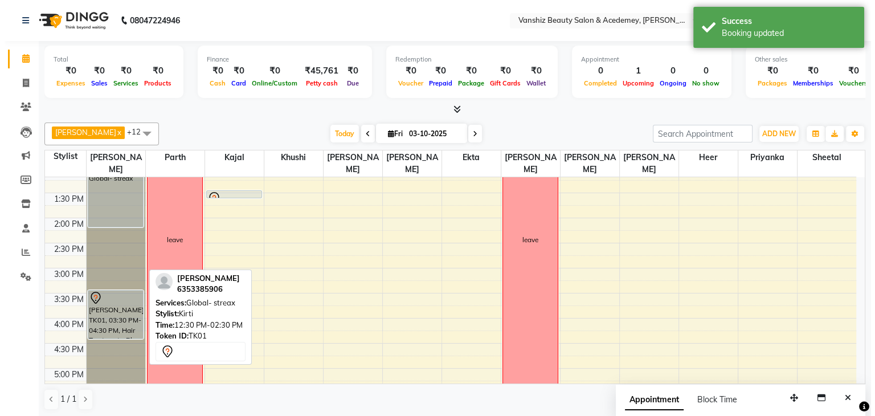
scroll to position [259, 0]
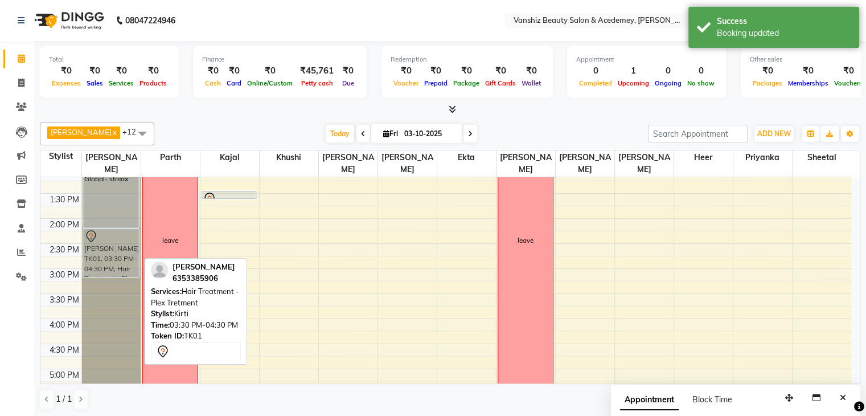
drag, startPoint x: 112, startPoint y: 313, endPoint x: 114, endPoint y: 253, distance: 59.8
click at [114, 253] on div "[PERSON_NAME], TK01, 11:15 AM-12:10 PM, Hair wash+cut+blowdry (regular) [PERSON…" at bounding box center [111, 243] width 59 height 651
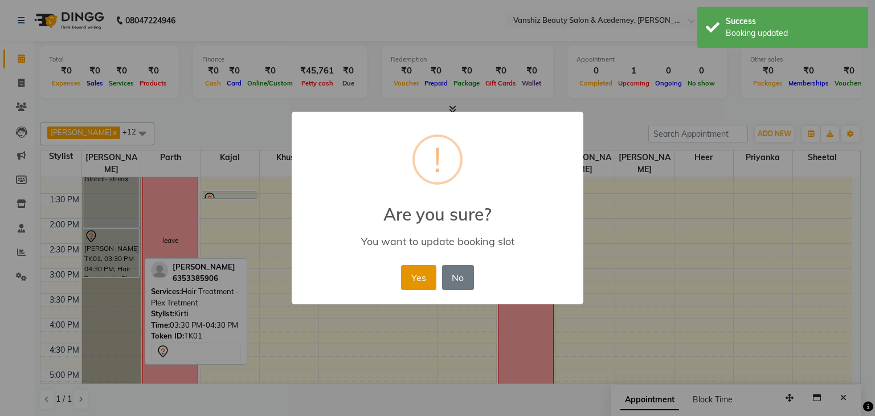
click at [421, 286] on button "Yes" at bounding box center [418, 277] width 35 height 25
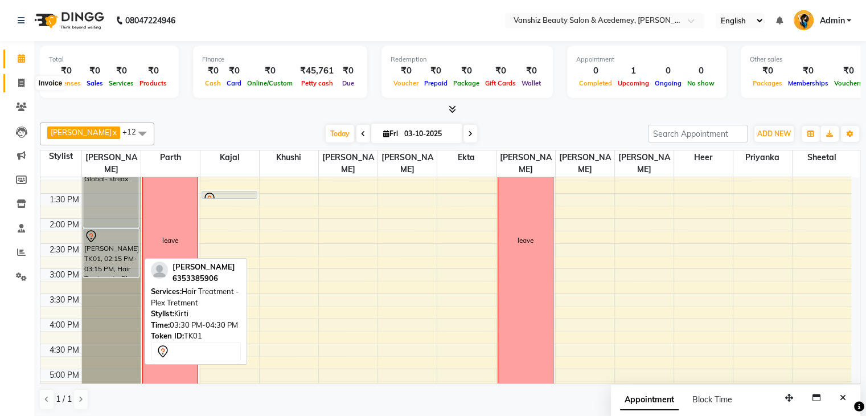
click at [22, 80] on icon at bounding box center [21, 83] width 6 height 9
select select "service"
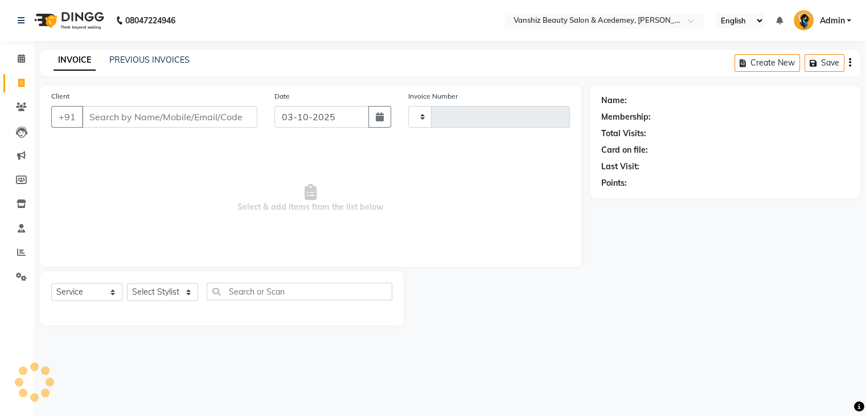
type input "1579"
select select "5403"
click at [134, 108] on input "Client" at bounding box center [171, 117] width 178 height 22
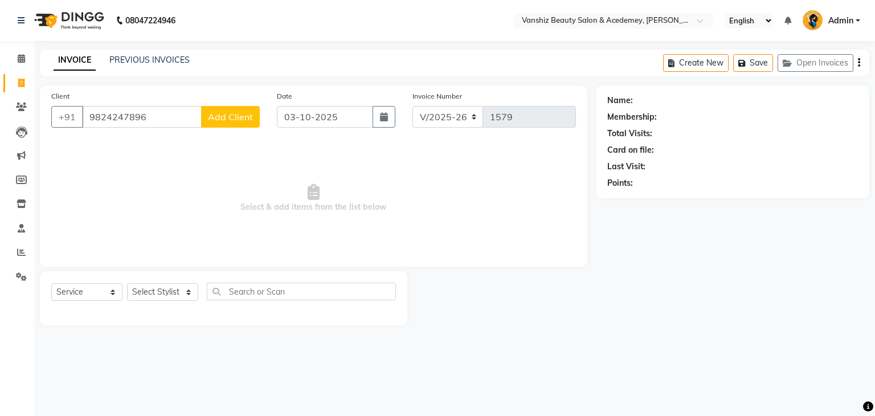
type input "9824247896"
click at [218, 121] on span "Add Client" at bounding box center [230, 116] width 45 height 11
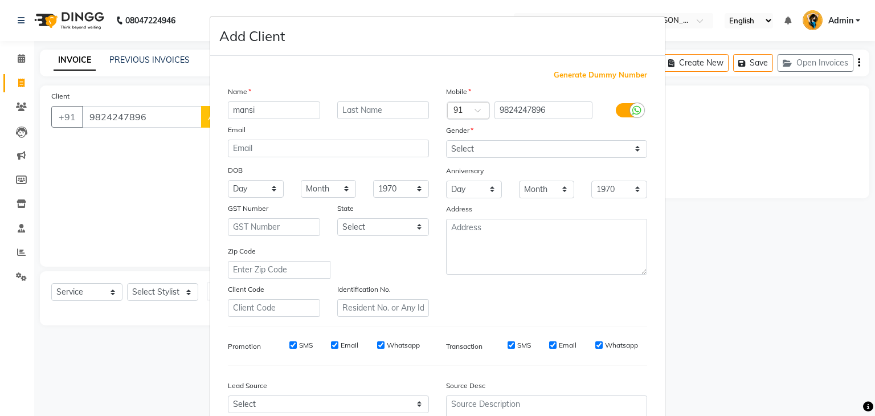
type input "mansi"
click at [350, 111] on input "text" at bounding box center [383, 110] width 92 height 18
type input "[PERSON_NAME]"
click at [567, 151] on select "Select [DEMOGRAPHIC_DATA] [DEMOGRAPHIC_DATA] Other Prefer Not To Say" at bounding box center [546, 149] width 201 height 18
select select "[DEMOGRAPHIC_DATA]"
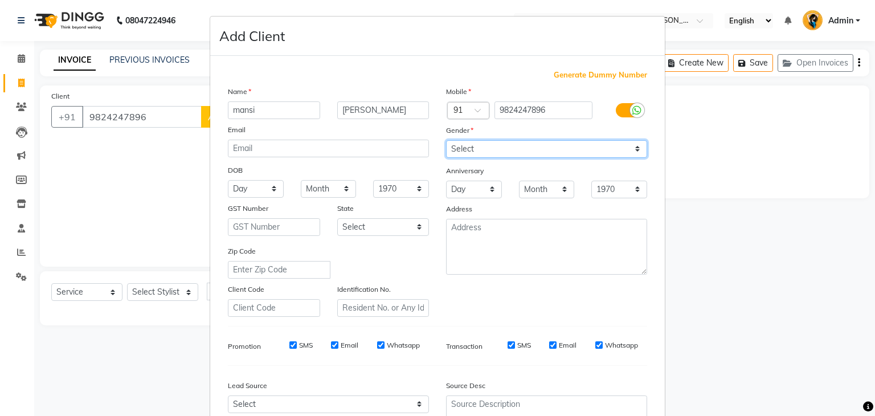
click at [446, 141] on select "Select [DEMOGRAPHIC_DATA] [DEMOGRAPHIC_DATA] Other Prefer Not To Say" at bounding box center [546, 149] width 201 height 18
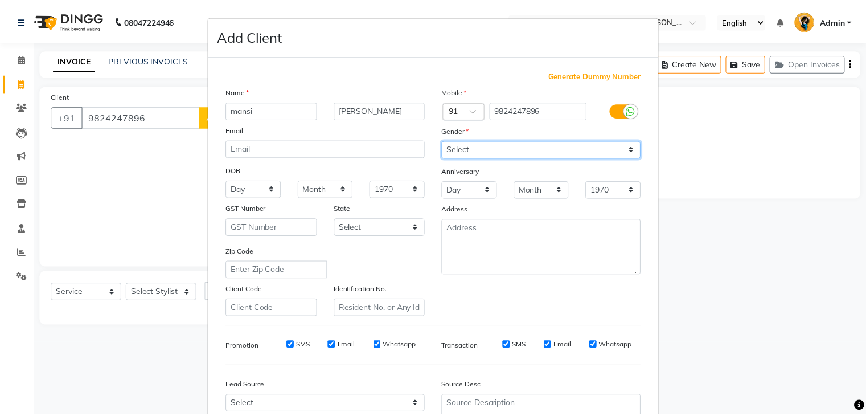
scroll to position [116, 0]
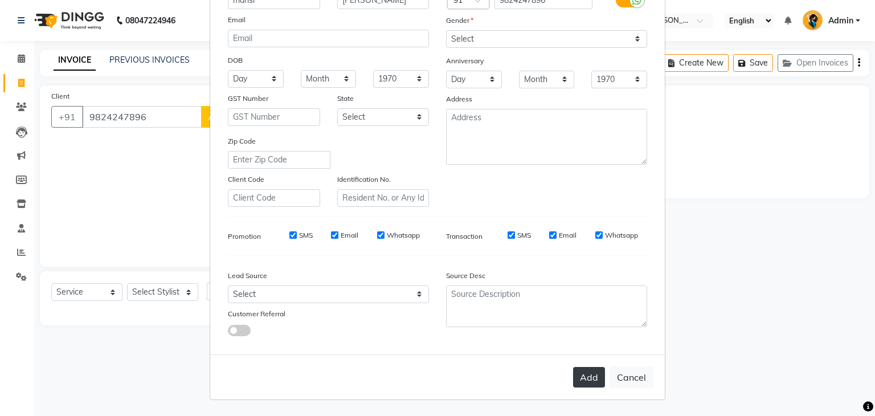
click at [576, 374] on button "Add" at bounding box center [589, 377] width 32 height 20
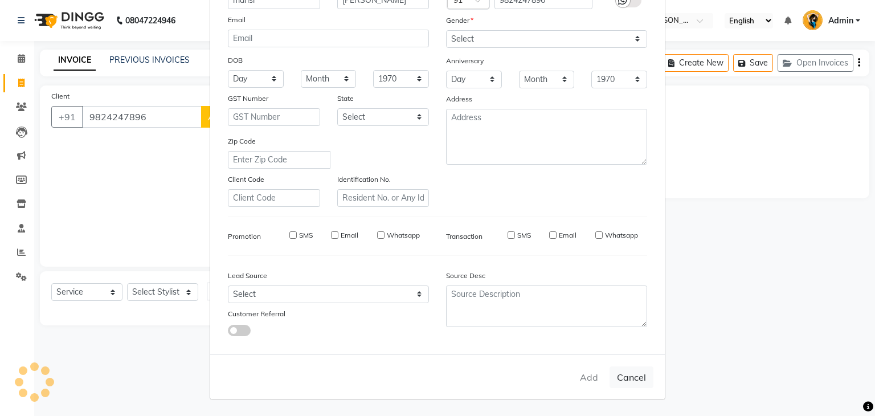
select select
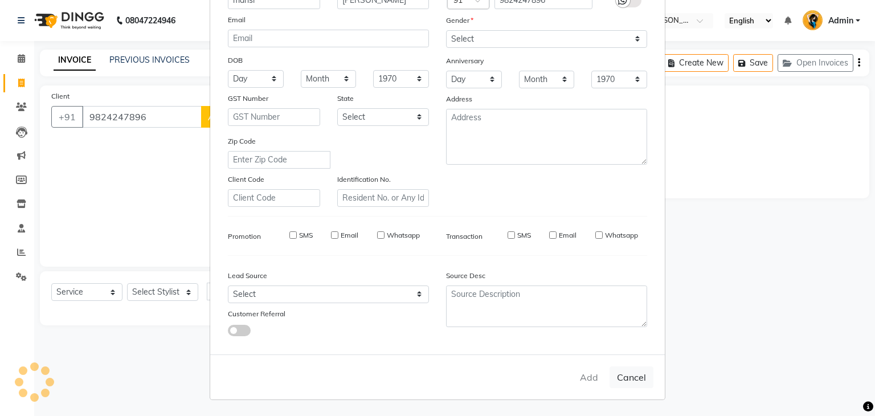
select select
checkbox input "false"
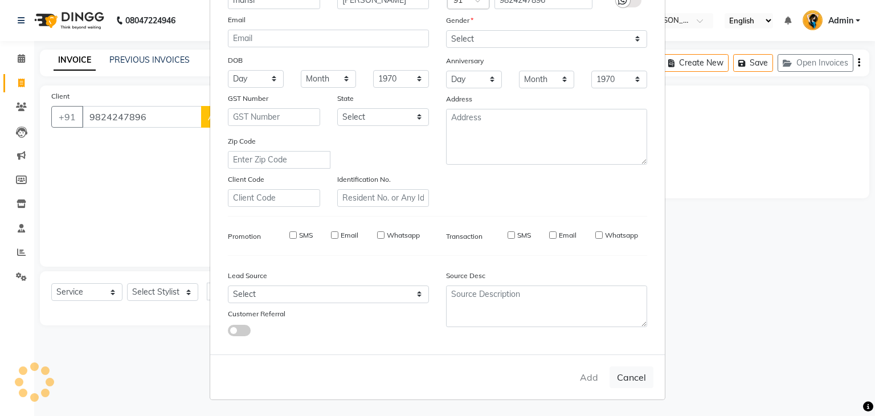
checkbox input "false"
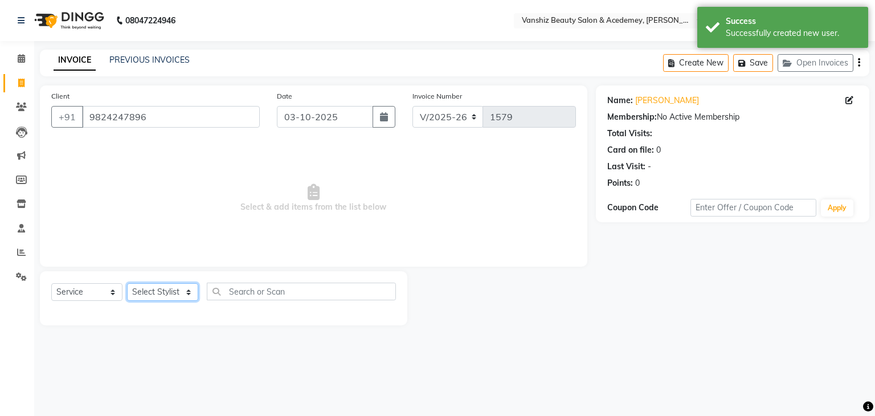
click at [171, 295] on select "Select Stylist [PERSON_NAME] [PERSON_NAME] [PERSON_NAME] kajal [PERSON_NAME] [P…" at bounding box center [162, 292] width 71 height 18
select select "70297"
click at [127, 284] on select "Select Stylist [PERSON_NAME] [PERSON_NAME] [PERSON_NAME] kajal [PERSON_NAME] [P…" at bounding box center [162, 292] width 71 height 18
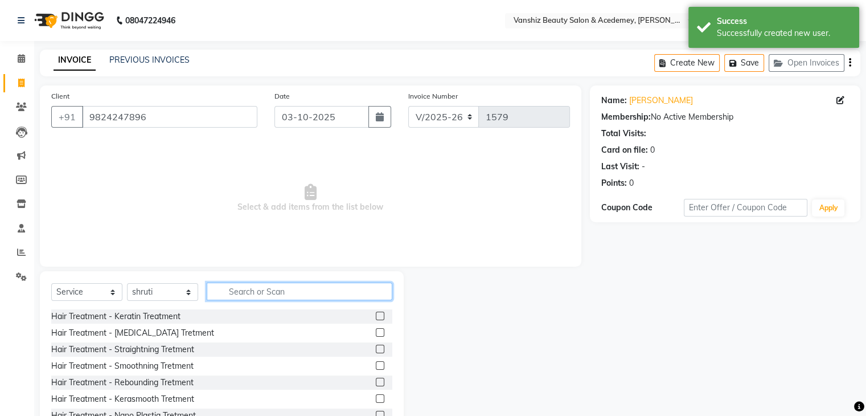
click at [259, 296] on input "text" at bounding box center [300, 291] width 186 height 18
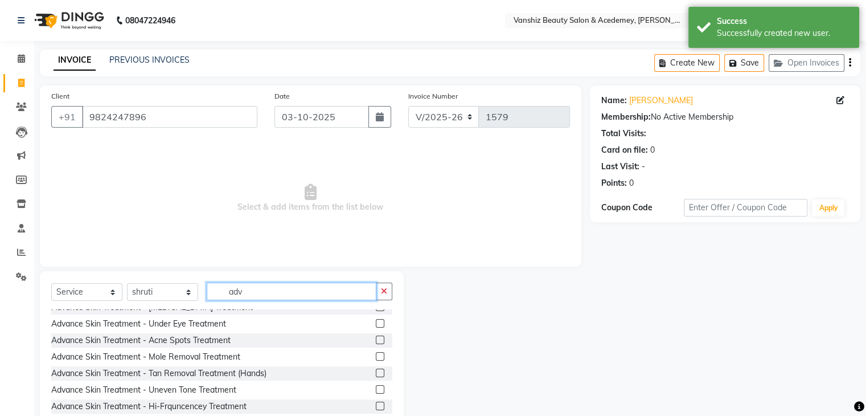
scroll to position [82, 0]
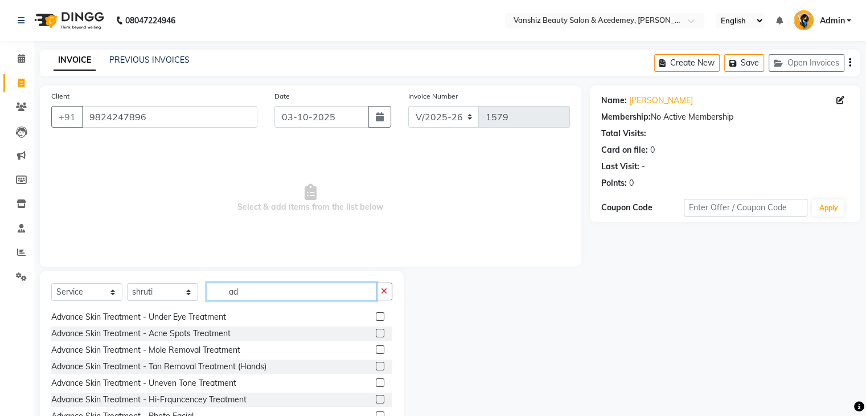
type input "a"
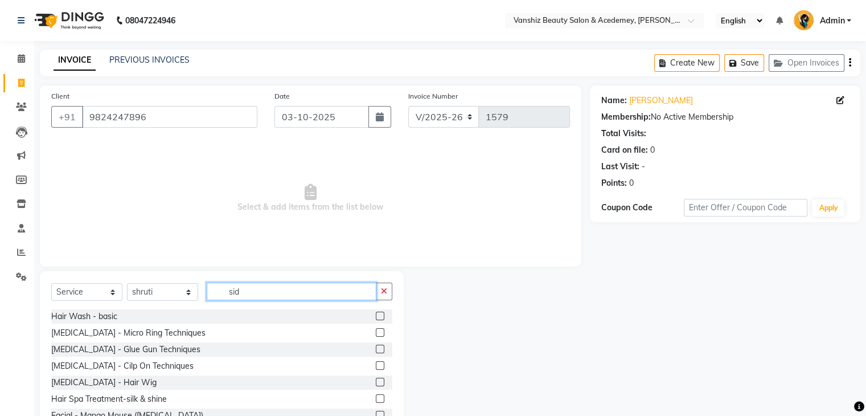
scroll to position [0, 0]
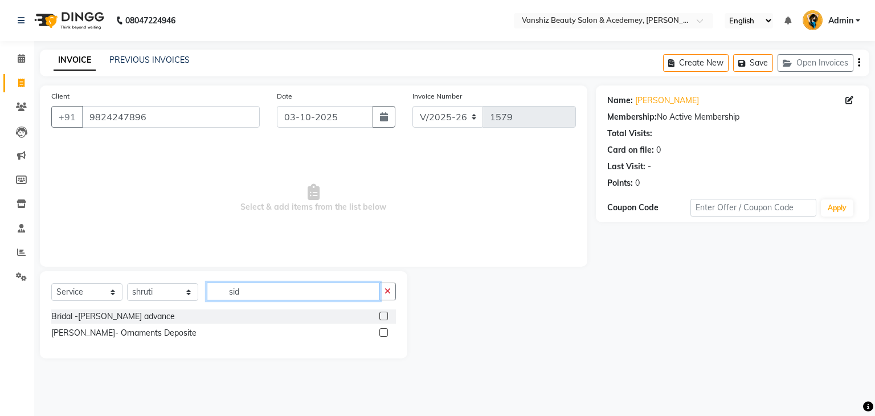
type input "sid"
click at [383, 317] on label at bounding box center [383, 315] width 9 height 9
click at [383, 317] on input "checkbox" at bounding box center [382, 316] width 7 height 7
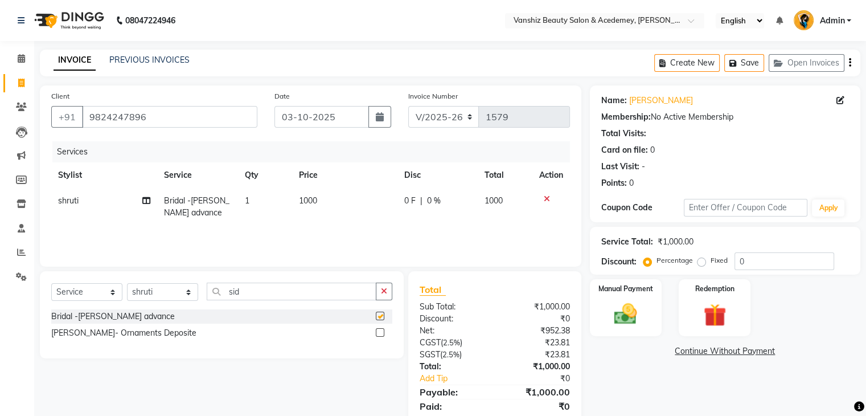
checkbox input "false"
click at [305, 203] on span "1000" at bounding box center [308, 200] width 18 height 10
select select "70297"
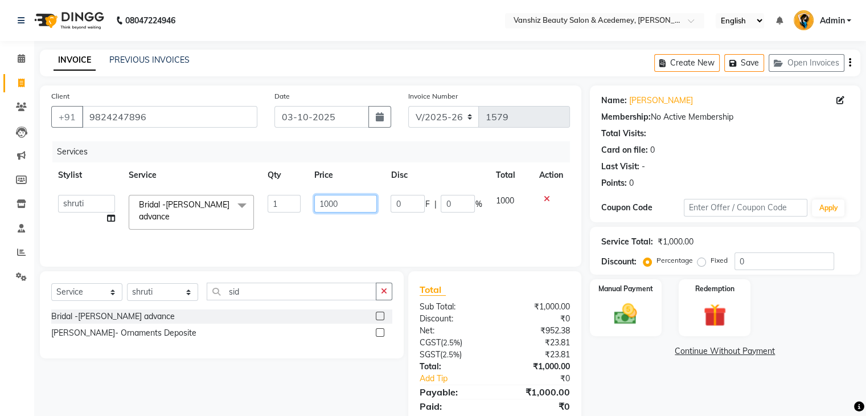
click at [326, 204] on input "1000" at bounding box center [345, 204] width 63 height 18
type input "7000"
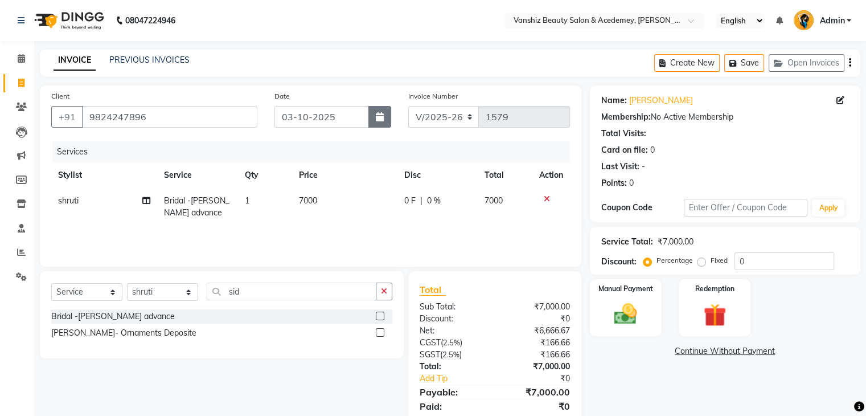
click at [383, 112] on button "button" at bounding box center [379, 117] width 23 height 22
select select "10"
select select "2025"
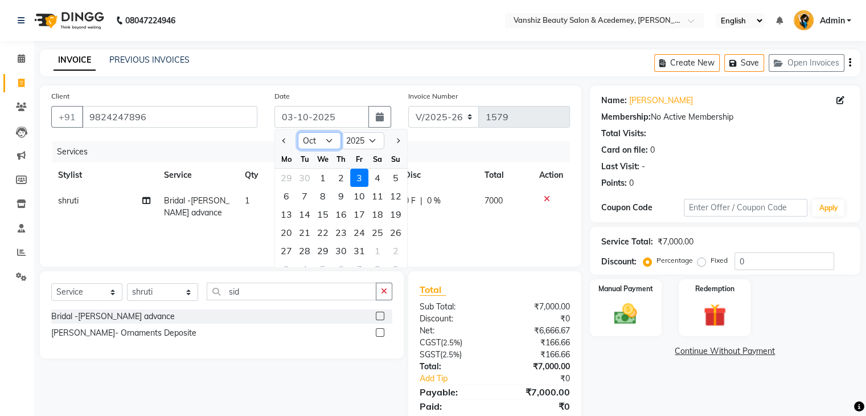
click at [331, 137] on select "Jan Feb Mar Apr May Jun [DATE] Aug Sep Oct Nov Dec" at bounding box center [319, 140] width 43 height 17
select select "9"
click at [298, 132] on select "Jan Feb Mar Apr May Jun [DATE] Aug Sep Oct Nov Dec" at bounding box center [319, 140] width 43 height 17
click at [289, 231] on div "22" at bounding box center [286, 232] width 18 height 18
type input "[DATE]"
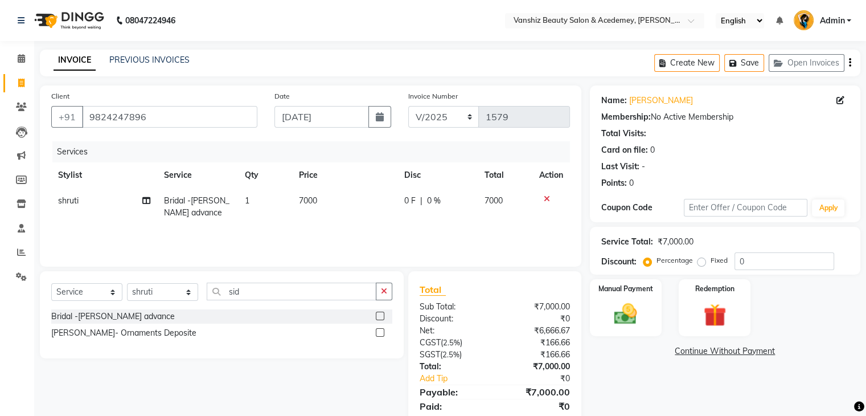
scroll to position [40, 0]
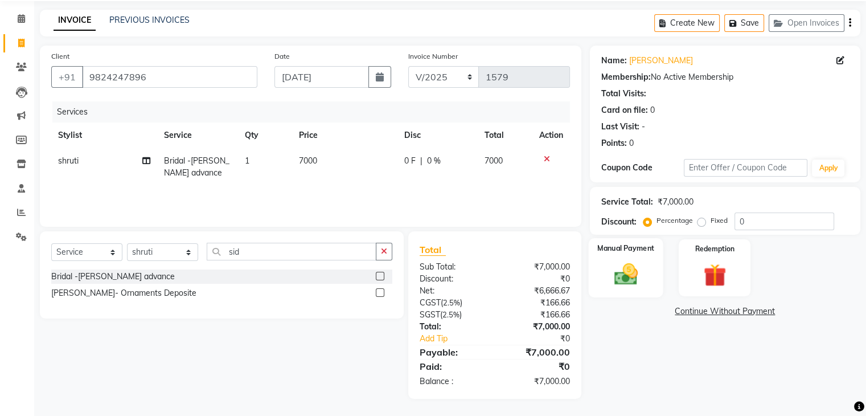
click at [618, 280] on img at bounding box center [625, 274] width 38 height 27
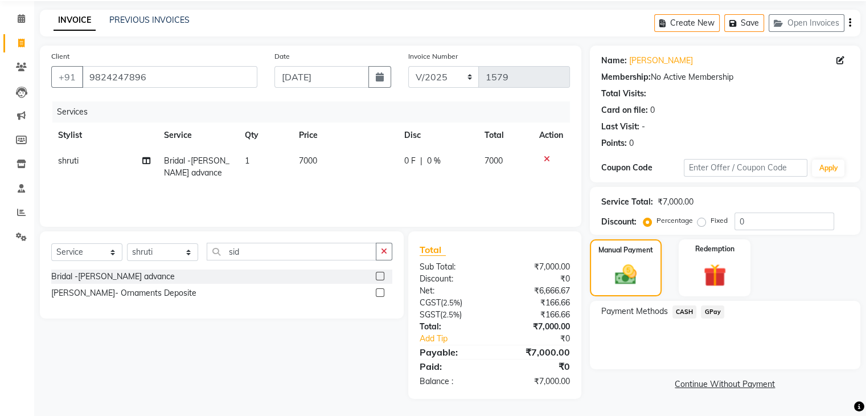
click at [707, 311] on span "GPay" at bounding box center [712, 311] width 23 height 13
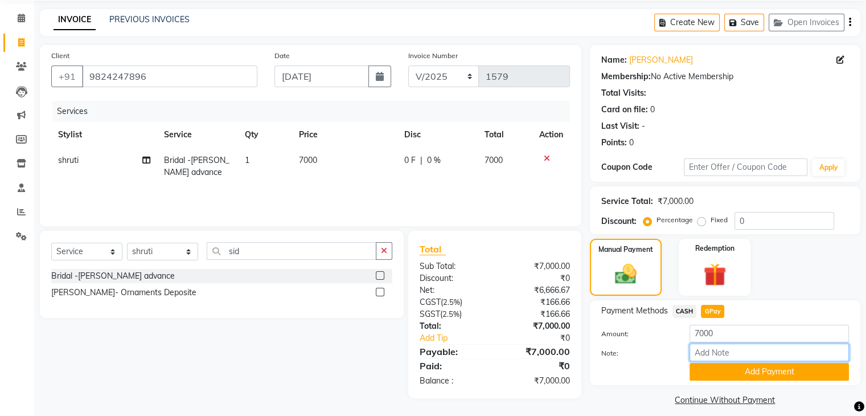
click at [717, 351] on input "Note:" at bounding box center [769, 352] width 159 height 18
type input "gpay"
click at [715, 375] on button "Add Payment" at bounding box center [769, 372] width 159 height 18
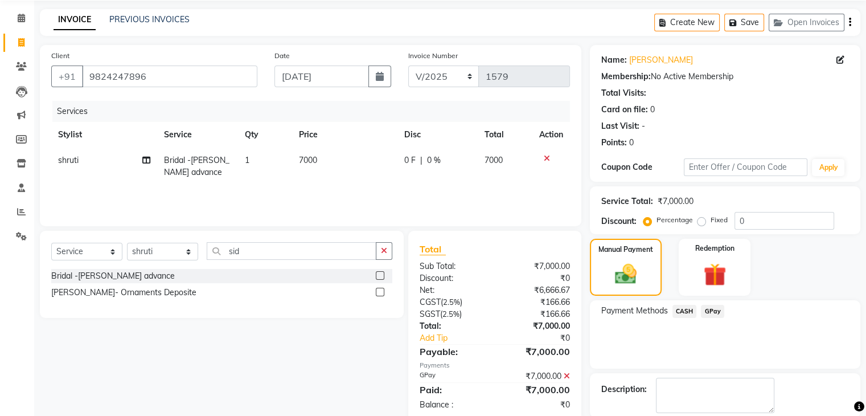
scroll to position [97, 0]
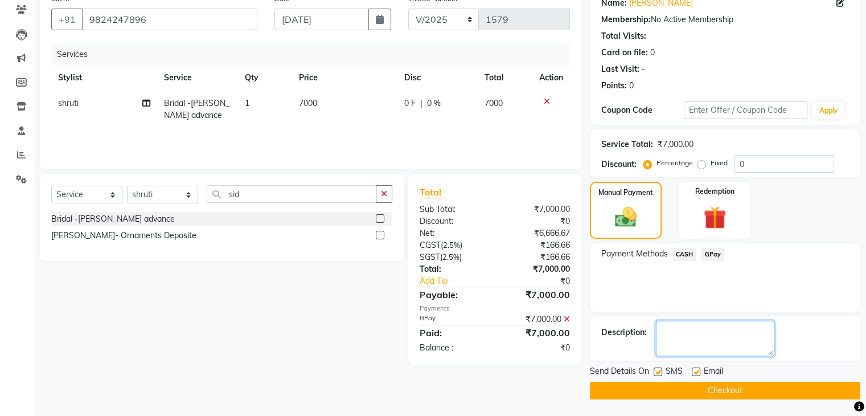
click at [683, 336] on textarea at bounding box center [715, 338] width 118 height 35
click at [665, 326] on textarea at bounding box center [715, 338] width 118 height 35
type textarea "7000 advance paid..its not refundable in any cricumstances kindly note this.. o…"
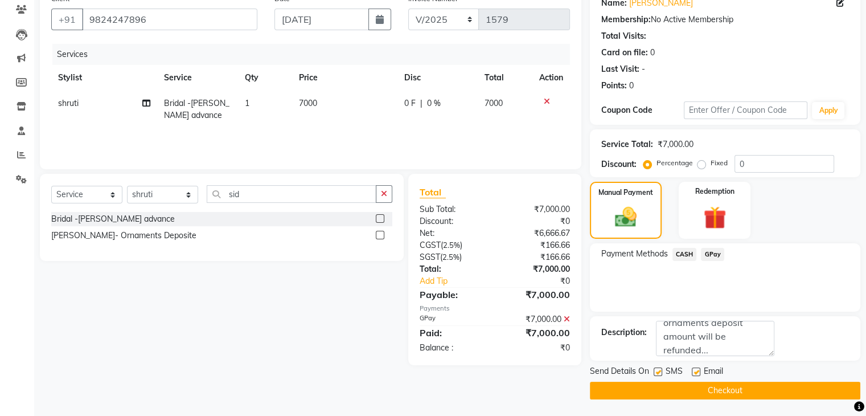
click at [696, 374] on label at bounding box center [696, 371] width 9 height 9
click at [696, 374] on input "checkbox" at bounding box center [695, 371] width 7 height 7
checkbox input "false"
click at [658, 371] on label at bounding box center [658, 371] width 9 height 9
click at [658, 371] on input "checkbox" at bounding box center [657, 371] width 7 height 7
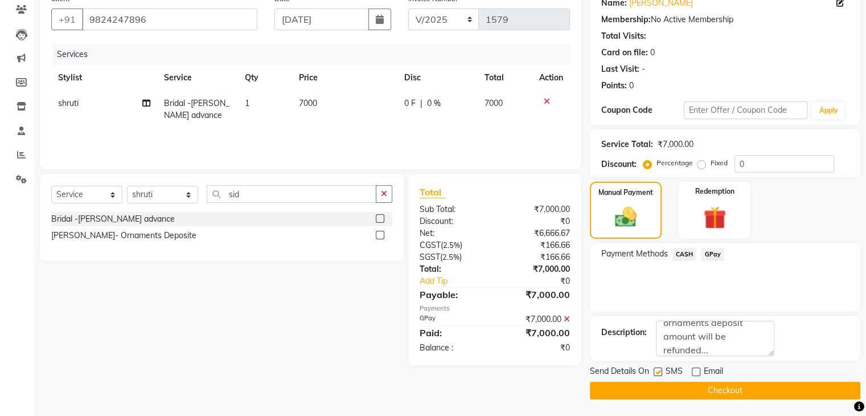
checkbox input "false"
click at [724, 347] on textarea at bounding box center [715, 338] width 118 height 35
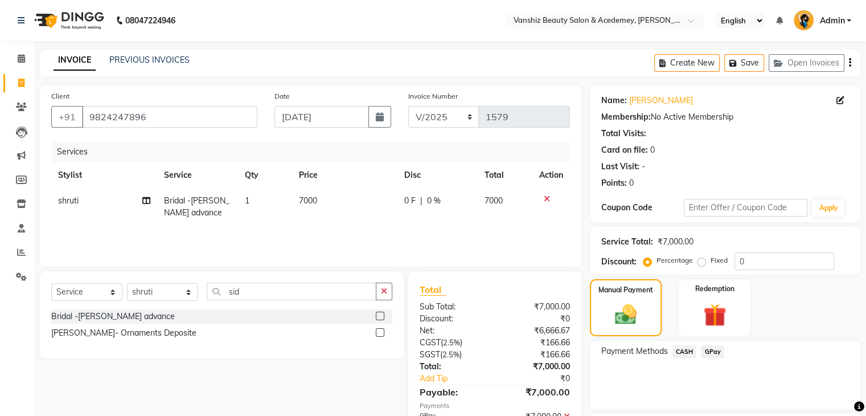
scroll to position [97, 0]
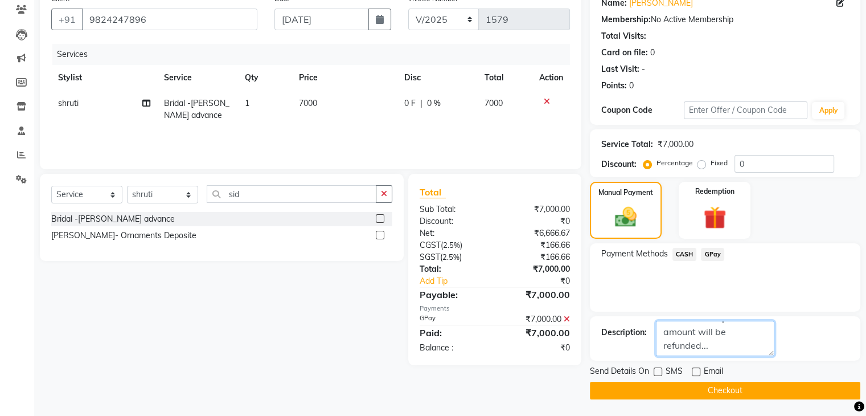
type textarea "7000 advance paid..its not refundable in any circumstances kindly note this. On…"
click at [620, 382] on button "Checkout" at bounding box center [725, 391] width 270 height 18
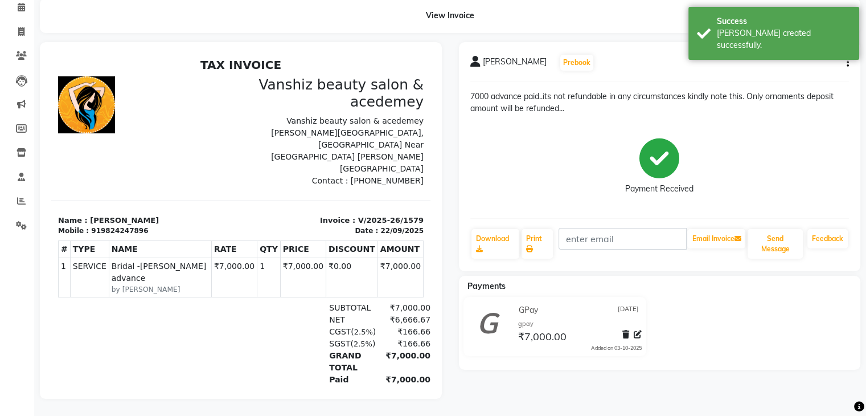
scroll to position [59, 0]
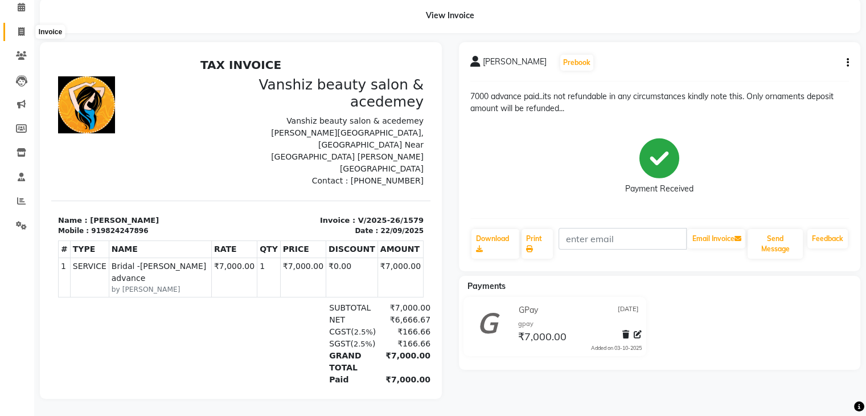
click at [24, 27] on icon at bounding box center [21, 31] width 6 height 9
select select "service"
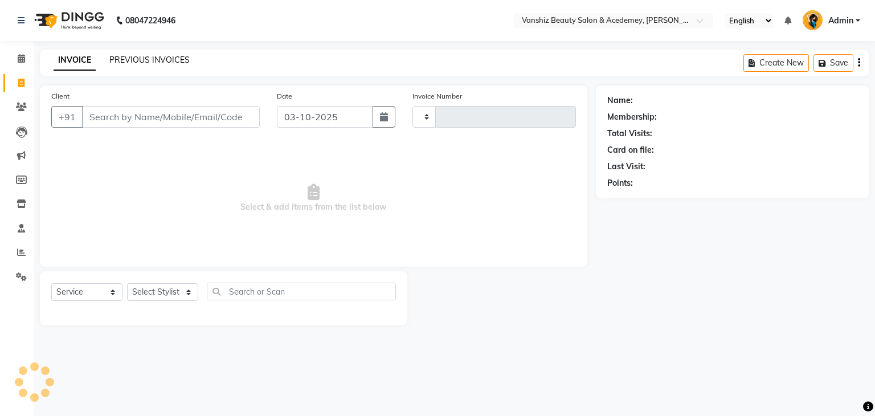
type input "1580"
select select "5403"
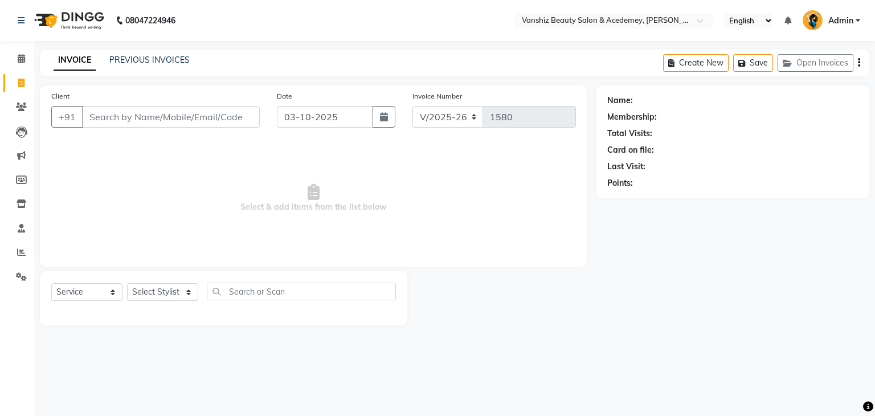
click at [162, 114] on input "Client" at bounding box center [171, 117] width 178 height 22
type input "9104204366"
click at [258, 112] on button "Add Client" at bounding box center [230, 117] width 59 height 22
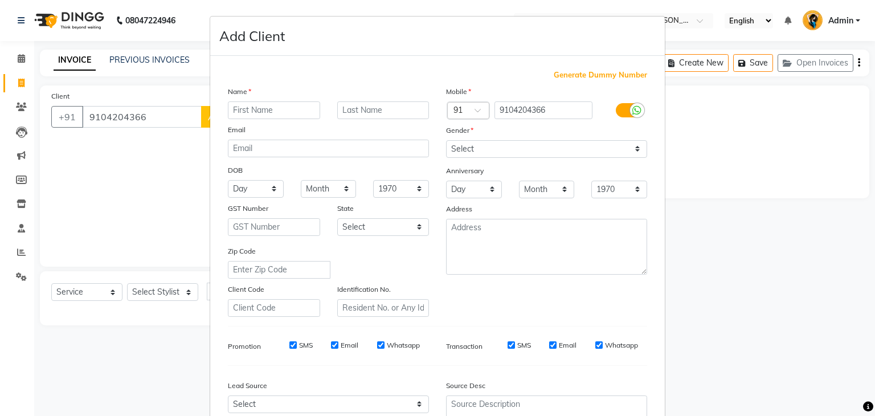
click at [252, 114] on input "text" at bounding box center [274, 110] width 92 height 18
type input "[PERSON_NAME]"
click at [359, 113] on input "text" at bounding box center [383, 110] width 92 height 18
type input "[PERSON_NAME]"
click at [528, 140] on select "Select [DEMOGRAPHIC_DATA] [DEMOGRAPHIC_DATA] Other Prefer Not To Say" at bounding box center [546, 149] width 201 height 18
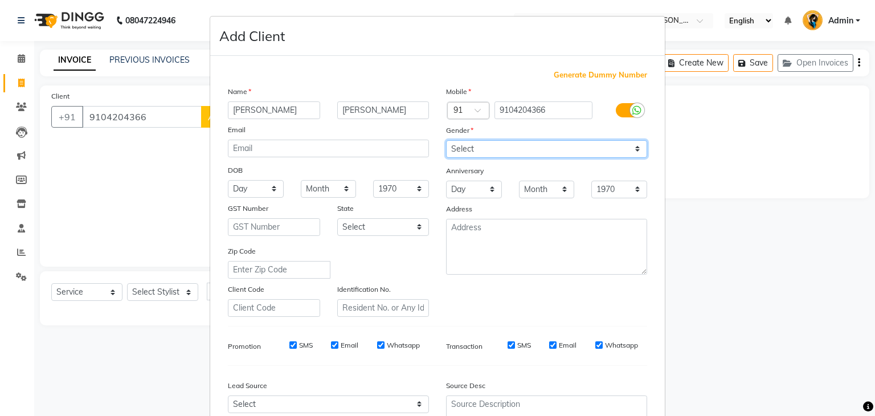
select select "[DEMOGRAPHIC_DATA]"
click at [446, 141] on select "Select [DEMOGRAPHIC_DATA] [DEMOGRAPHIC_DATA] Other Prefer Not To Say" at bounding box center [546, 149] width 201 height 18
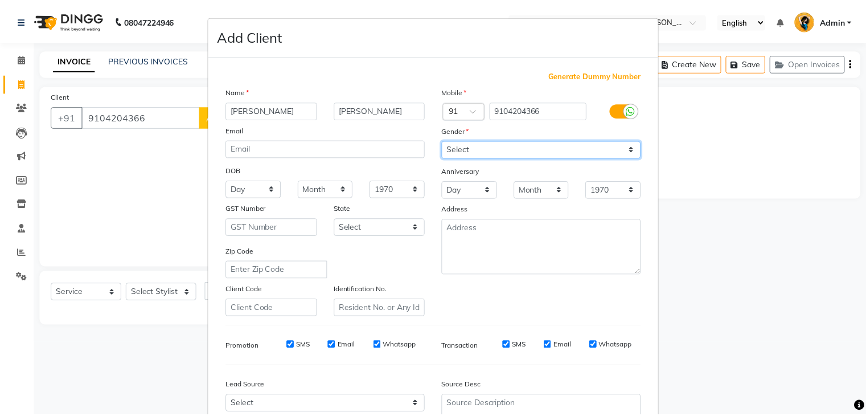
scroll to position [116, 0]
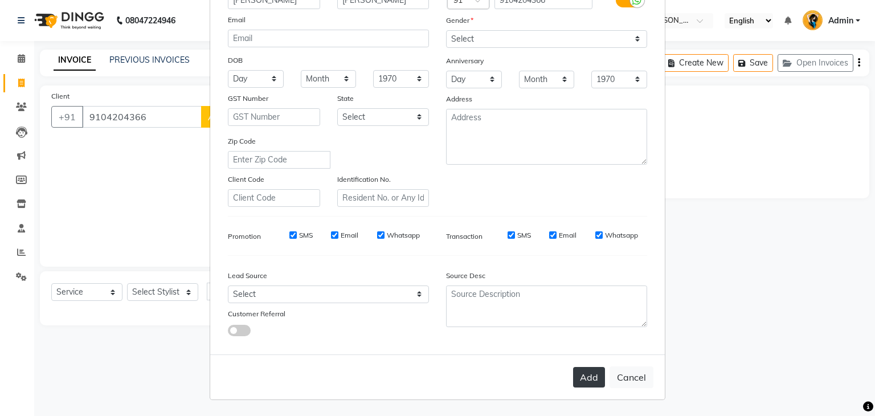
click at [575, 373] on button "Add" at bounding box center [589, 377] width 32 height 20
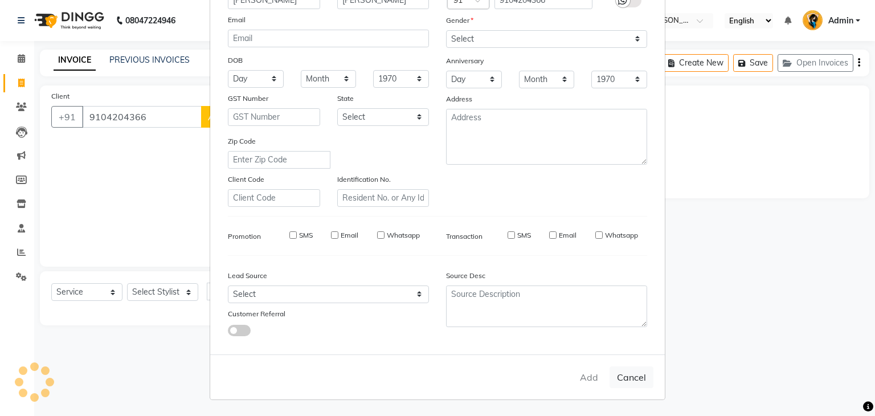
select select
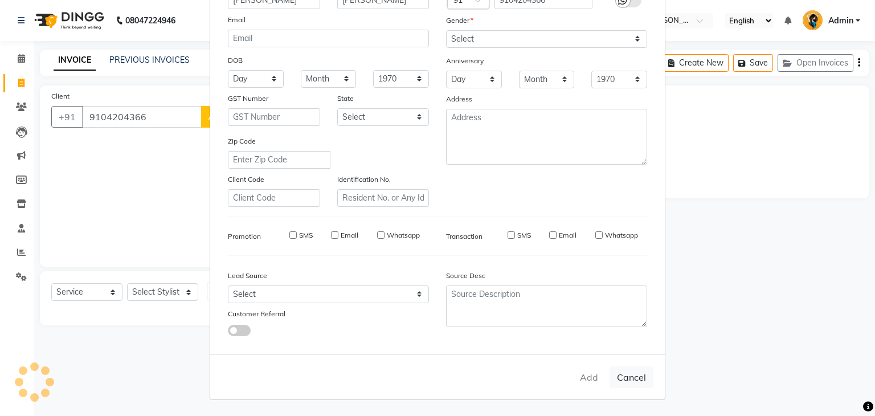
select select
checkbox input "false"
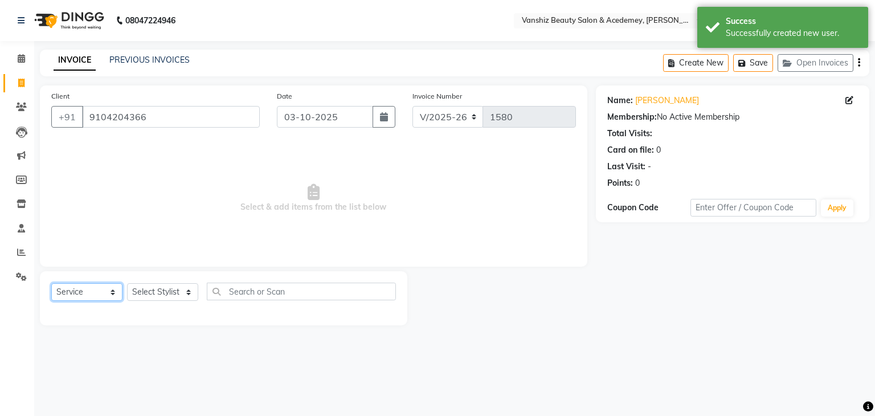
click at [83, 294] on select "Select Service Product Membership Package Voucher Prepaid Gift Card" at bounding box center [86, 292] width 71 height 18
click at [174, 294] on select "Select Stylist [PERSON_NAME] [PERSON_NAME] [PERSON_NAME] kajal [PERSON_NAME] [P…" at bounding box center [162, 292] width 71 height 18
click at [127, 284] on select "Select Stylist [PERSON_NAME] [PERSON_NAME] [PERSON_NAME] kajal [PERSON_NAME] [P…" at bounding box center [162, 292] width 71 height 18
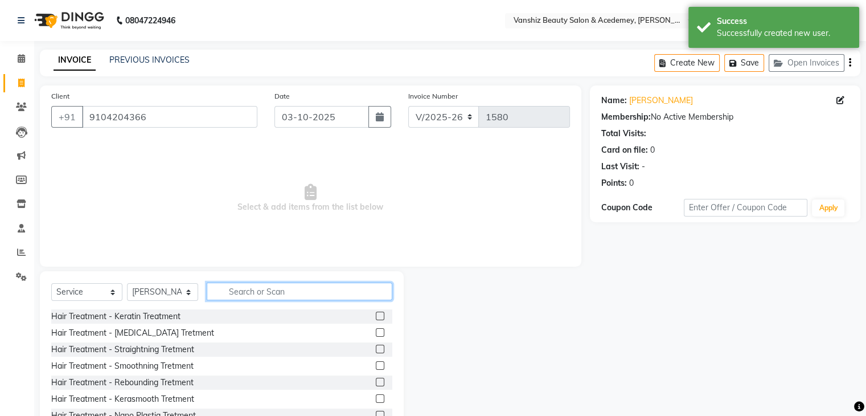
click at [289, 288] on input "text" at bounding box center [300, 291] width 186 height 18
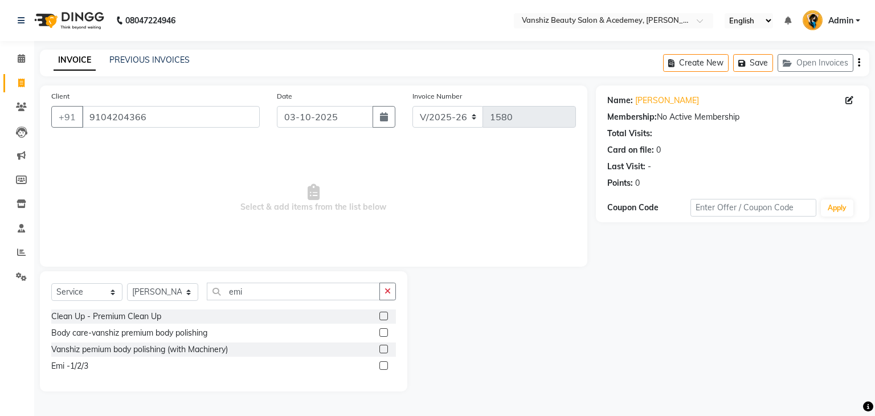
click at [385, 368] on label at bounding box center [383, 365] width 9 height 9
click at [385, 368] on input "checkbox" at bounding box center [382, 365] width 7 height 7
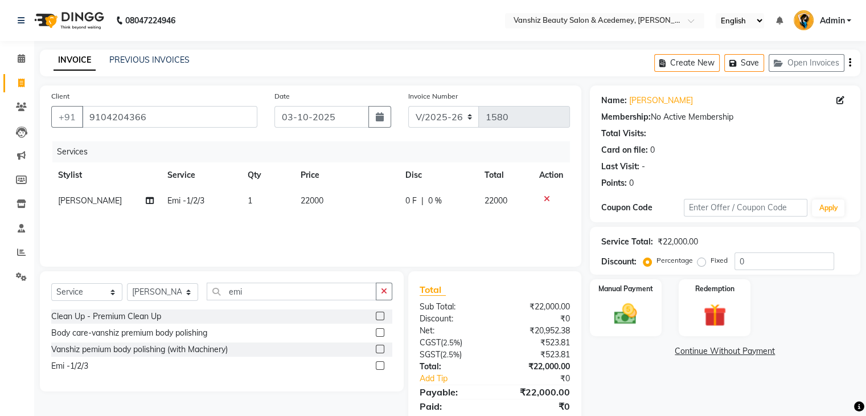
click at [305, 202] on span "22000" at bounding box center [312, 200] width 23 height 10
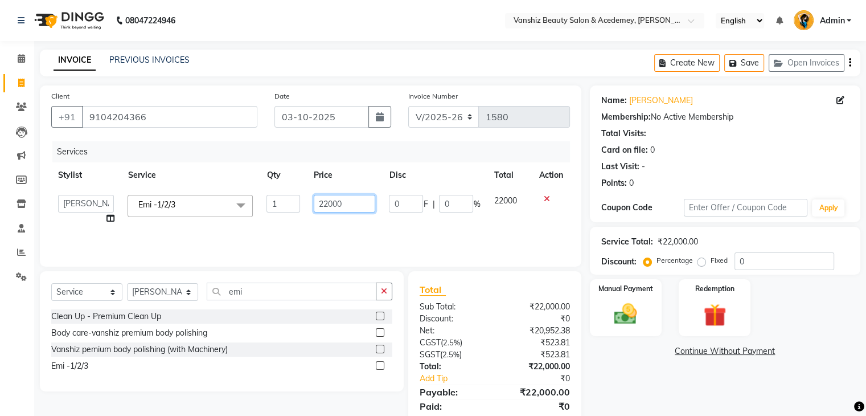
click at [367, 207] on input "22000" at bounding box center [345, 204] width 62 height 18
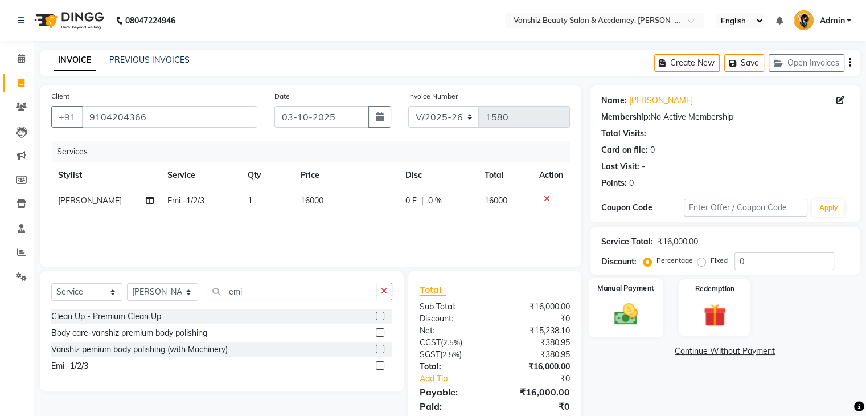
click at [621, 313] on img at bounding box center [625, 314] width 38 height 27
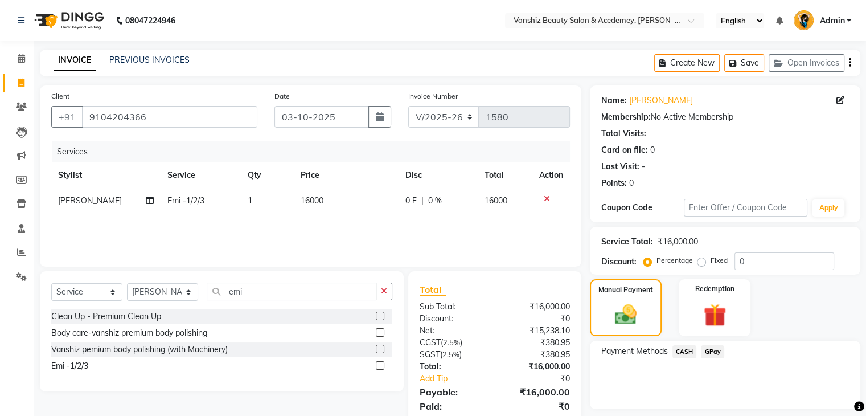
click at [686, 348] on span "CASH" at bounding box center [684, 351] width 24 height 13
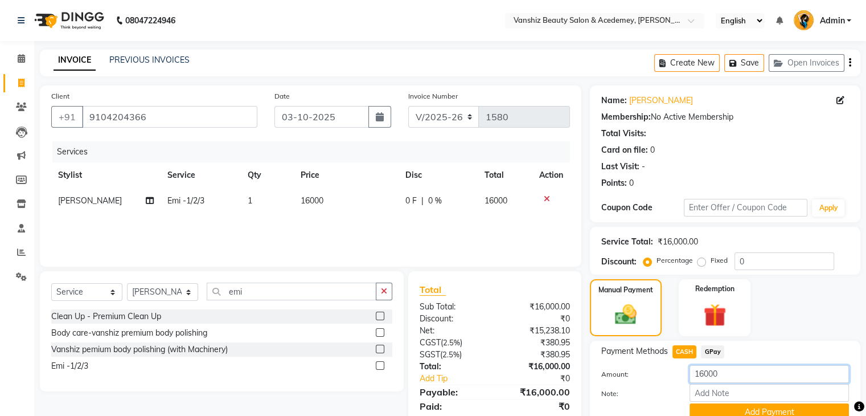
click at [725, 374] on input "16000" at bounding box center [769, 374] width 159 height 18
click at [727, 392] on input "Note:" at bounding box center [769, 393] width 159 height 18
click at [749, 404] on button "Add Payment" at bounding box center [769, 412] width 159 height 18
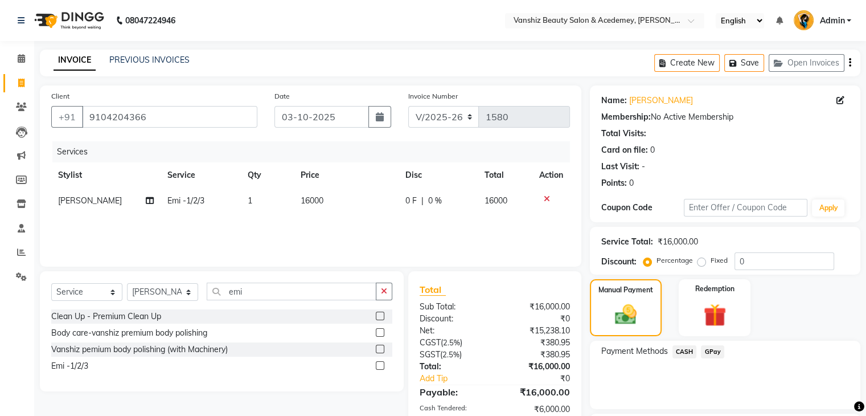
click at [713, 348] on span "GPay" at bounding box center [712, 351] width 23 height 13
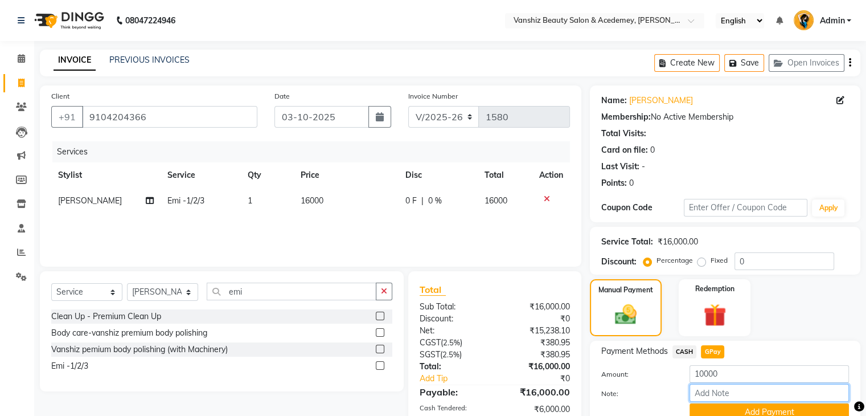
click at [721, 392] on input "Note:" at bounding box center [769, 393] width 159 height 18
click at [743, 411] on button "Add Payment" at bounding box center [769, 412] width 159 height 18
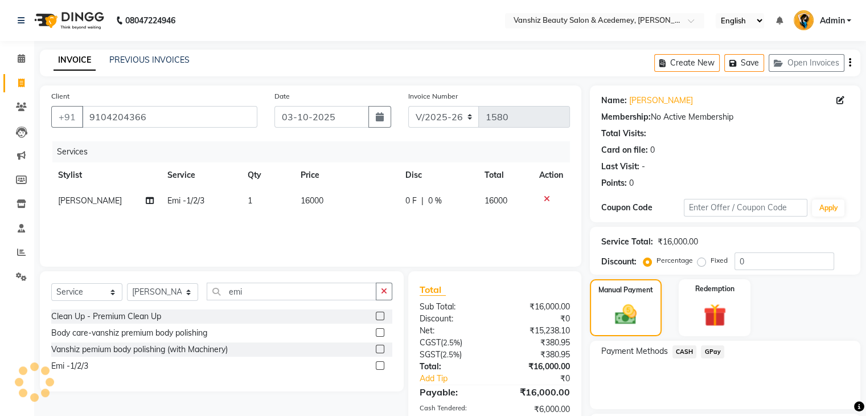
scroll to position [97, 0]
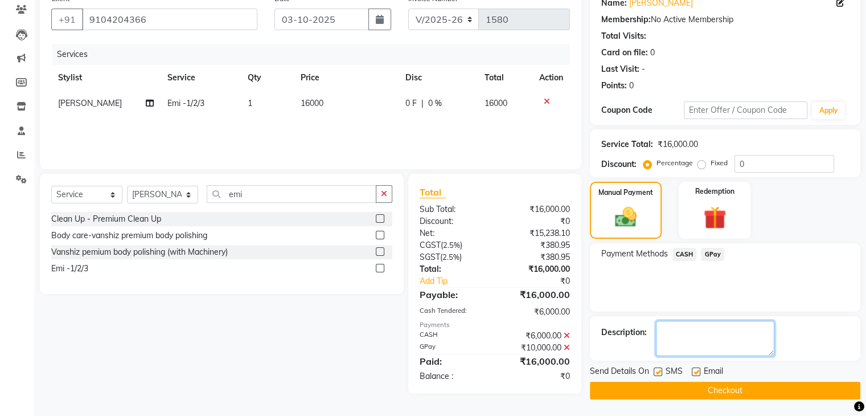
click at [695, 338] on textarea at bounding box center [715, 338] width 118 height 35
click at [693, 371] on label at bounding box center [696, 371] width 9 height 9
click at [693, 371] on input "checkbox" at bounding box center [695, 371] width 7 height 7
click at [659, 371] on label at bounding box center [658, 371] width 9 height 9
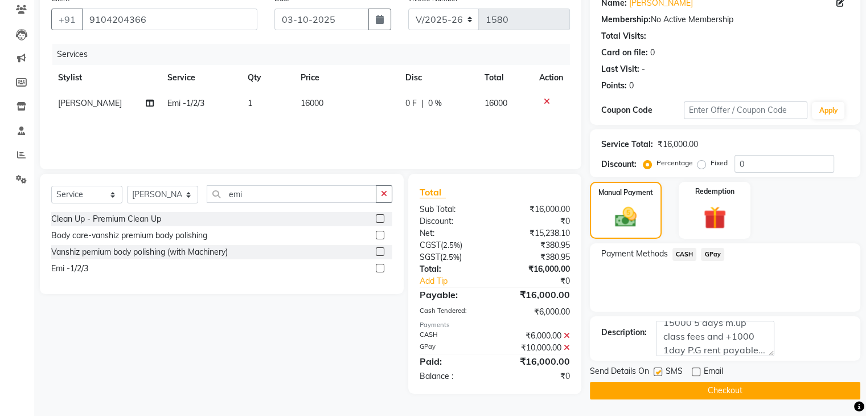
click at [659, 371] on input "checkbox" at bounding box center [657, 371] width 7 height 7
click at [661, 385] on button "Checkout" at bounding box center [725, 391] width 270 height 18
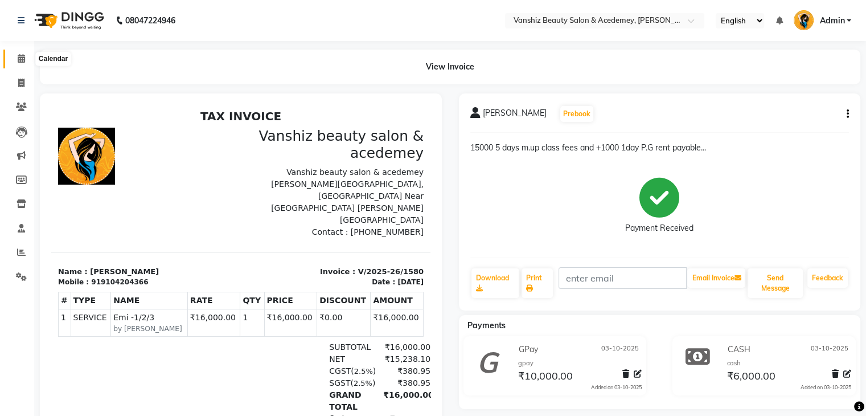
click at [22, 58] on icon at bounding box center [21, 58] width 7 height 9
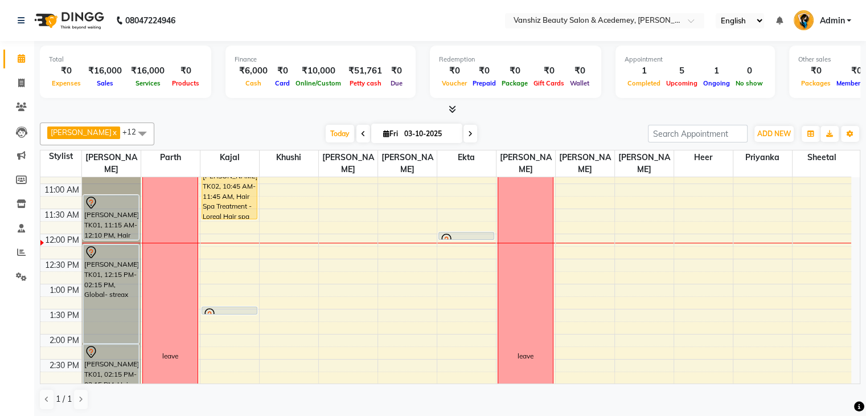
scroll to position [145, 0]
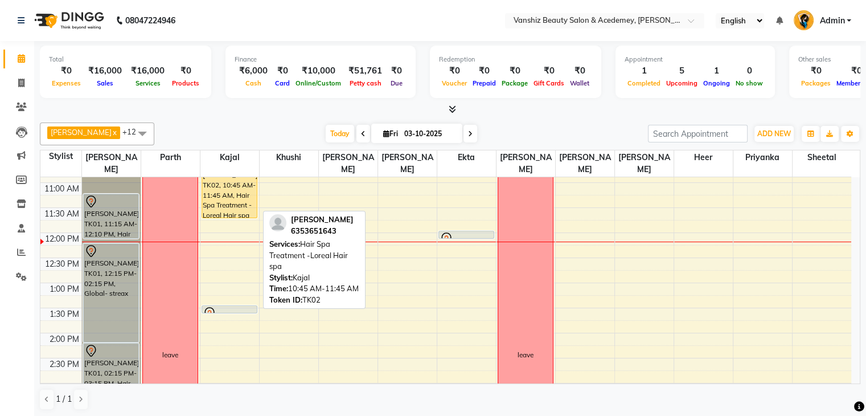
click at [235, 189] on div "[PERSON_NAME], TK02, 10:45 AM-11:45 AM, Hair Spa Treatment -Loreal Hair spa" at bounding box center [229, 193] width 55 height 48
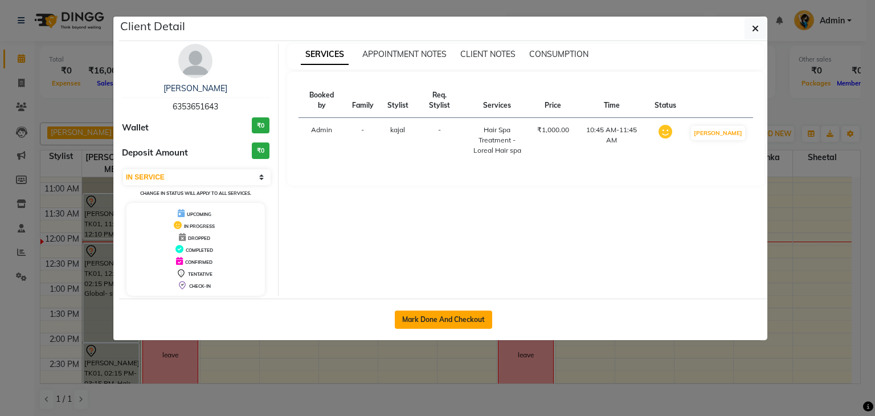
click at [460, 321] on button "Mark Done And Checkout" at bounding box center [443, 319] width 97 height 18
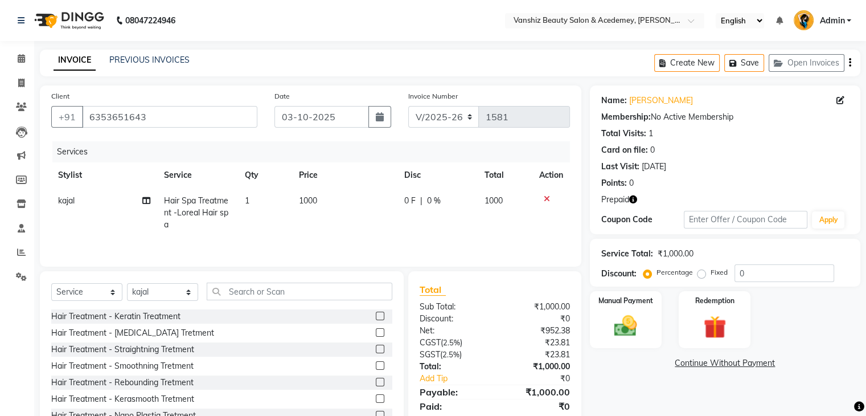
click at [308, 204] on span "1000" at bounding box center [308, 200] width 18 height 10
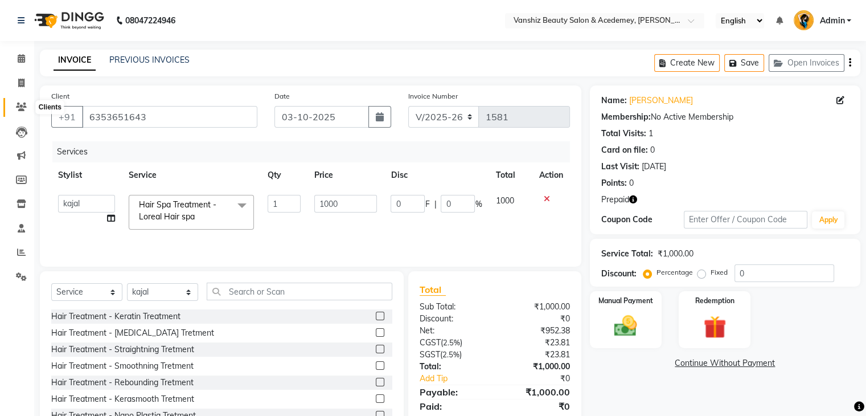
click at [18, 108] on icon at bounding box center [21, 106] width 11 height 9
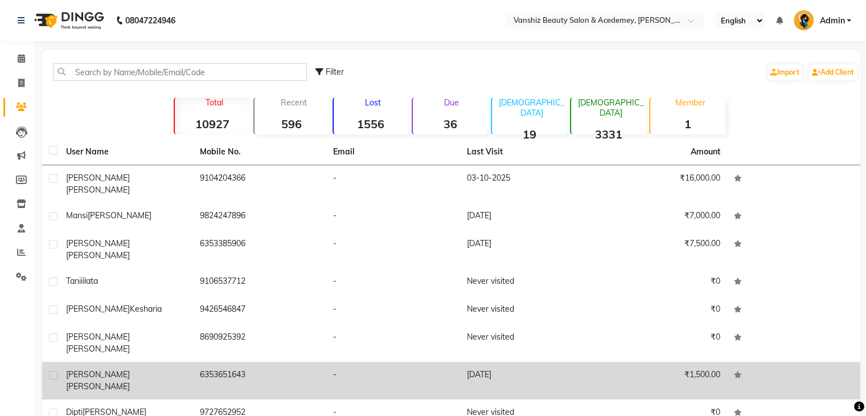
click at [162, 362] on td "[PERSON_NAME]" at bounding box center [126, 381] width 134 height 38
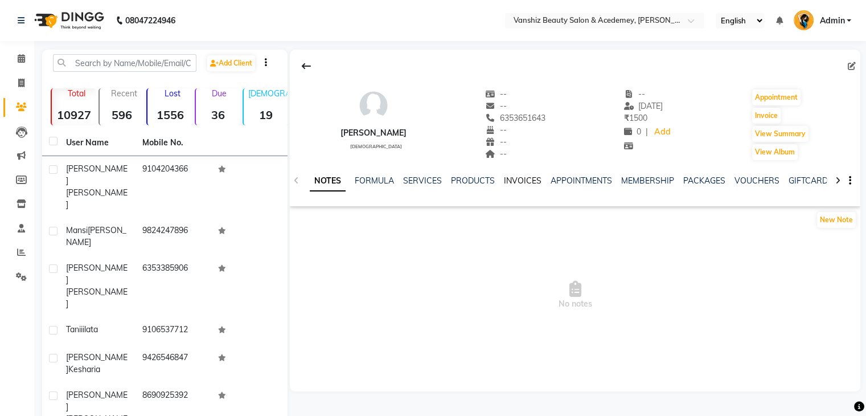
click at [507, 181] on link "INVOICES" at bounding box center [523, 180] width 38 height 10
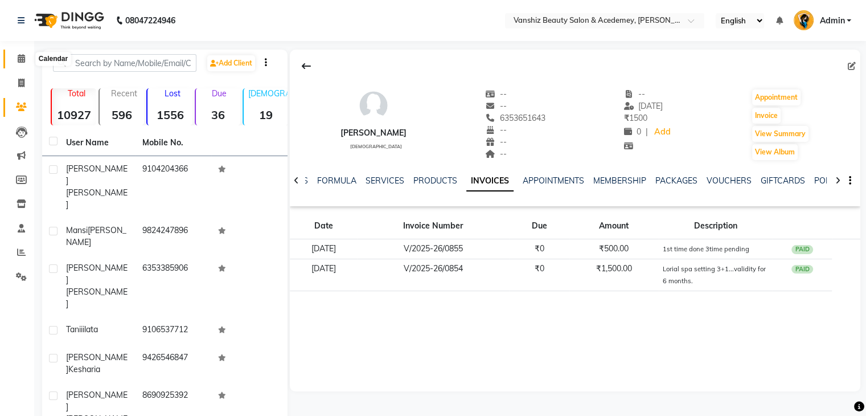
click at [22, 64] on span at bounding box center [21, 58] width 20 height 13
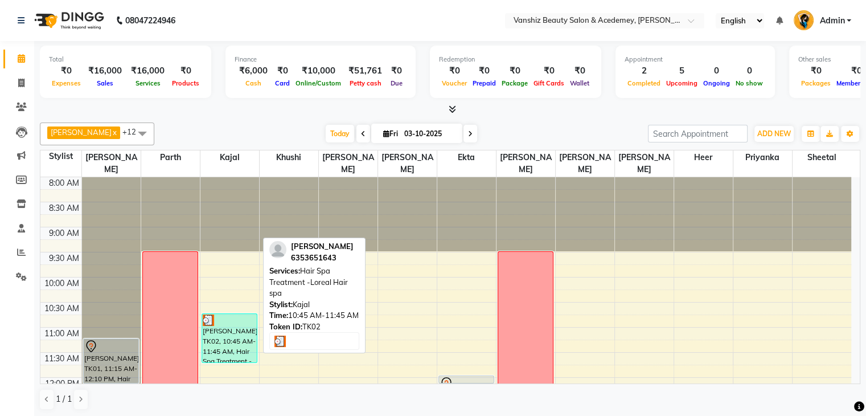
click at [249, 322] on div at bounding box center [230, 319] width 54 height 11
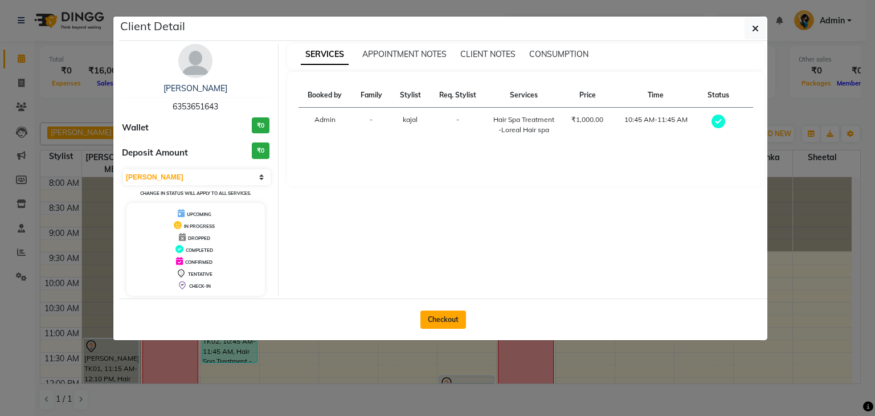
click at [437, 314] on button "Checkout" at bounding box center [443, 319] width 46 height 18
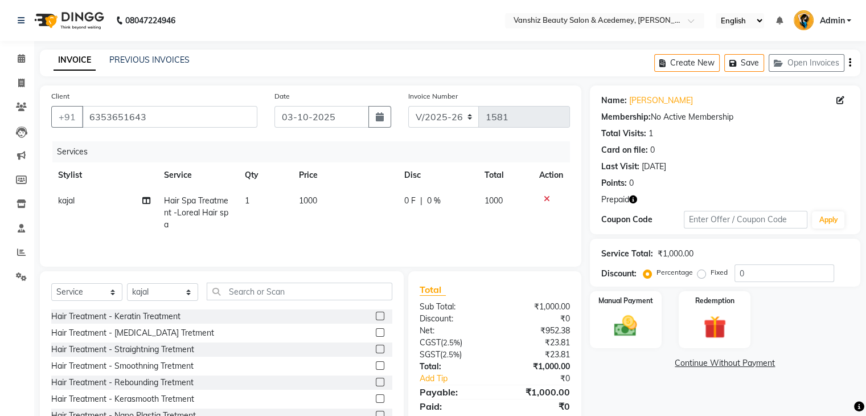
click at [307, 200] on span "1000" at bounding box center [308, 200] width 18 height 10
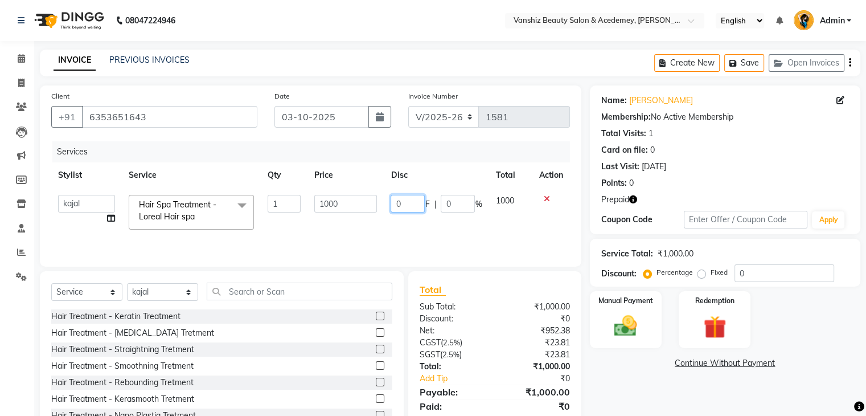
click at [403, 207] on input "0" at bounding box center [408, 204] width 34 height 18
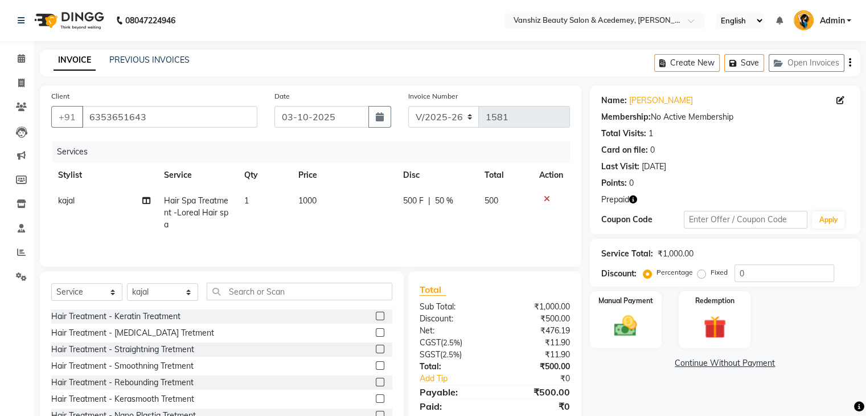
click at [412, 224] on td "500 F | 50 %" at bounding box center [436, 213] width 81 height 50
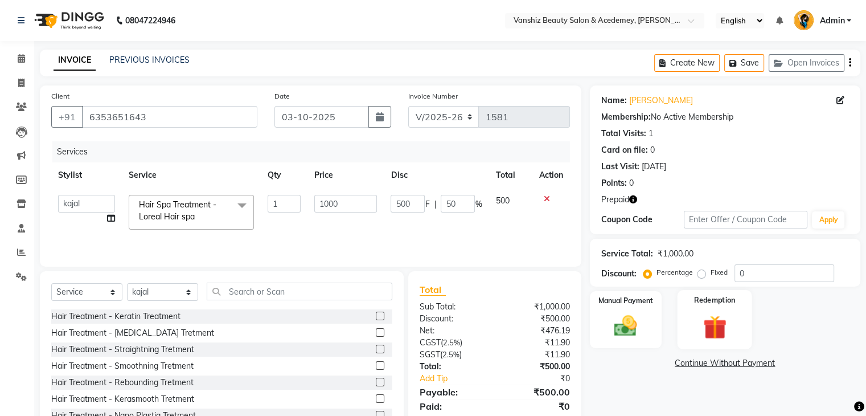
click at [733, 317] on img at bounding box center [714, 327] width 38 height 29
click at [695, 362] on span "Prepaid 1" at bounding box center [690, 364] width 37 height 13
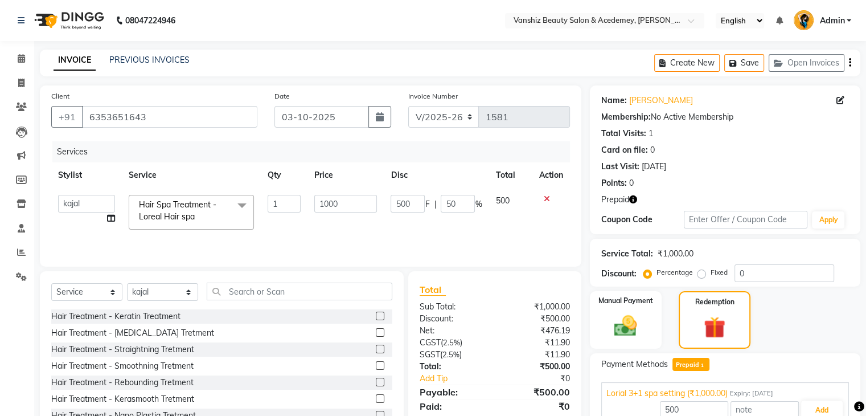
scroll to position [54, 0]
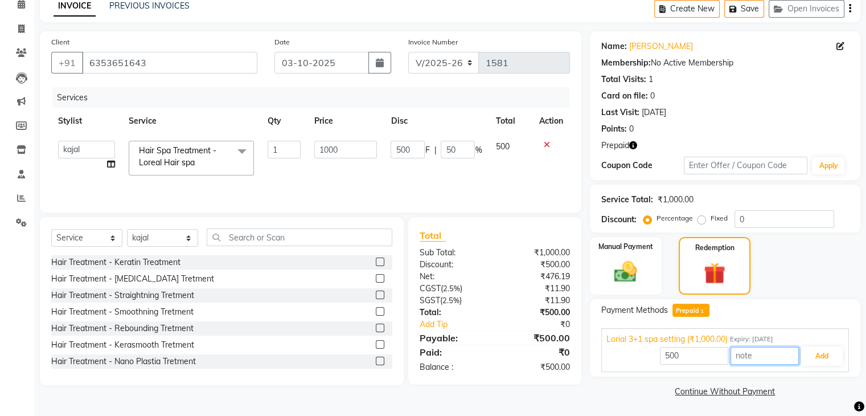
click at [761, 357] on input "text" at bounding box center [765, 356] width 68 height 18
click at [826, 354] on button "Add" at bounding box center [822, 355] width 42 height 19
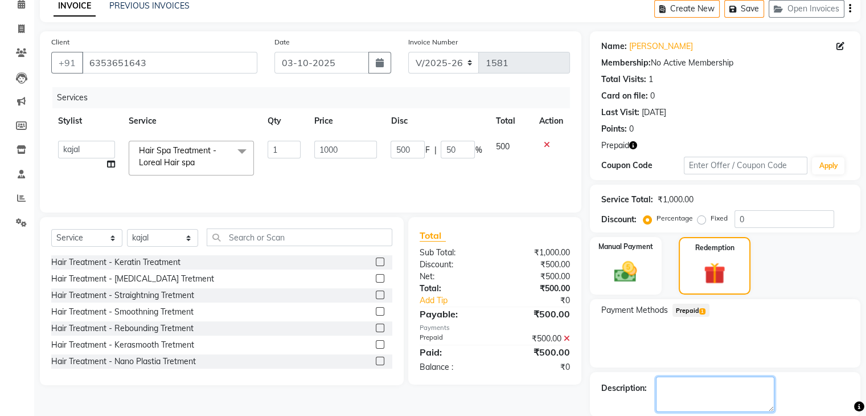
click at [731, 395] on textarea at bounding box center [715, 393] width 118 height 35
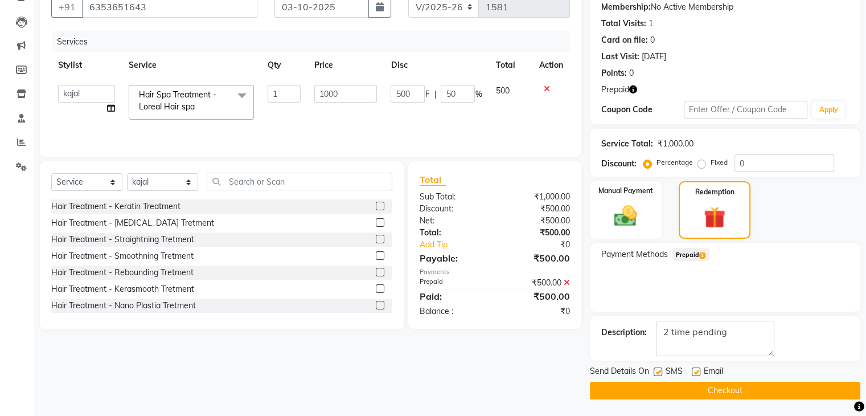
click at [694, 370] on label at bounding box center [696, 371] width 9 height 9
click at [694, 370] on input "checkbox" at bounding box center [695, 371] width 7 height 7
click at [656, 370] on label at bounding box center [658, 371] width 9 height 9
click at [656, 370] on input "checkbox" at bounding box center [657, 371] width 7 height 7
click at [656, 370] on label at bounding box center [658, 371] width 9 height 9
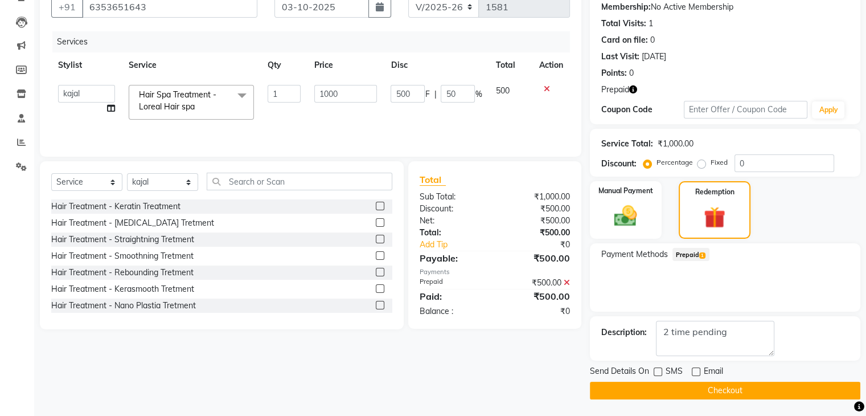
click at [656, 370] on input "checkbox" at bounding box center [657, 371] width 7 height 7
click at [656, 370] on label at bounding box center [658, 371] width 9 height 9
click at [656, 370] on input "checkbox" at bounding box center [657, 371] width 7 height 7
click at [667, 387] on button "Checkout" at bounding box center [725, 391] width 270 height 18
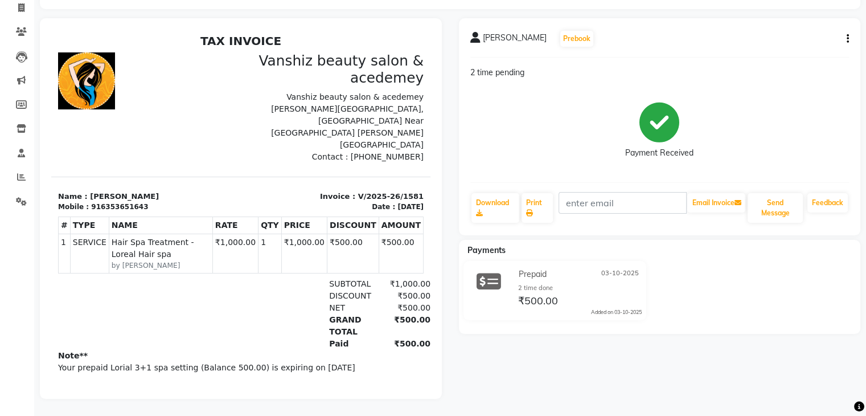
scroll to position [83, 0]
click at [51, 82] on div at bounding box center [146, 107] width 190 height 110
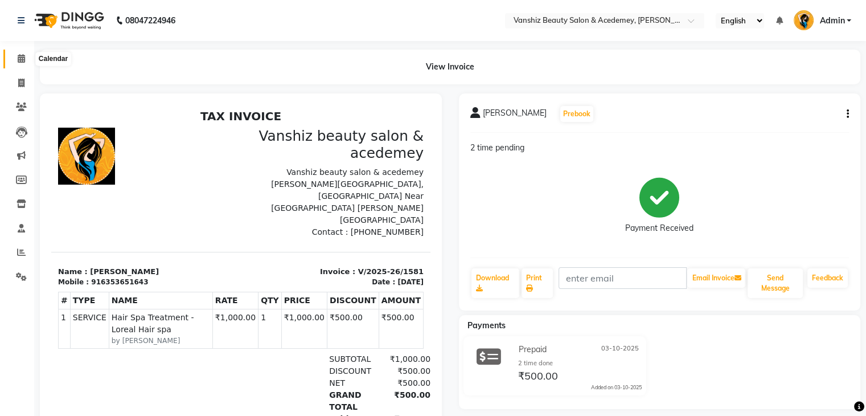
click at [19, 59] on icon at bounding box center [21, 58] width 7 height 9
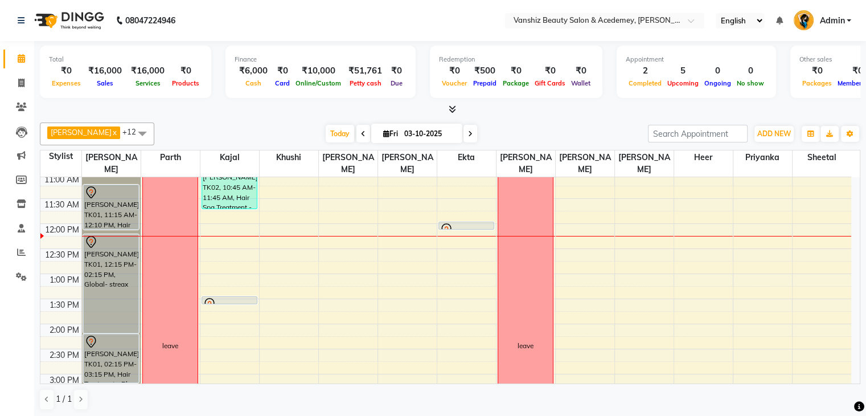
scroll to position [155, 0]
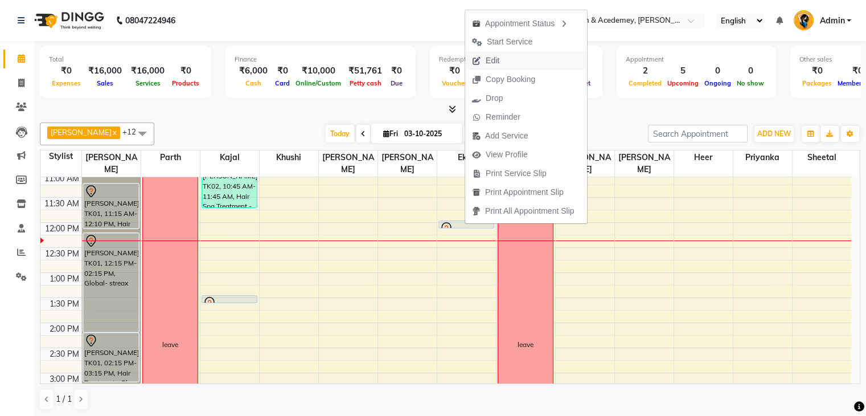
click at [492, 59] on span "Edit" at bounding box center [493, 61] width 14 height 12
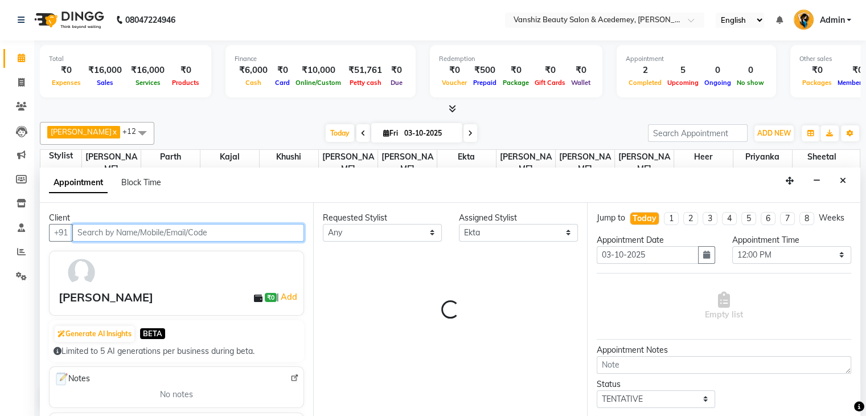
scroll to position [199, 0]
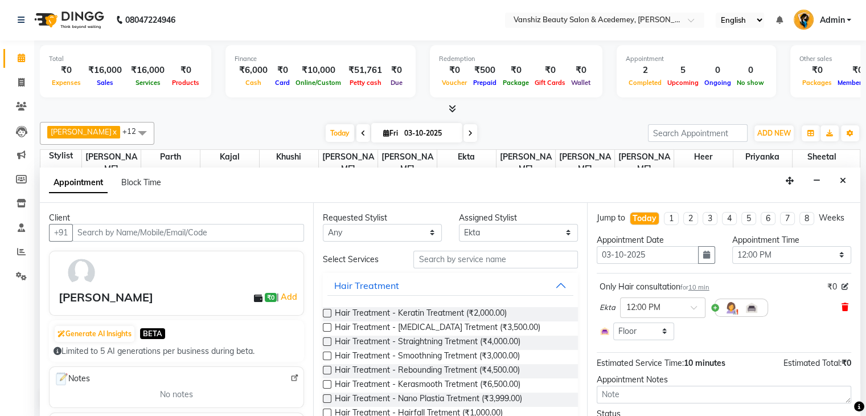
click at [842, 311] on icon at bounding box center [845, 307] width 7 height 8
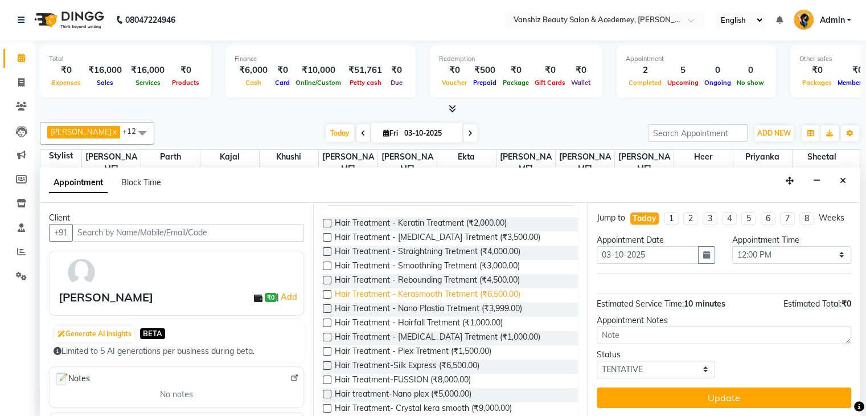
click at [372, 388] on span "Hair treatment-Nano plex (₹5,000.00)" at bounding box center [403, 395] width 137 height 14
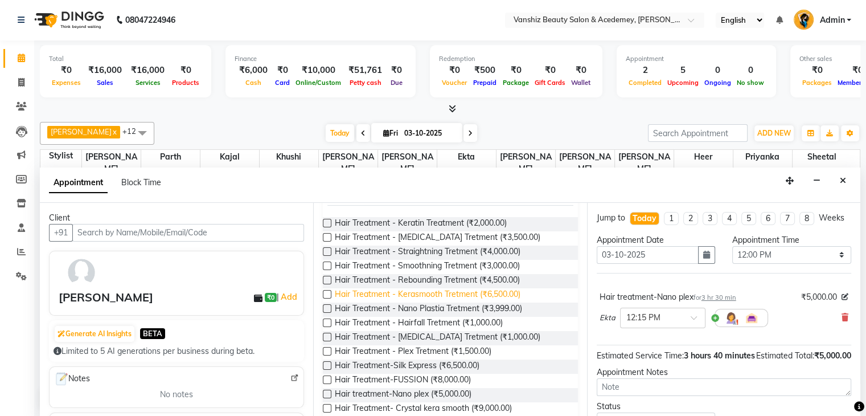
scroll to position [102, 0]
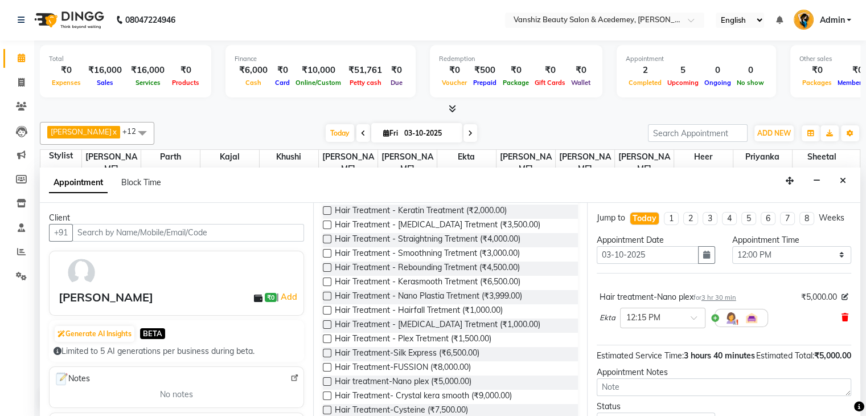
click at [842, 321] on icon at bounding box center [845, 317] width 7 height 8
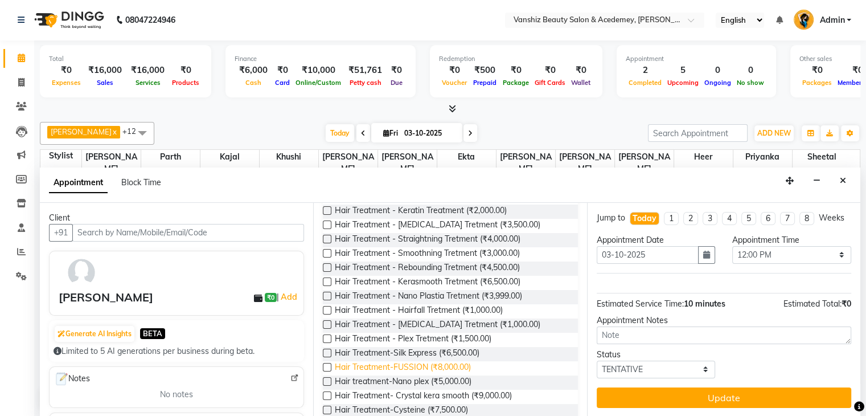
scroll to position [121, 0]
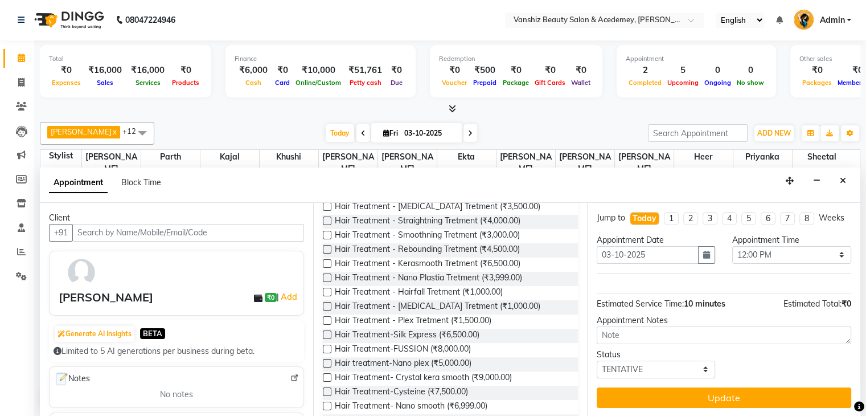
click at [327, 390] on label at bounding box center [327, 391] width 9 height 9
click at [327, 390] on input "checkbox" at bounding box center [326, 392] width 7 height 7
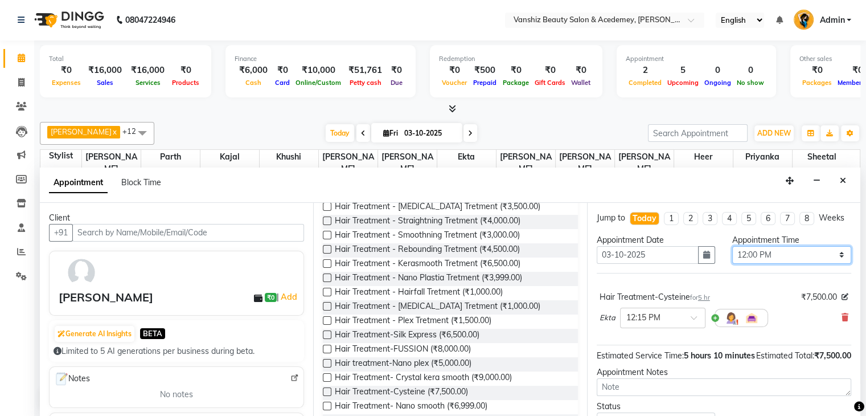
click at [752, 264] on select "Select 09:00 AM 09:15 AM 09:30 AM 09:45 AM 10:00 AM 10:15 AM 10:30 AM 10:45 AM …" at bounding box center [791, 255] width 119 height 18
click at [732, 255] on select "Select 09:00 AM 09:15 AM 09:30 AM 09:45 AM 10:00 AM 10:15 AM 10:30 AM 10:45 AM …" at bounding box center [791, 255] width 119 height 18
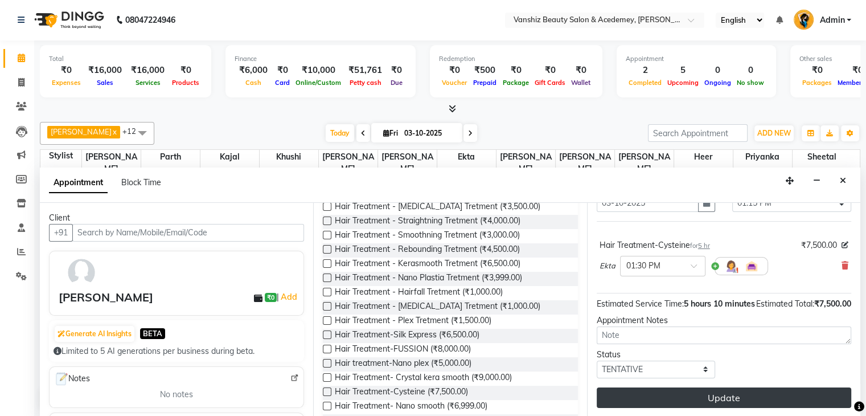
click at [729, 388] on button "Update" at bounding box center [724, 397] width 255 height 20
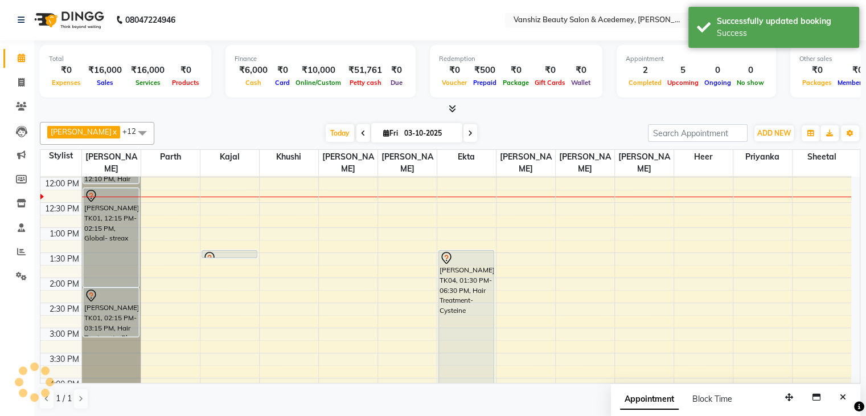
scroll to position [0, 0]
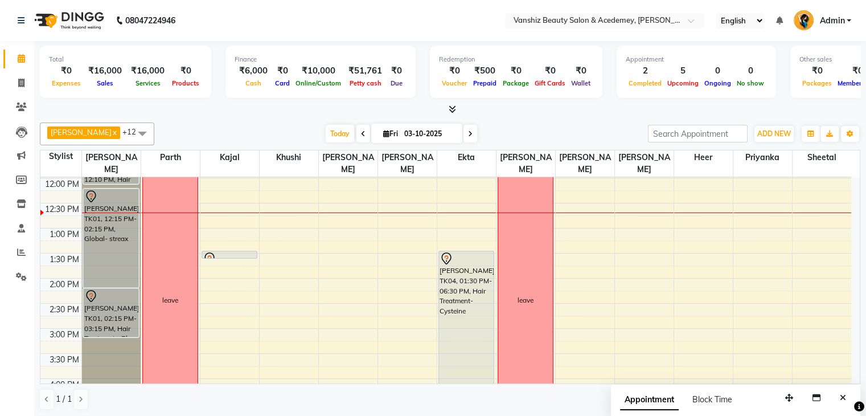
click at [383, 133] on icon at bounding box center [386, 133] width 6 height 7
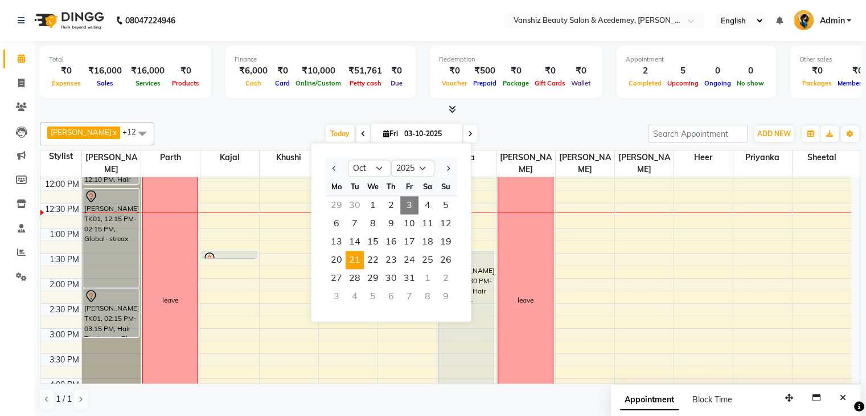
click at [354, 262] on span "21" at bounding box center [355, 260] width 18 height 18
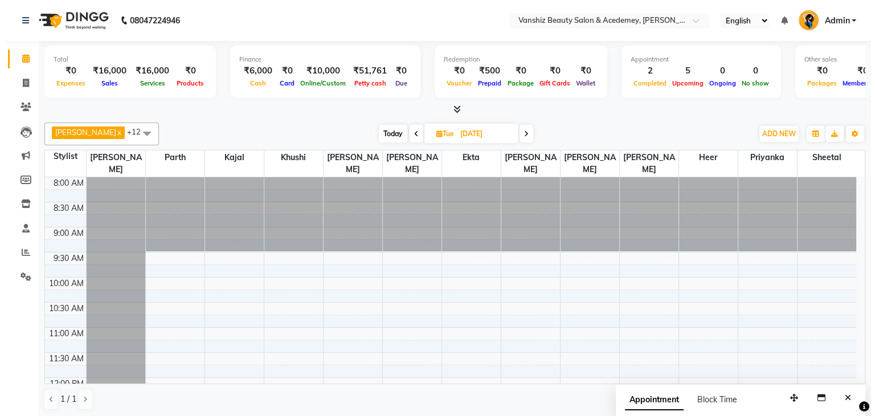
scroll to position [438, 0]
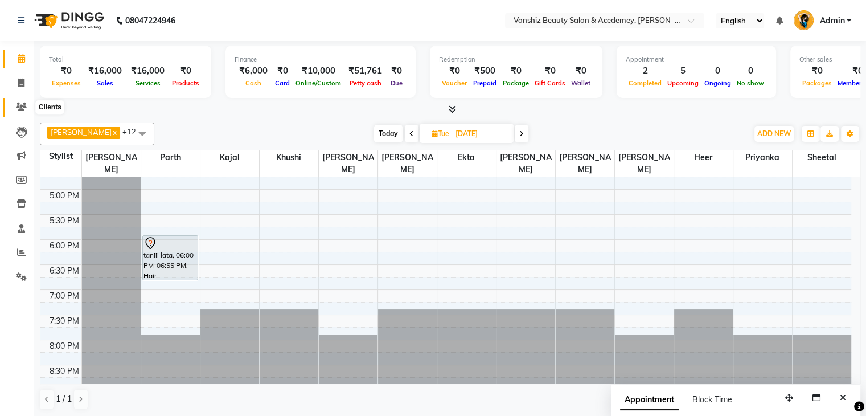
click at [25, 112] on span at bounding box center [21, 107] width 20 height 13
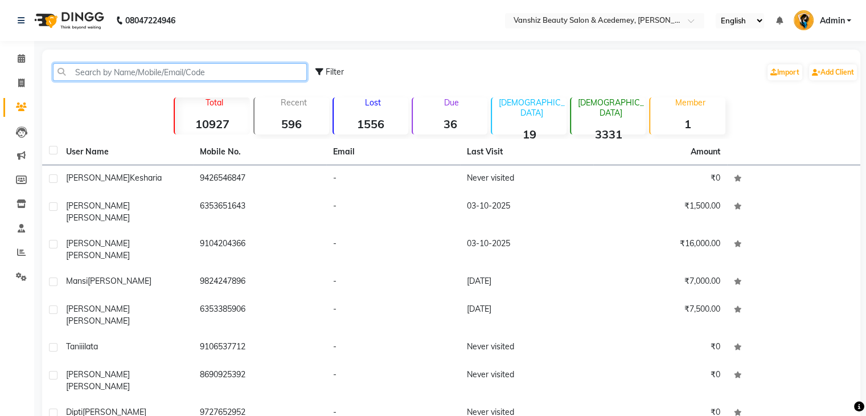
click at [141, 72] on input "text" at bounding box center [180, 72] width 254 height 18
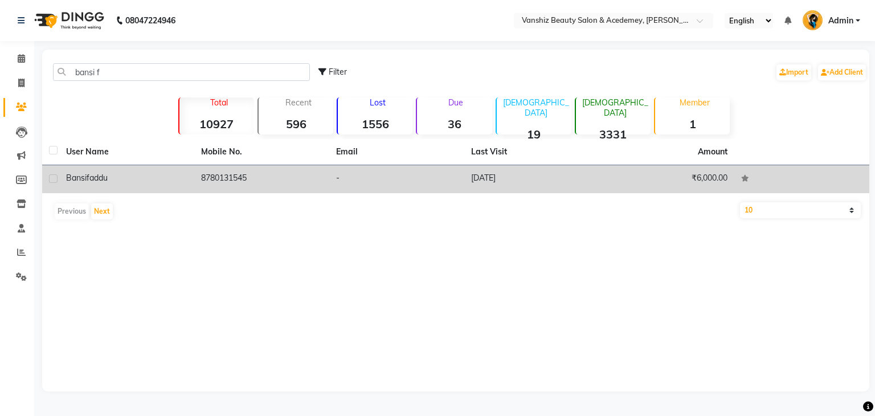
click at [268, 185] on td "8780131545" at bounding box center [261, 179] width 135 height 28
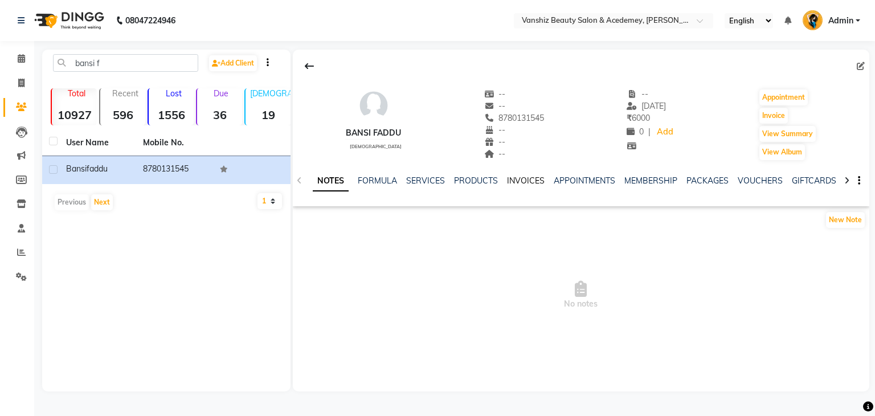
click at [523, 179] on link "INVOICES" at bounding box center [526, 180] width 38 height 10
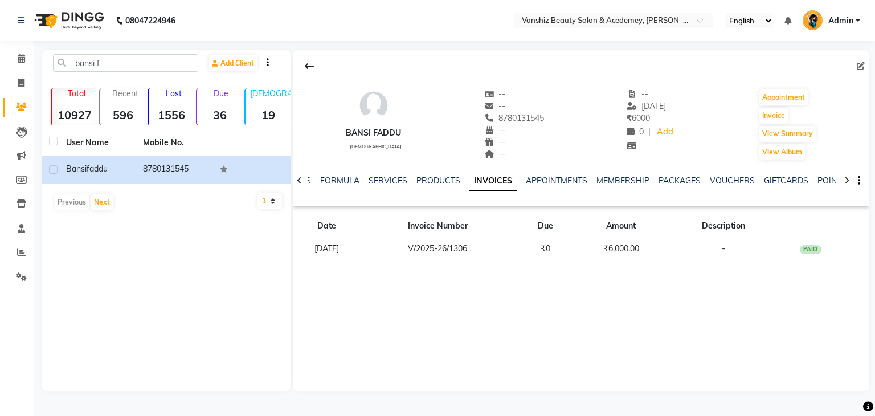
click at [535, 254] on td "₹0" at bounding box center [545, 249] width 61 height 20
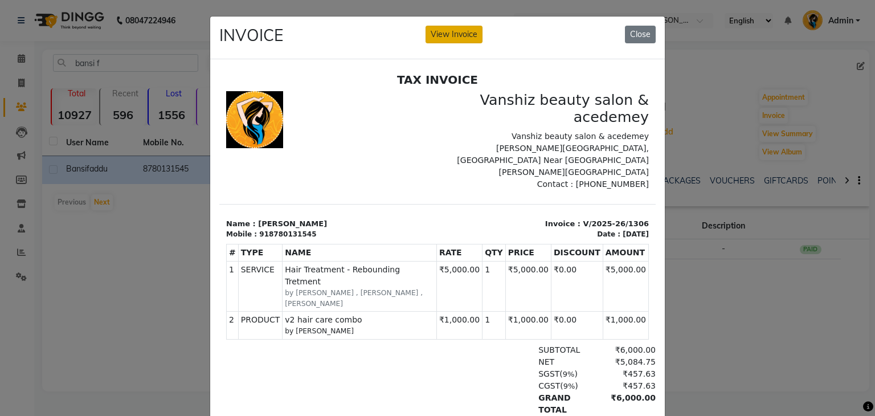
click at [446, 143] on p "Vanshiz beauty salon & acedemey [PERSON_NAME][GEOGRAPHIC_DATA], [GEOGRAPHIC_DAT…" at bounding box center [546, 154] width 204 height 48
click at [452, 32] on button "View Invoice" at bounding box center [453, 35] width 57 height 18
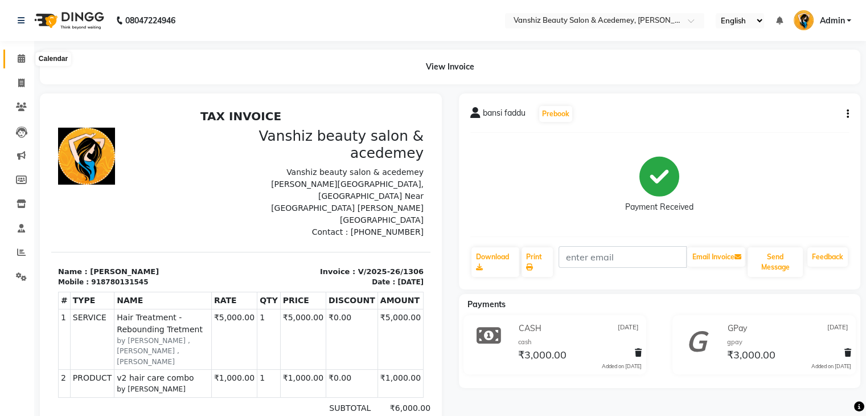
click at [20, 56] on icon at bounding box center [21, 58] width 7 height 9
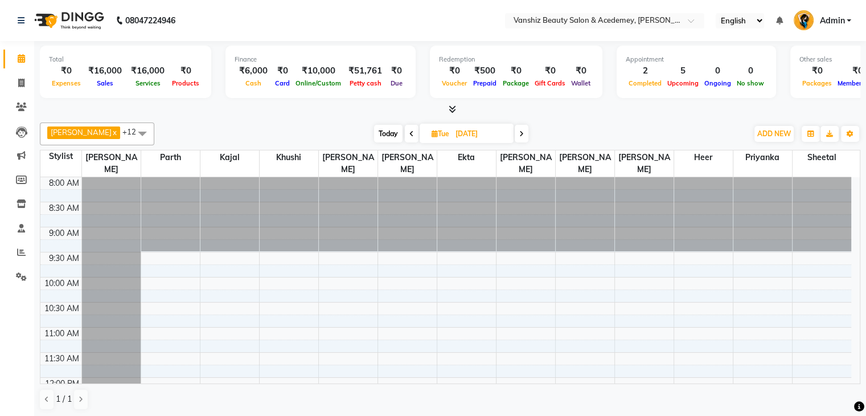
click at [374, 134] on span "Today" at bounding box center [388, 134] width 28 height 18
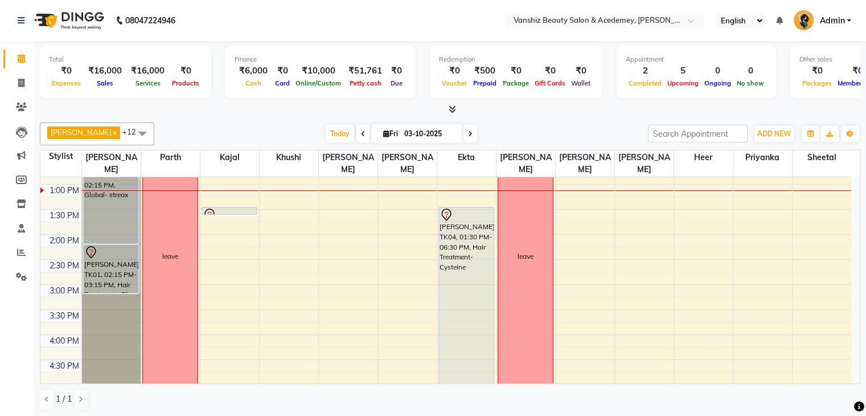
scroll to position [241, 0]
click at [463, 131] on span at bounding box center [470, 134] width 14 height 18
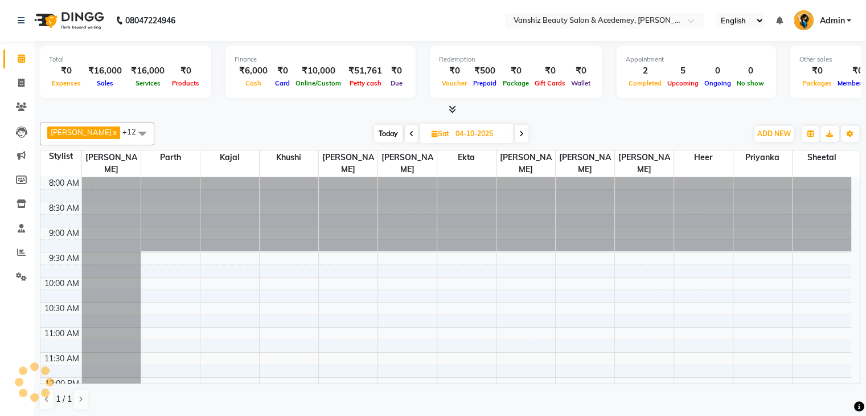
scroll to position [248, 0]
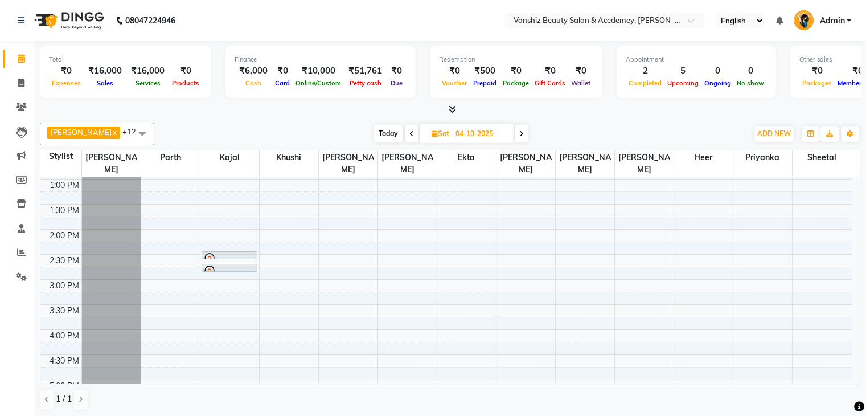
click at [378, 132] on span "Today" at bounding box center [388, 134] width 28 height 18
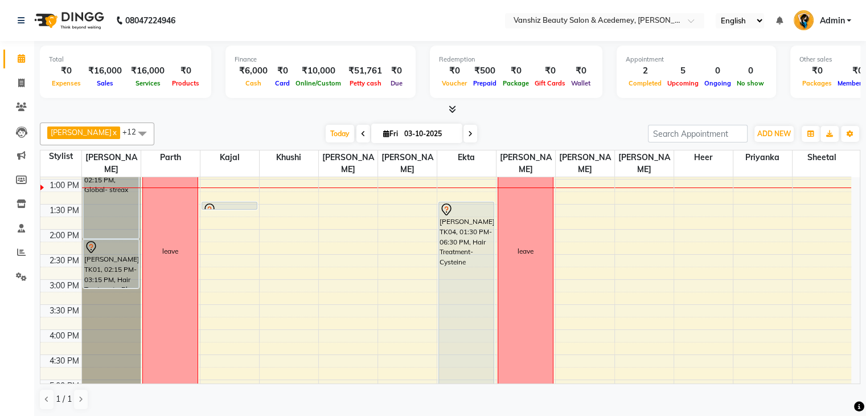
click at [468, 133] on icon at bounding box center [470, 133] width 5 height 7
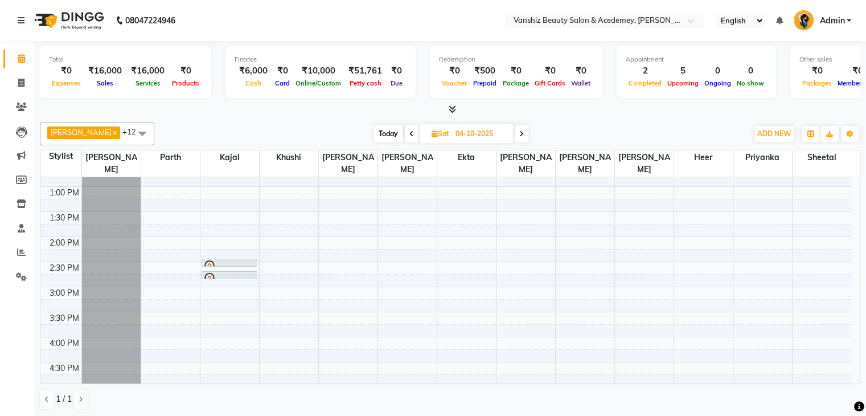
scroll to position [240, 0]
click at [326, 188] on div "8:00 AM 8:30 AM 9:00 AM 9:30 AM 10:00 AM 10:30 AM 11:00 AM 11:30 AM 12:00 PM 12…" at bounding box center [445, 262] width 811 height 651
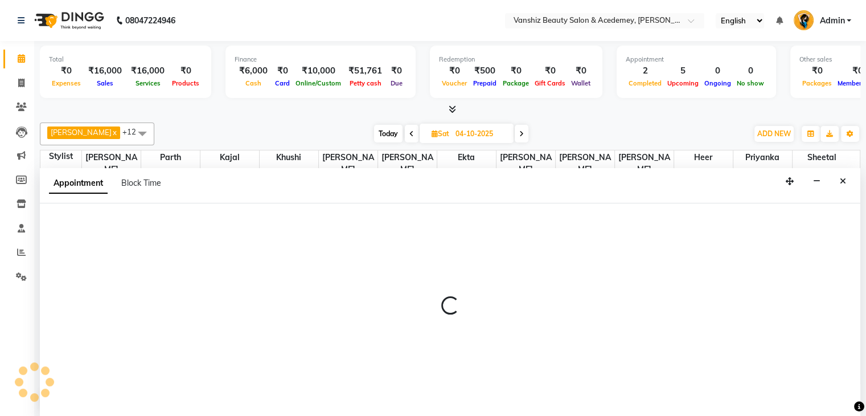
scroll to position [1, 0]
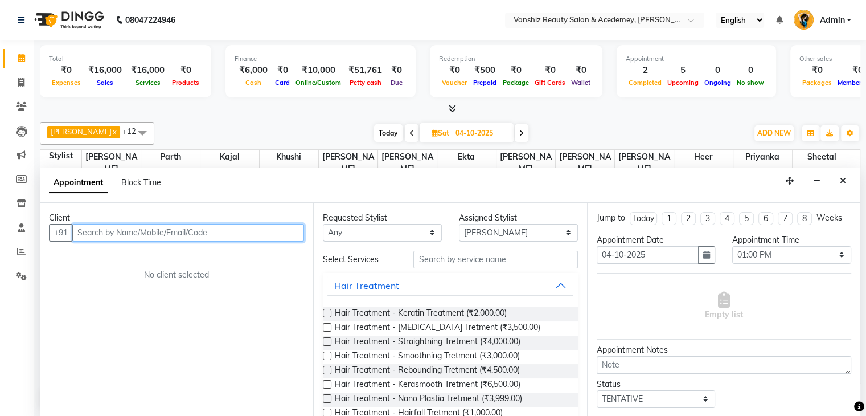
click at [147, 229] on input "text" at bounding box center [188, 233] width 232 height 18
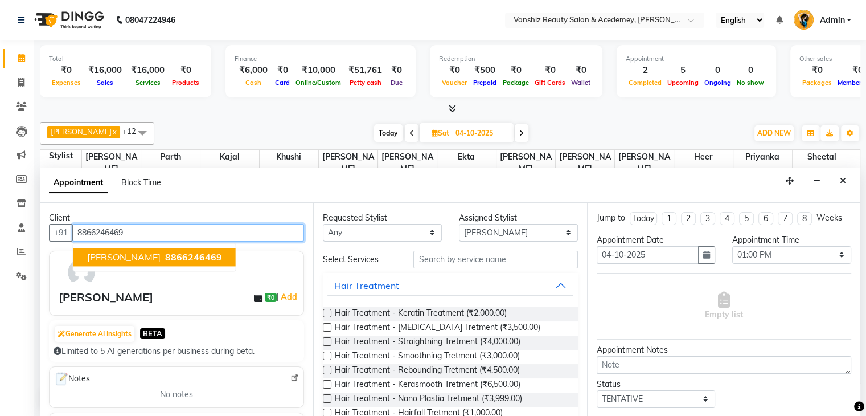
click at [134, 259] on span "[PERSON_NAME]" at bounding box center [123, 256] width 73 height 11
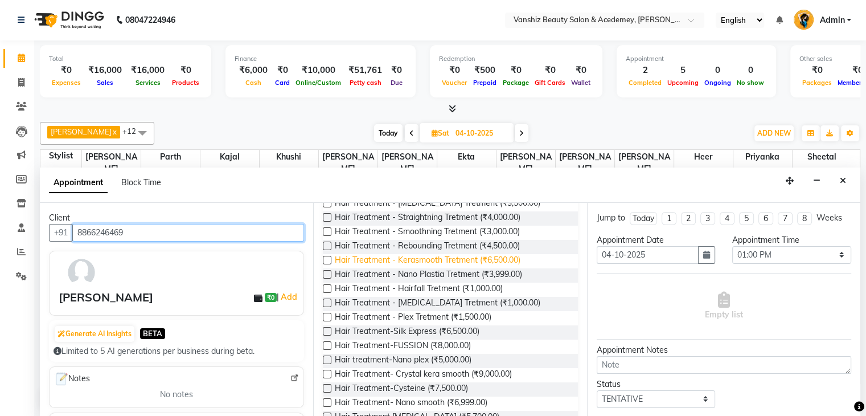
scroll to position [148, 0]
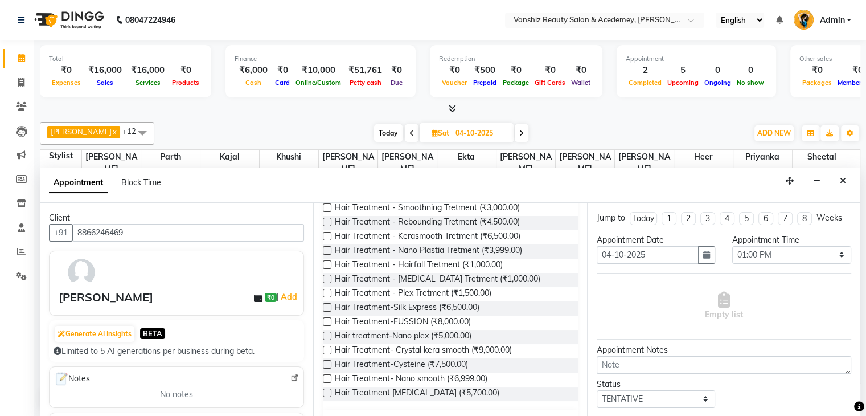
click at [326, 363] on label at bounding box center [327, 364] width 9 height 9
click at [326, 363] on input "checkbox" at bounding box center [326, 365] width 7 height 7
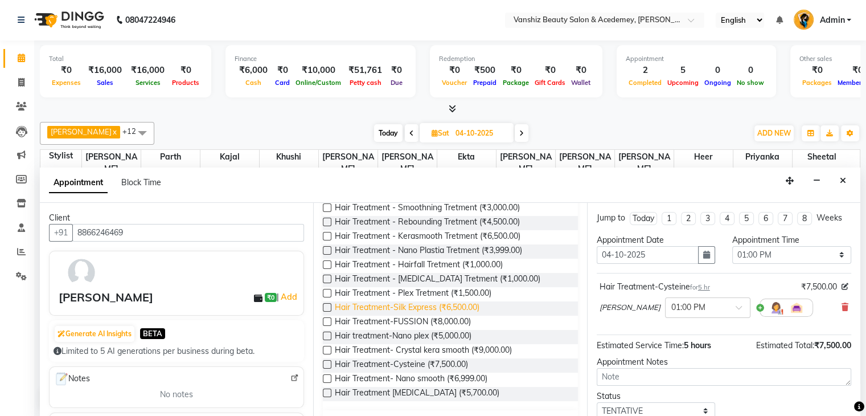
scroll to position [0, 0]
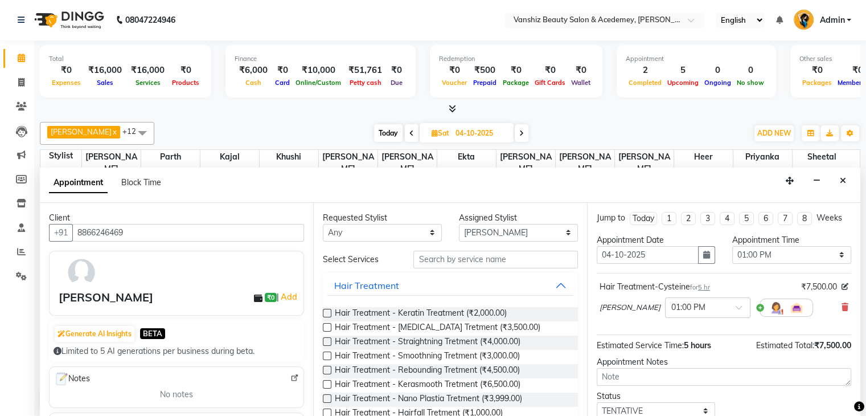
click at [514, 244] on div "Requested Stylist Any [PERSON_NAME] [PERSON_NAME] [PERSON_NAME] kajal [PERSON_N…" at bounding box center [449, 310] width 273 height 214
click at [511, 253] on input "text" at bounding box center [495, 260] width 164 height 18
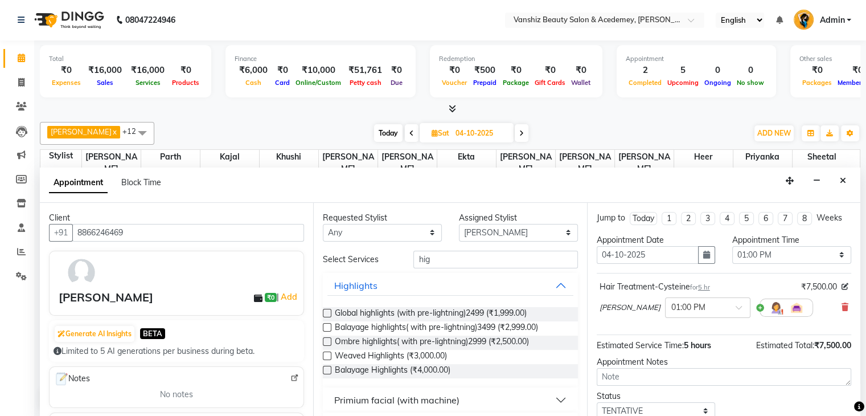
click at [322, 309] on div "Requested Stylist Any [PERSON_NAME] [PERSON_NAME] [PERSON_NAME] kajal [PERSON_N…" at bounding box center [449, 310] width 273 height 214
click at [329, 313] on label at bounding box center [327, 313] width 9 height 9
click at [329, 313] on input "checkbox" at bounding box center [326, 313] width 7 height 7
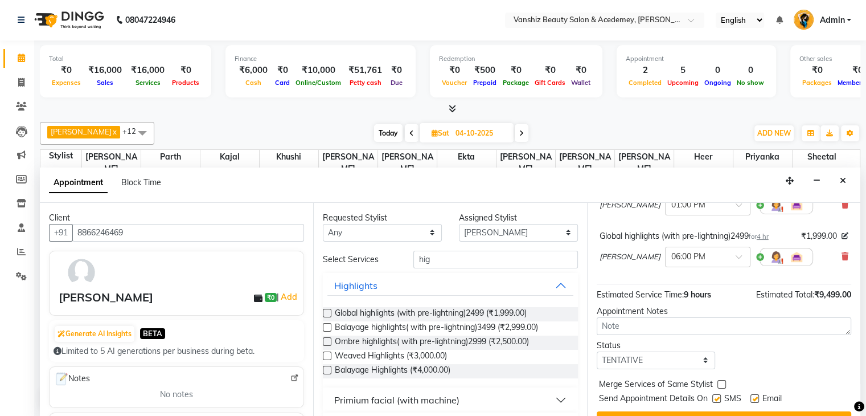
scroll to position [115, 0]
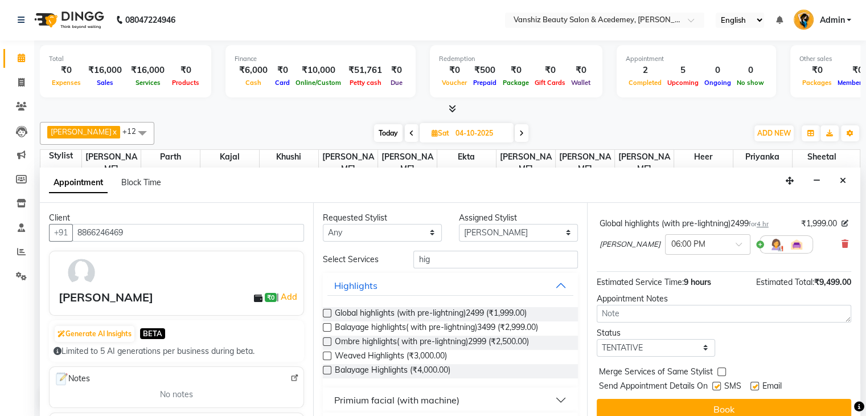
click at [753, 382] on label at bounding box center [754, 386] width 9 height 9
click at [753, 383] on input "checkbox" at bounding box center [753, 386] width 7 height 7
click at [718, 384] on label at bounding box center [716, 386] width 9 height 9
click at [718, 384] on input "checkbox" at bounding box center [715, 386] width 7 height 7
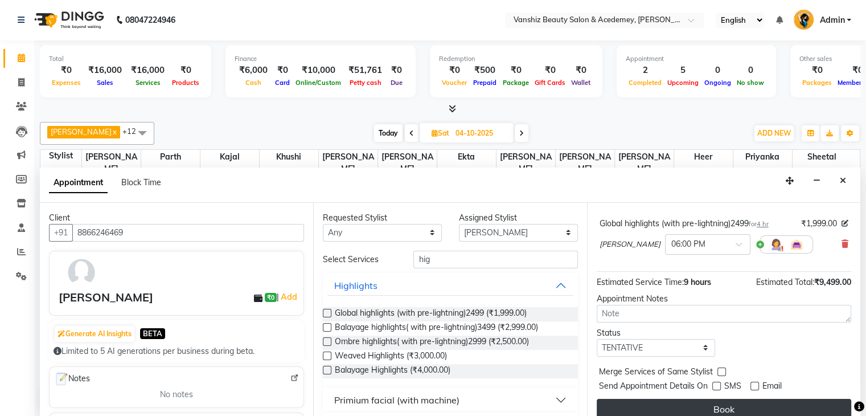
click at [727, 405] on button "Book" at bounding box center [724, 409] width 255 height 20
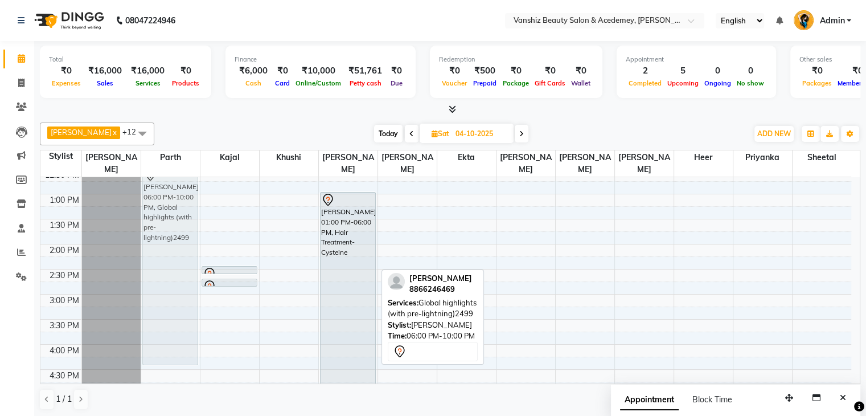
scroll to position [233, 0]
drag, startPoint x: 373, startPoint y: 276, endPoint x: 220, endPoint y: 223, distance: 162.1
click at [220, 223] on div "8:00 AM 8:30 AM 9:00 AM 9:30 AM 10:00 AM 10:30 AM 11:00 AM 11:30 AM 12:00 PM 12…" at bounding box center [445, 269] width 811 height 651
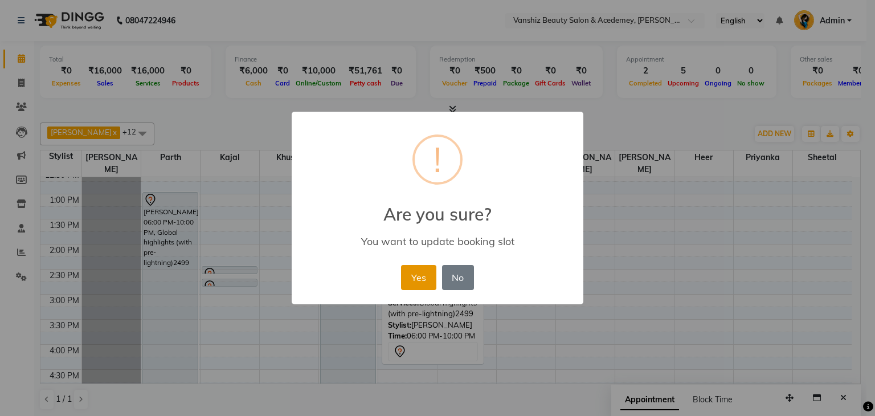
click at [411, 282] on button "Yes" at bounding box center [418, 277] width 35 height 25
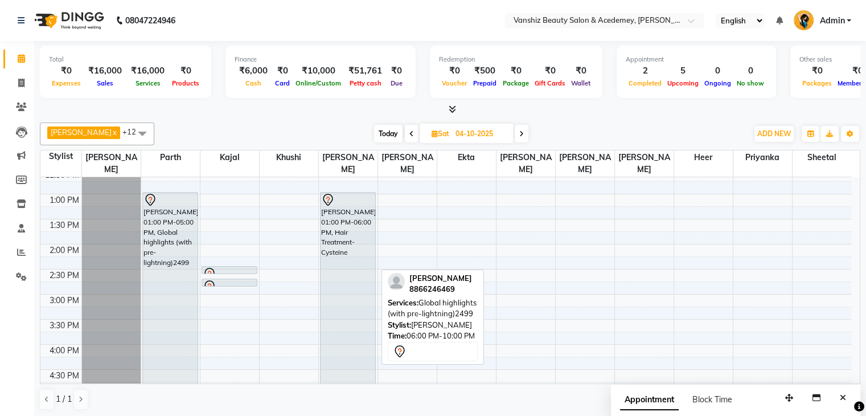
click at [375, 128] on span "Today" at bounding box center [388, 134] width 28 height 18
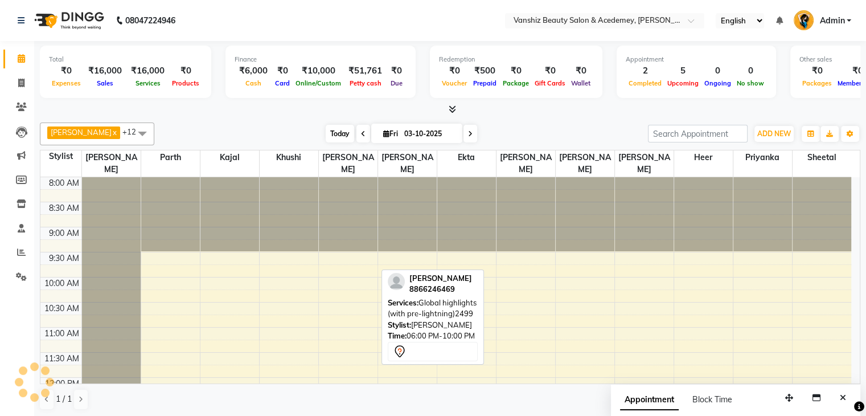
scroll to position [248, 0]
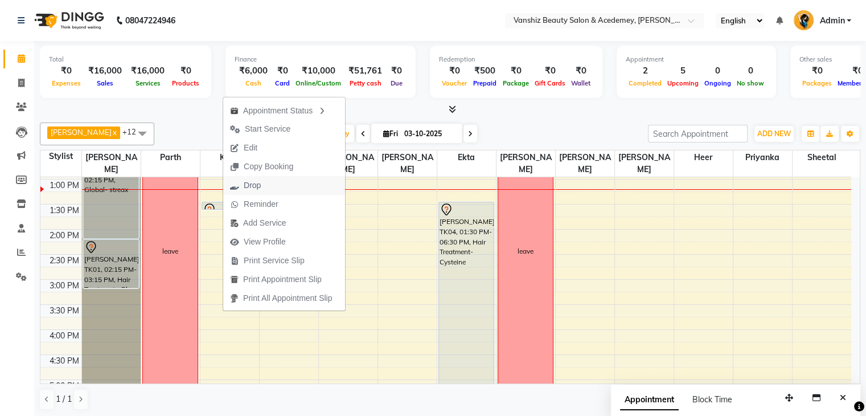
click at [263, 191] on span "Drop" at bounding box center [245, 185] width 44 height 19
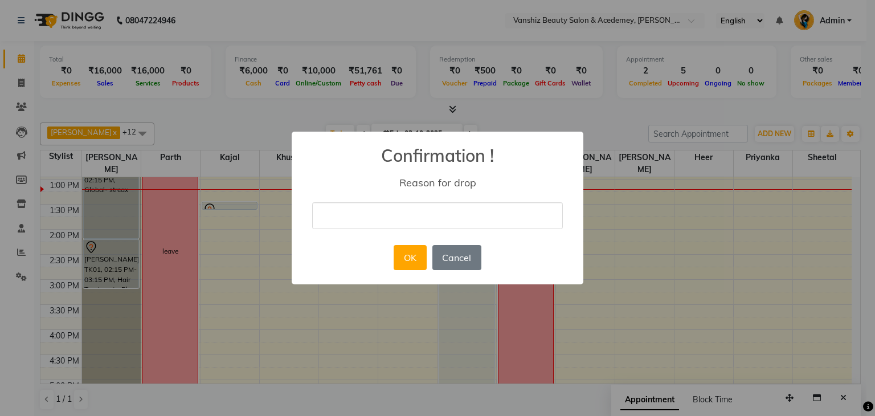
click at [367, 213] on input "text" at bounding box center [437, 215] width 251 height 27
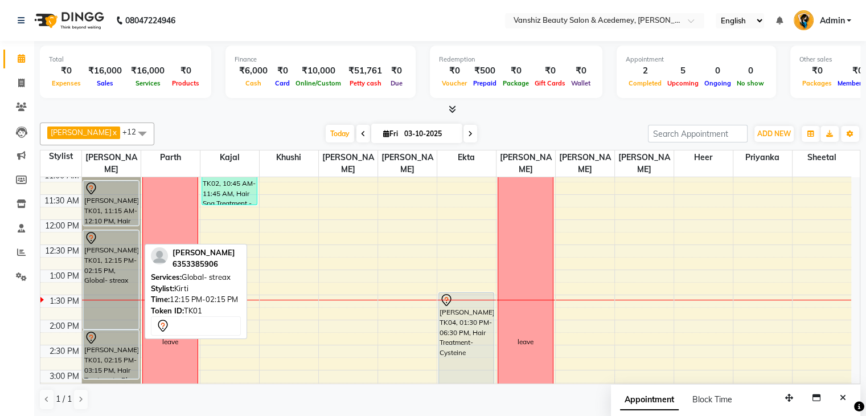
scroll to position [158, 0]
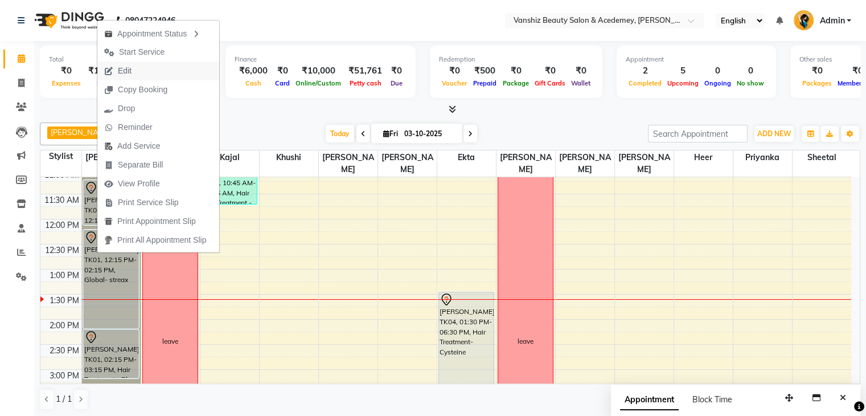
click at [153, 71] on button "Edit" at bounding box center [158, 70] width 122 height 19
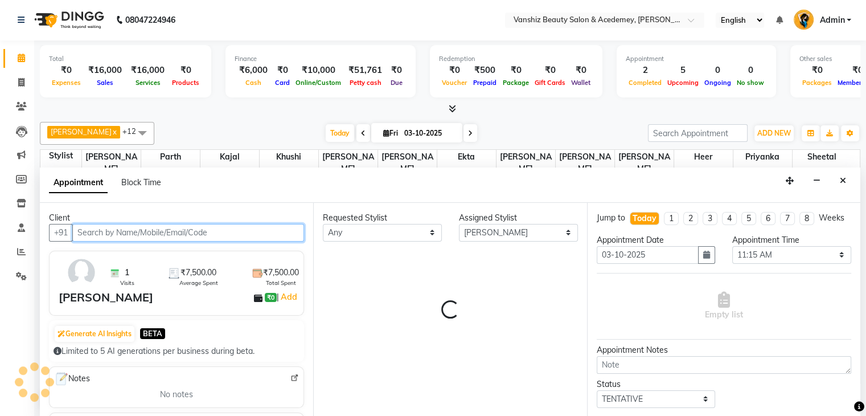
scroll to position [248, 0]
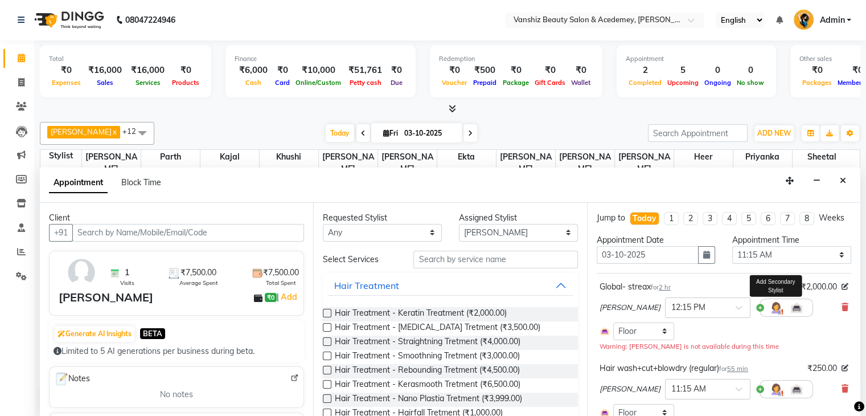
click at [769, 313] on img at bounding box center [776, 308] width 14 height 14
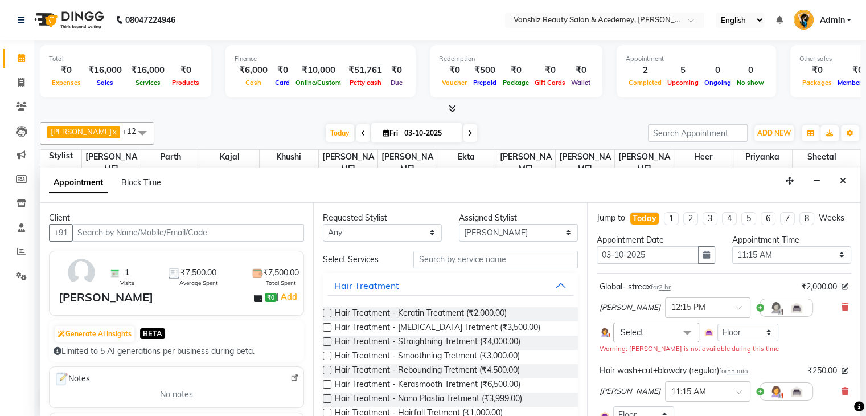
click at [647, 337] on span "Select" at bounding box center [656, 332] width 86 height 20
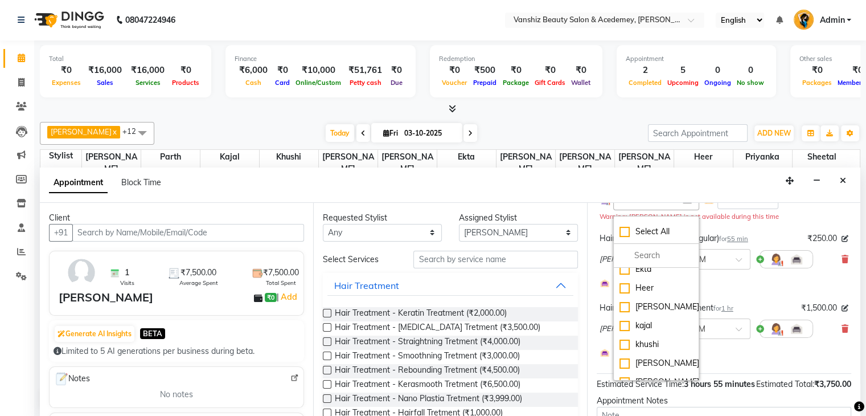
scroll to position [46, 0]
click at [622, 331] on div "kajal" at bounding box center [656, 325] width 73 height 12
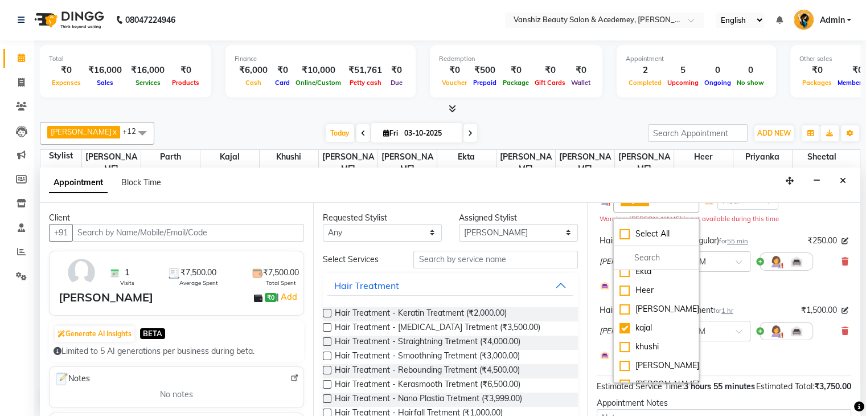
scroll to position [374, 0]
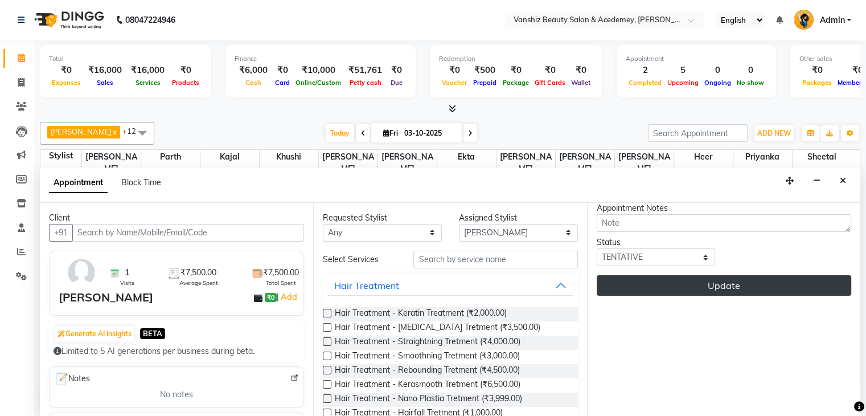
click at [743, 275] on button "Update" at bounding box center [724, 285] width 255 height 20
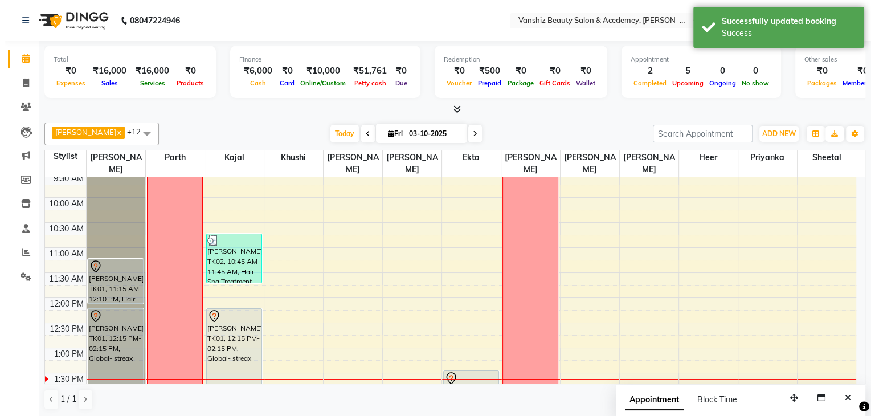
scroll to position [77, 0]
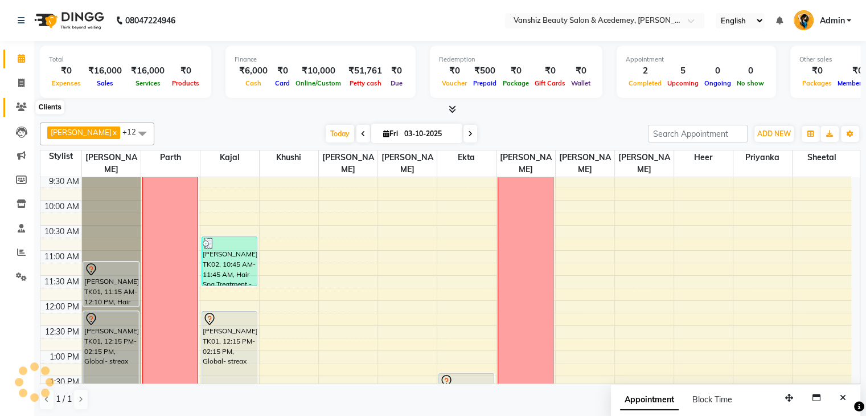
click at [22, 103] on icon at bounding box center [21, 106] width 11 height 9
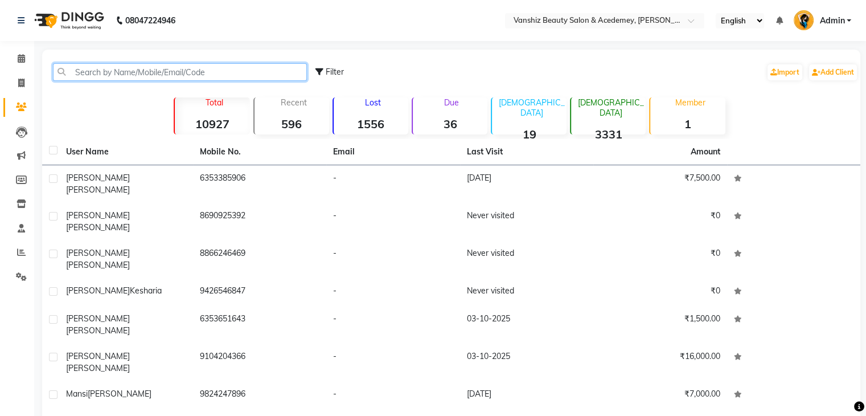
click at [116, 67] on input "text" at bounding box center [180, 72] width 254 height 18
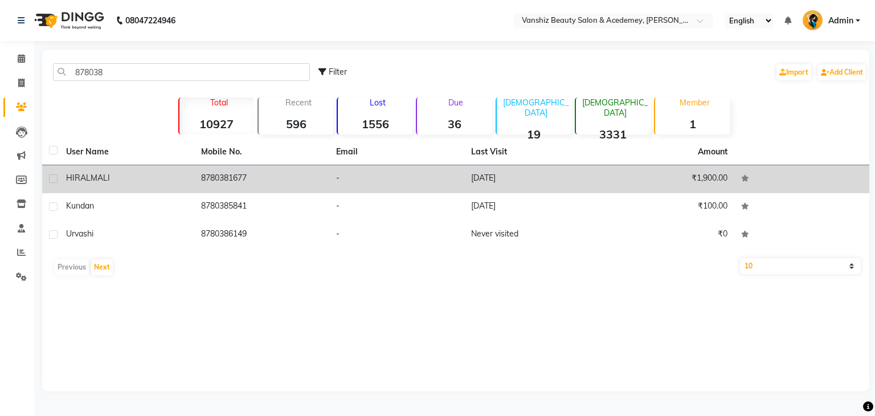
click at [207, 176] on td "8780381677" at bounding box center [261, 179] width 135 height 28
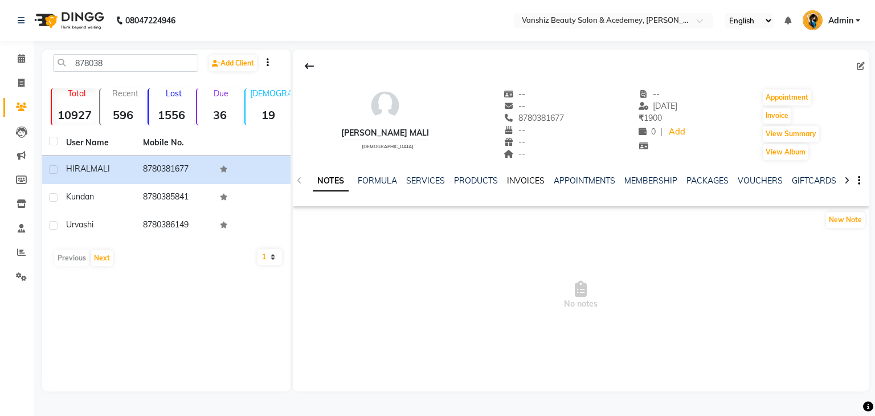
click at [508, 181] on link "INVOICES" at bounding box center [526, 180] width 38 height 10
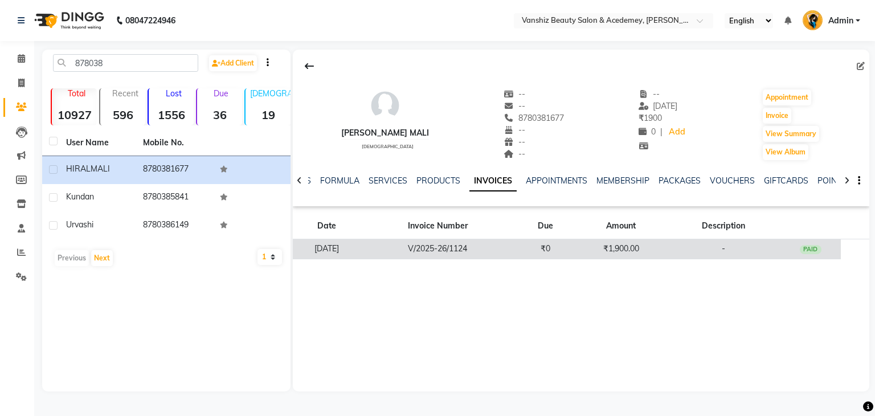
click at [515, 256] on td "V/2025-26/1124" at bounding box center [437, 249] width 154 height 20
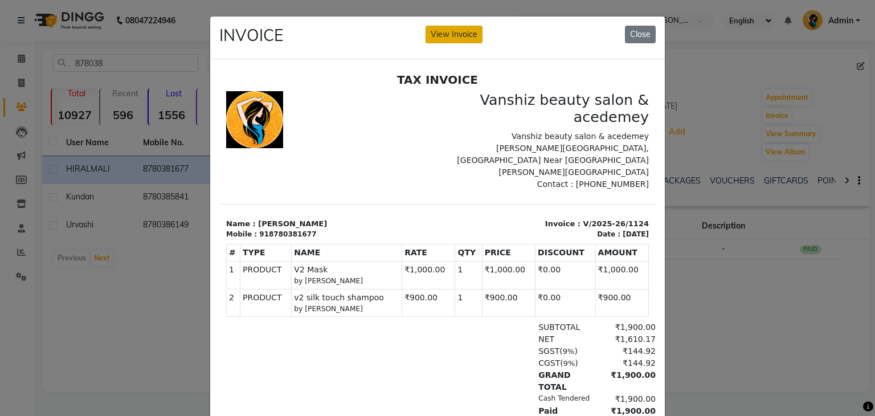
click at [456, 29] on button "View Invoice" at bounding box center [453, 35] width 57 height 18
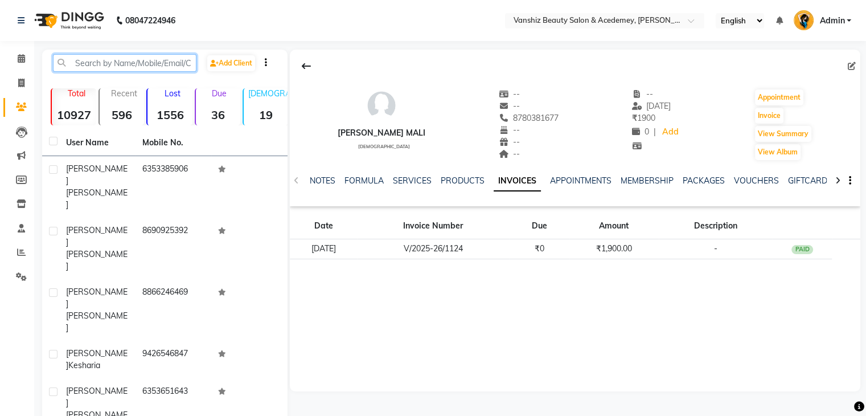
click at [109, 67] on input "text" at bounding box center [124, 63] width 143 height 18
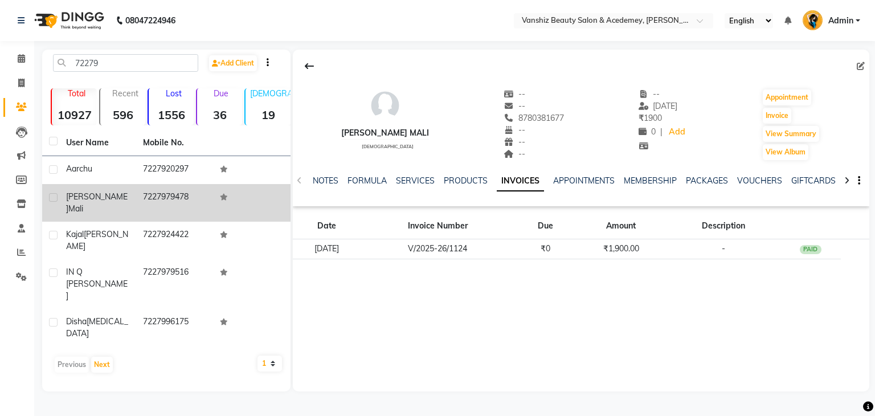
click at [154, 194] on td "7227979478" at bounding box center [174, 203] width 77 height 38
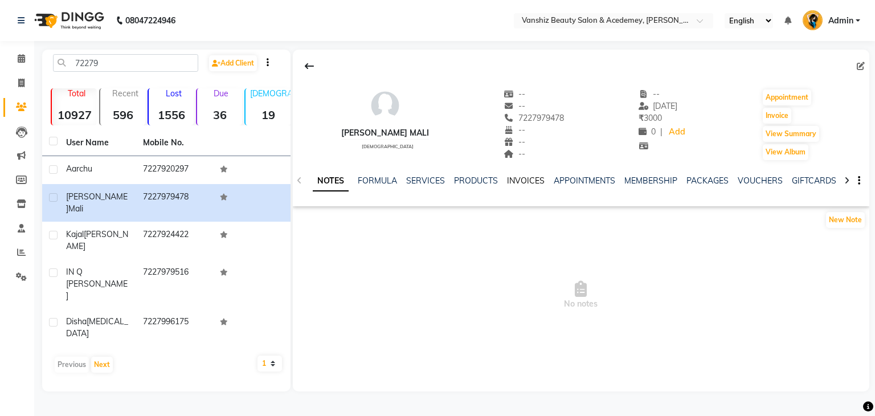
click at [515, 182] on link "INVOICES" at bounding box center [526, 180] width 38 height 10
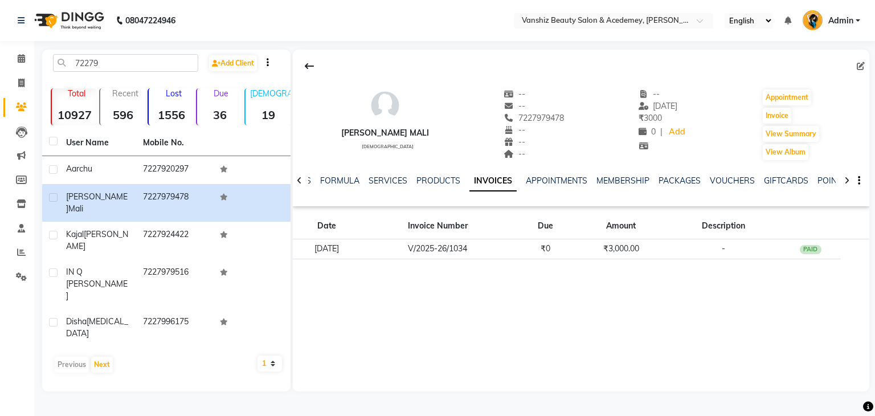
click at [534, 262] on div "Date Invoice Number Due Amount Description [DATE] V/2025-26/1034 ₹0 ₹3,000.00 -…" at bounding box center [581, 240] width 576 height 58
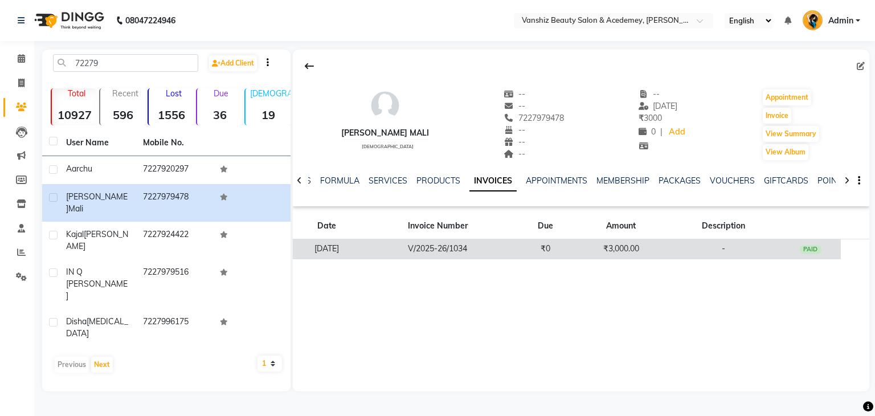
click at [534, 255] on td "₹0" at bounding box center [545, 249] width 61 height 20
